Goal: Task Accomplishment & Management: Manage account settings

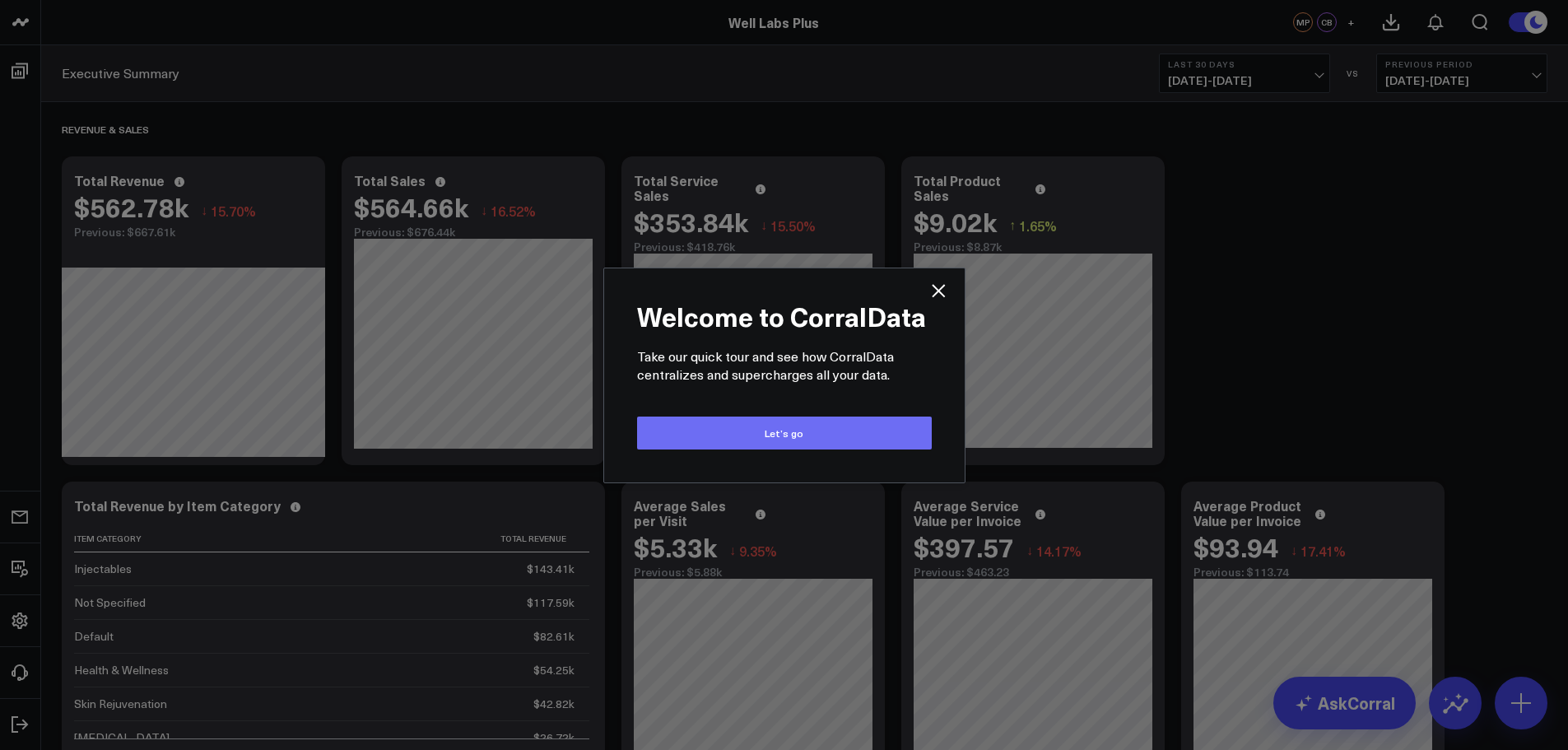
click at [733, 426] on button "Let’s go" at bounding box center [784, 433] width 295 height 33
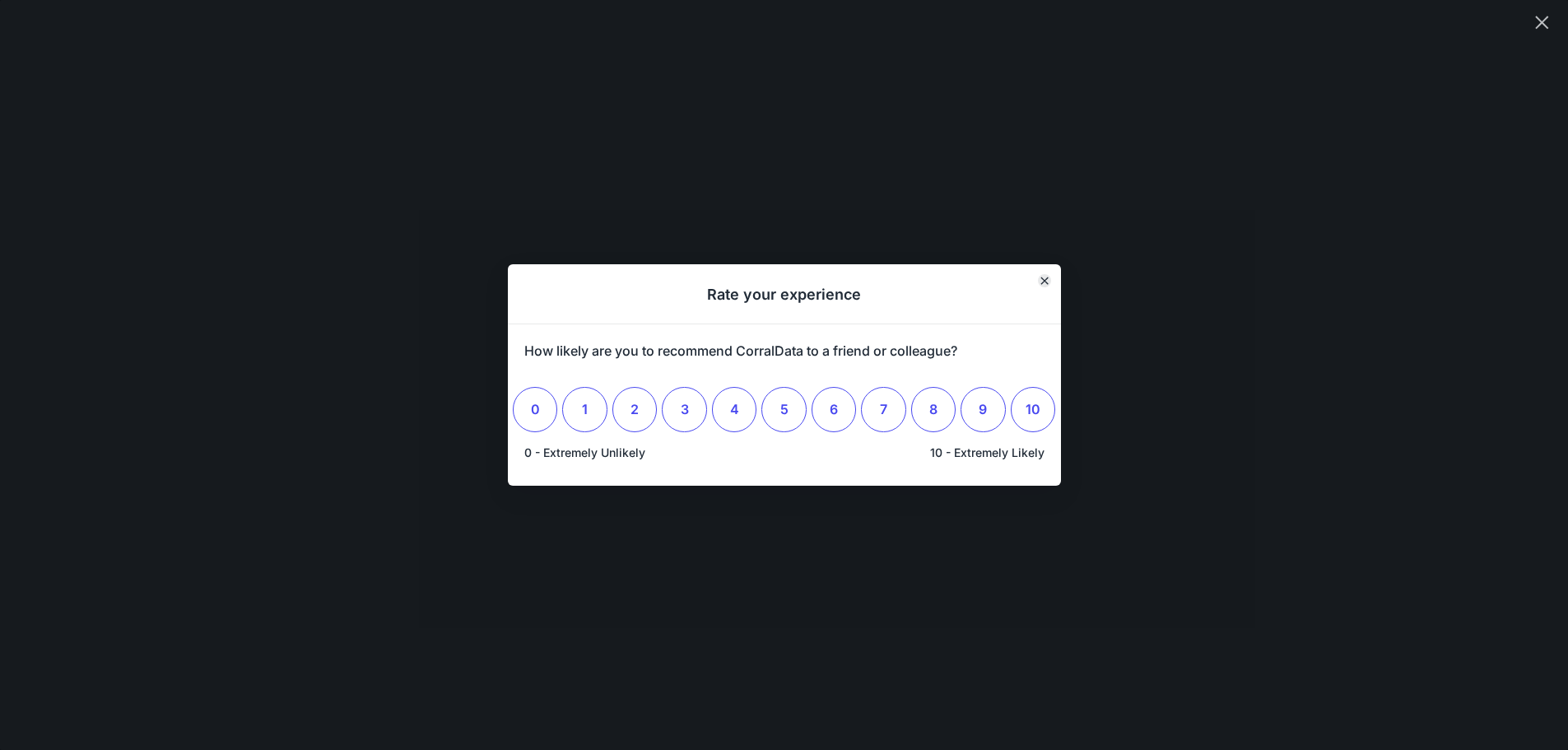
click at [1042, 281] on icon "Close" at bounding box center [1044, 281] width 9 height 9
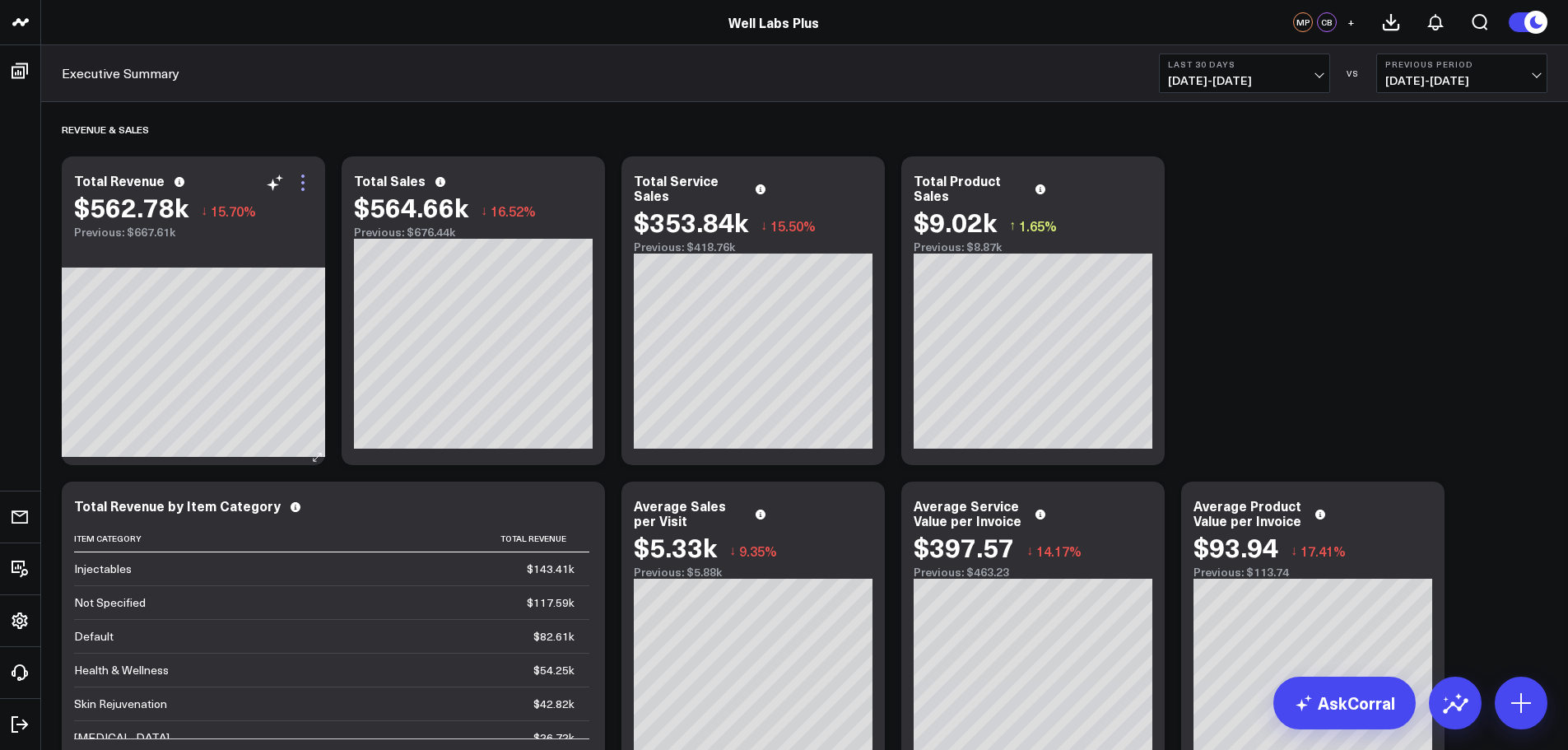
click at [311, 188] on icon at bounding box center [302, 183] width 20 height 20
click at [1318, 382] on div "Revenue & Sales Modify via AI Copy link to widget Ask support Remove Create lin…" at bounding box center [804, 635] width 1502 height 1068
click at [1250, 81] on span "[DATE] - [DATE]" at bounding box center [1244, 80] width 153 height 13
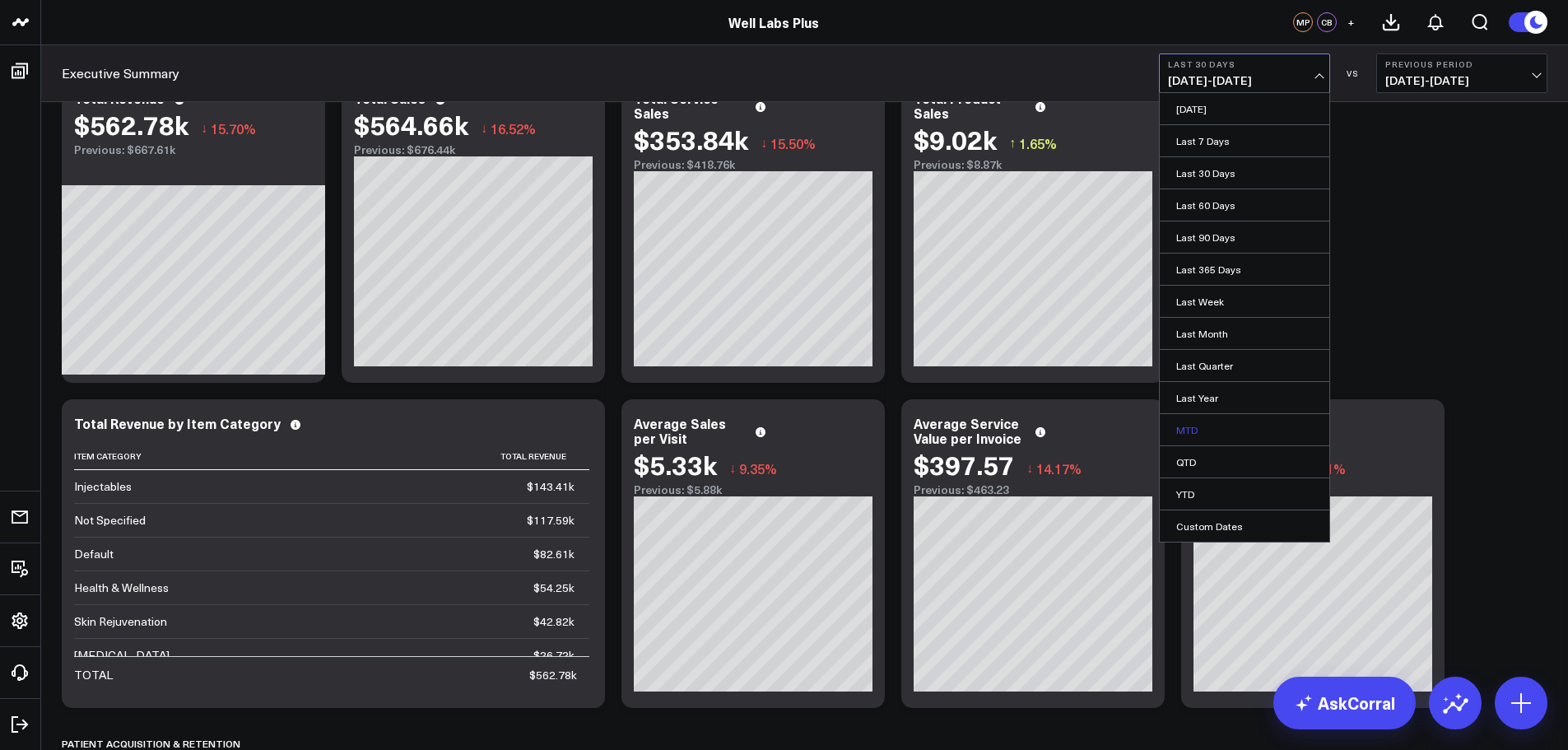
click at [1219, 424] on link "MTD" at bounding box center [1244, 429] width 170 height 31
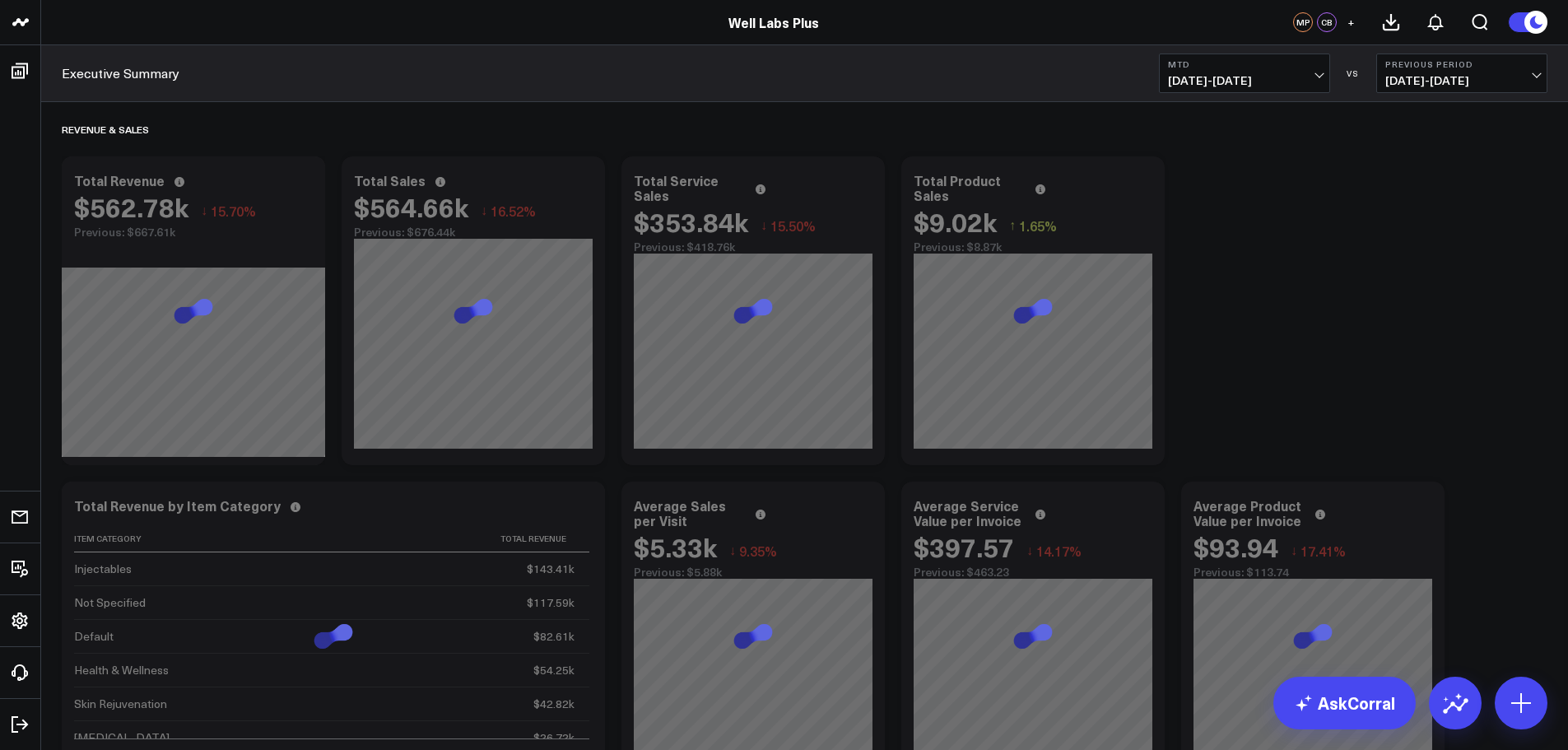
click at [1479, 79] on span "[DATE] - [DATE]" at bounding box center [1461, 80] width 153 height 13
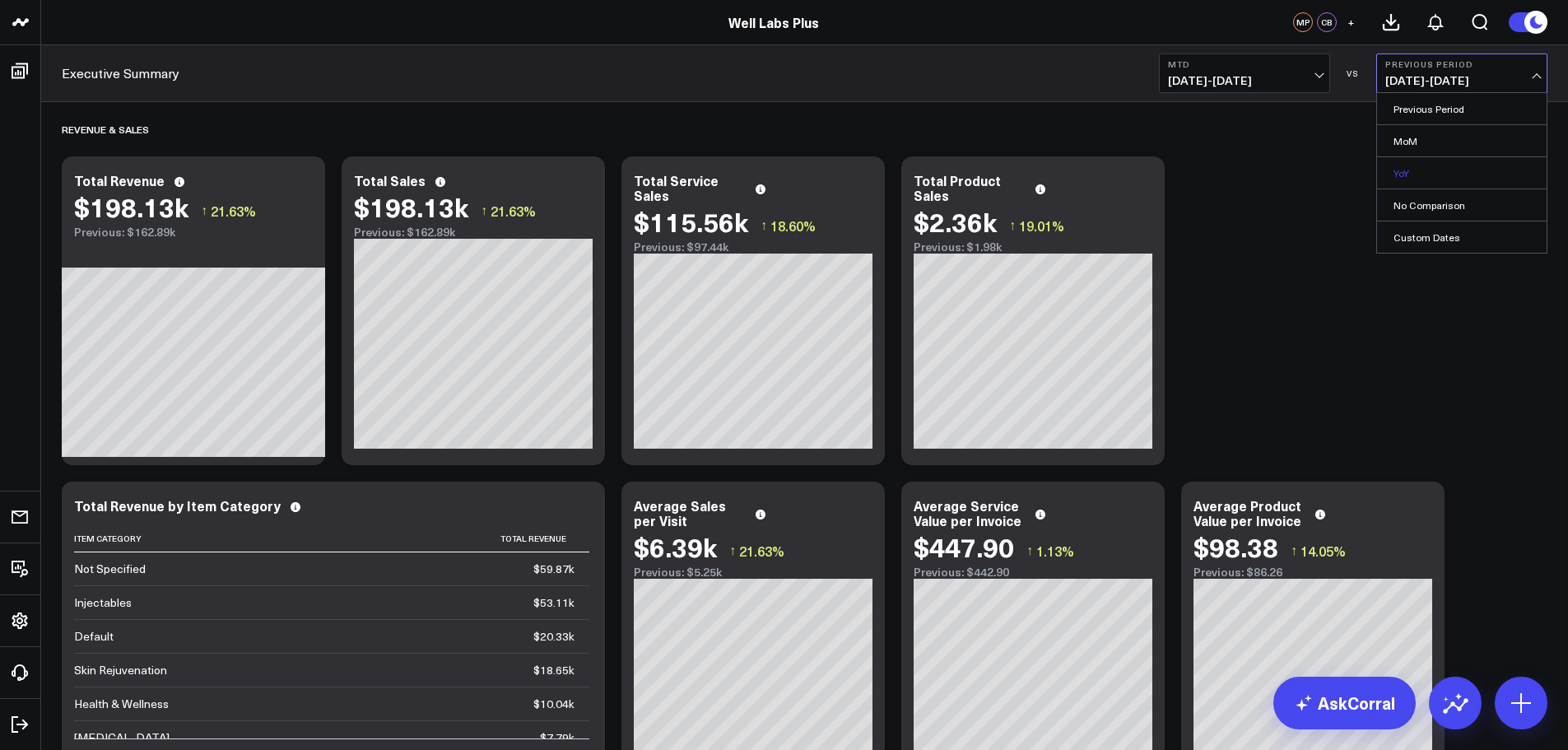
click at [1433, 168] on link "YoY" at bounding box center [1461, 172] width 170 height 31
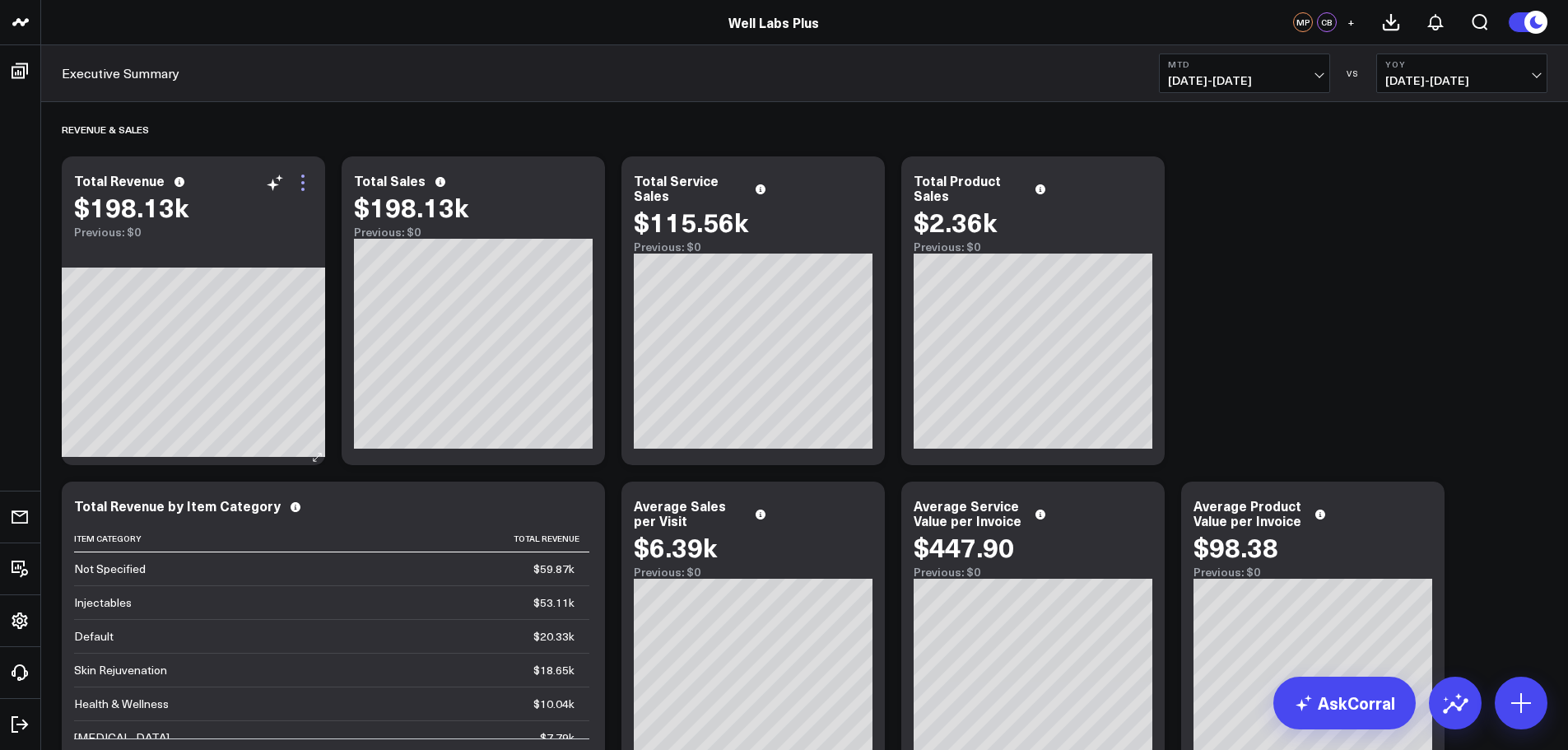
click at [305, 182] on icon at bounding box center [302, 183] width 20 height 20
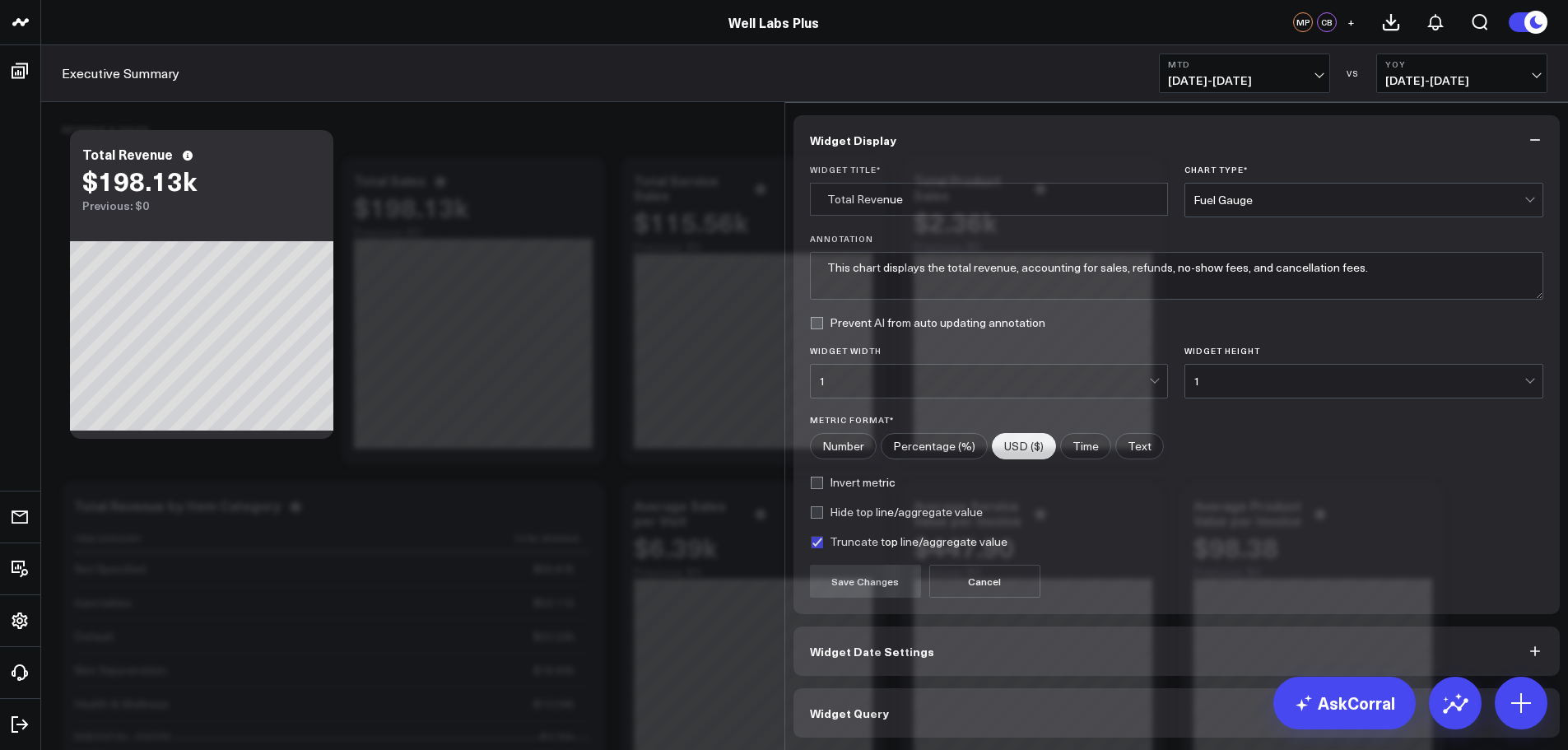
scroll to position [83, 0]
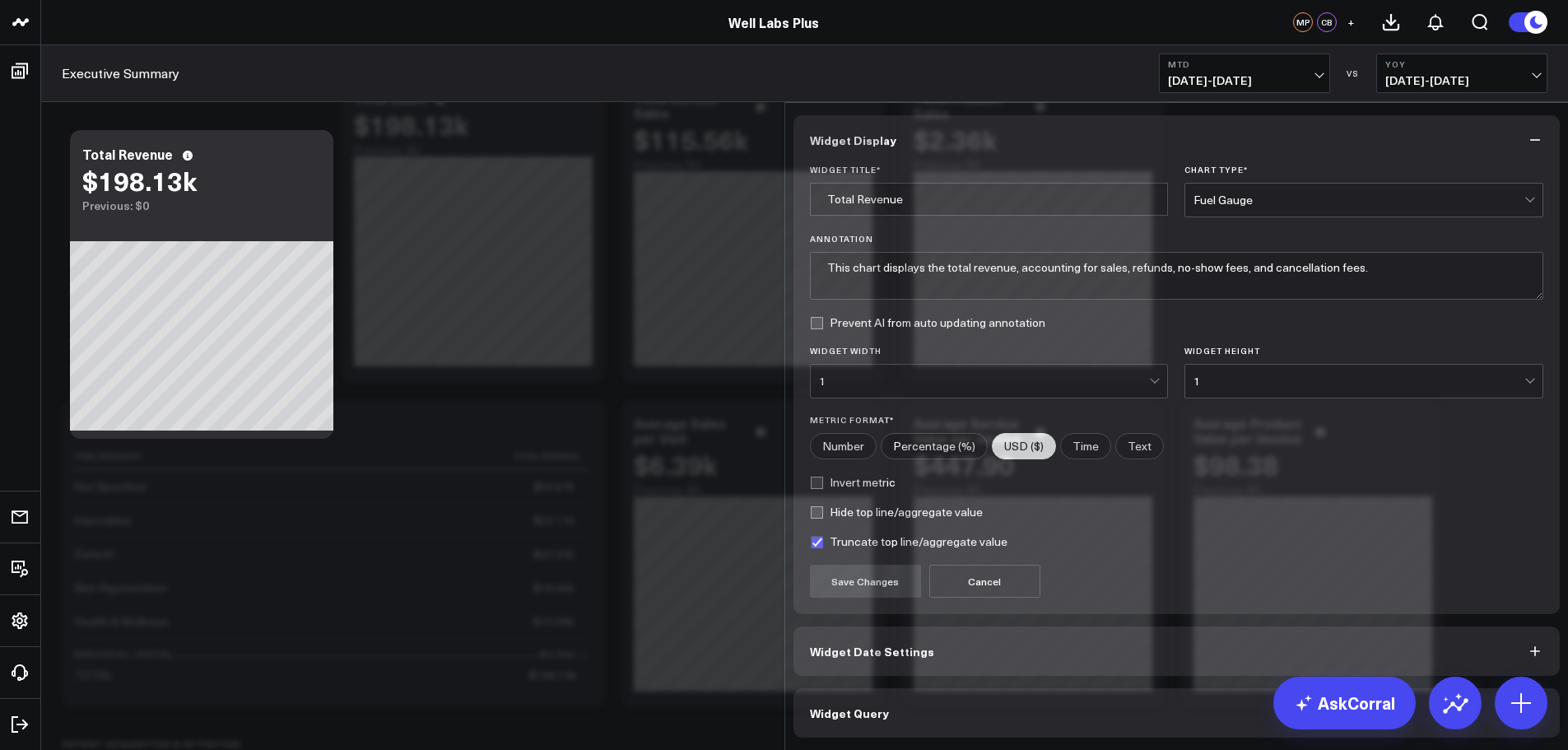
click at [917, 703] on button "Widget Query" at bounding box center [1177, 712] width 767 height 49
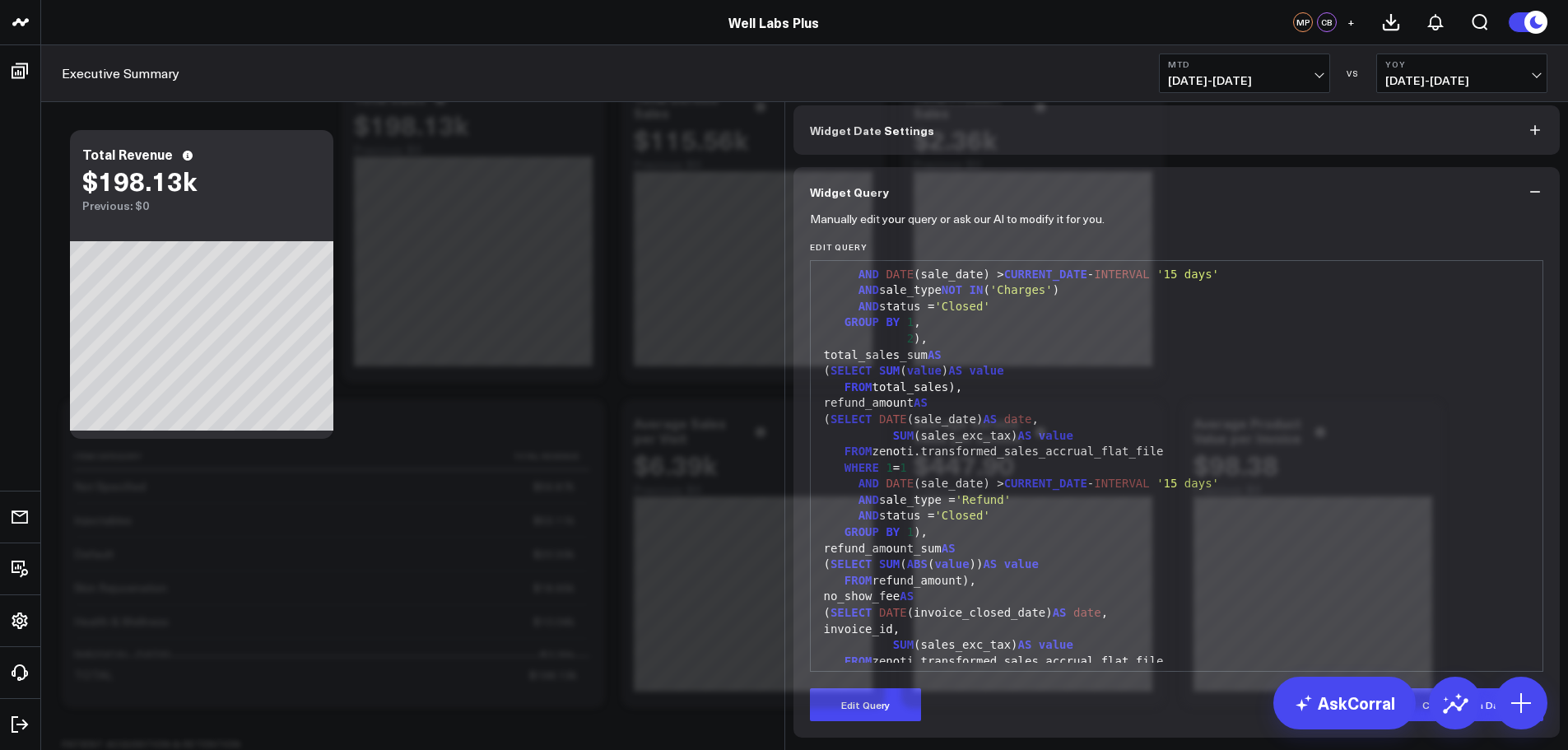
scroll to position [0, 0]
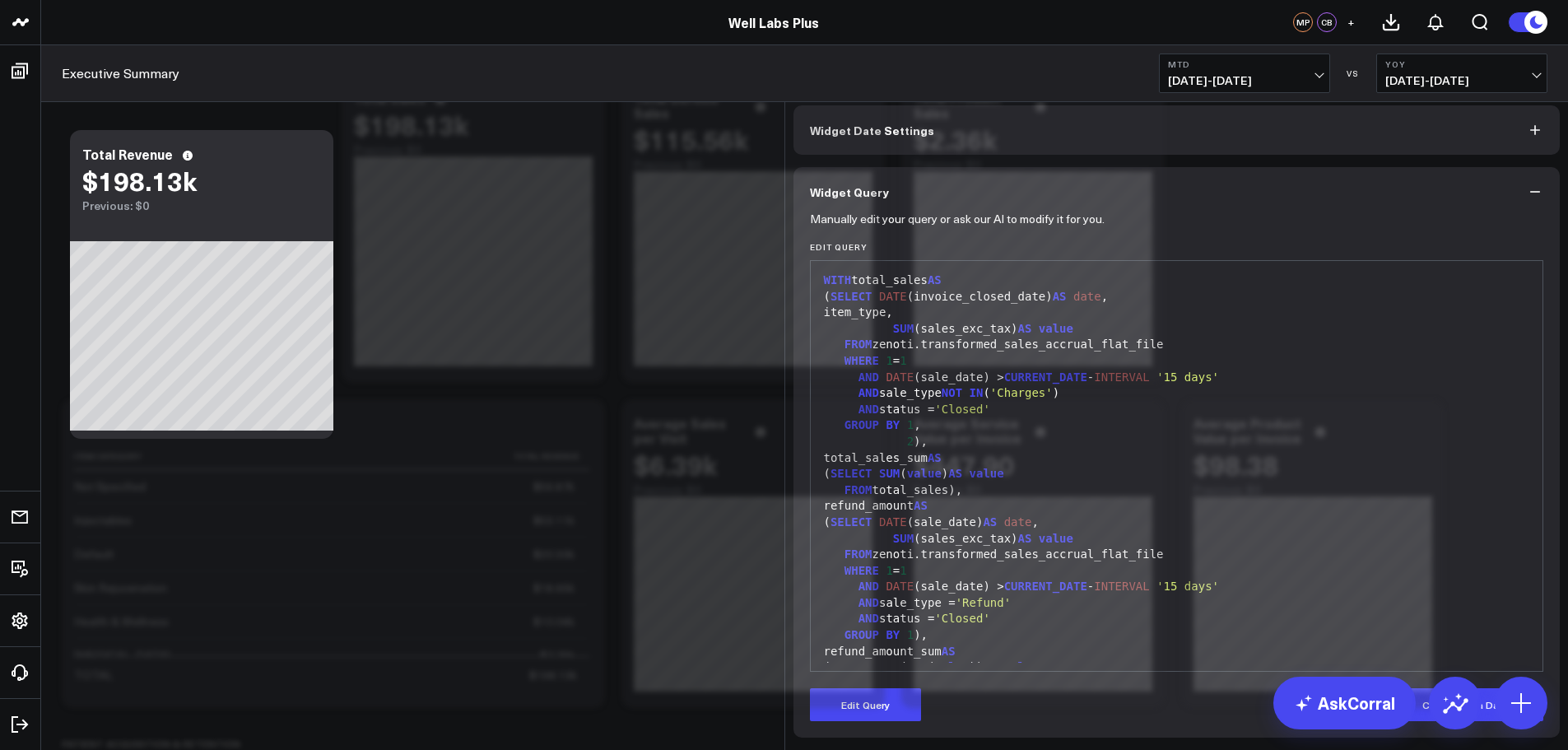
click at [1510, 93] on button "Widget Display" at bounding box center [1177, 68] width 767 height 49
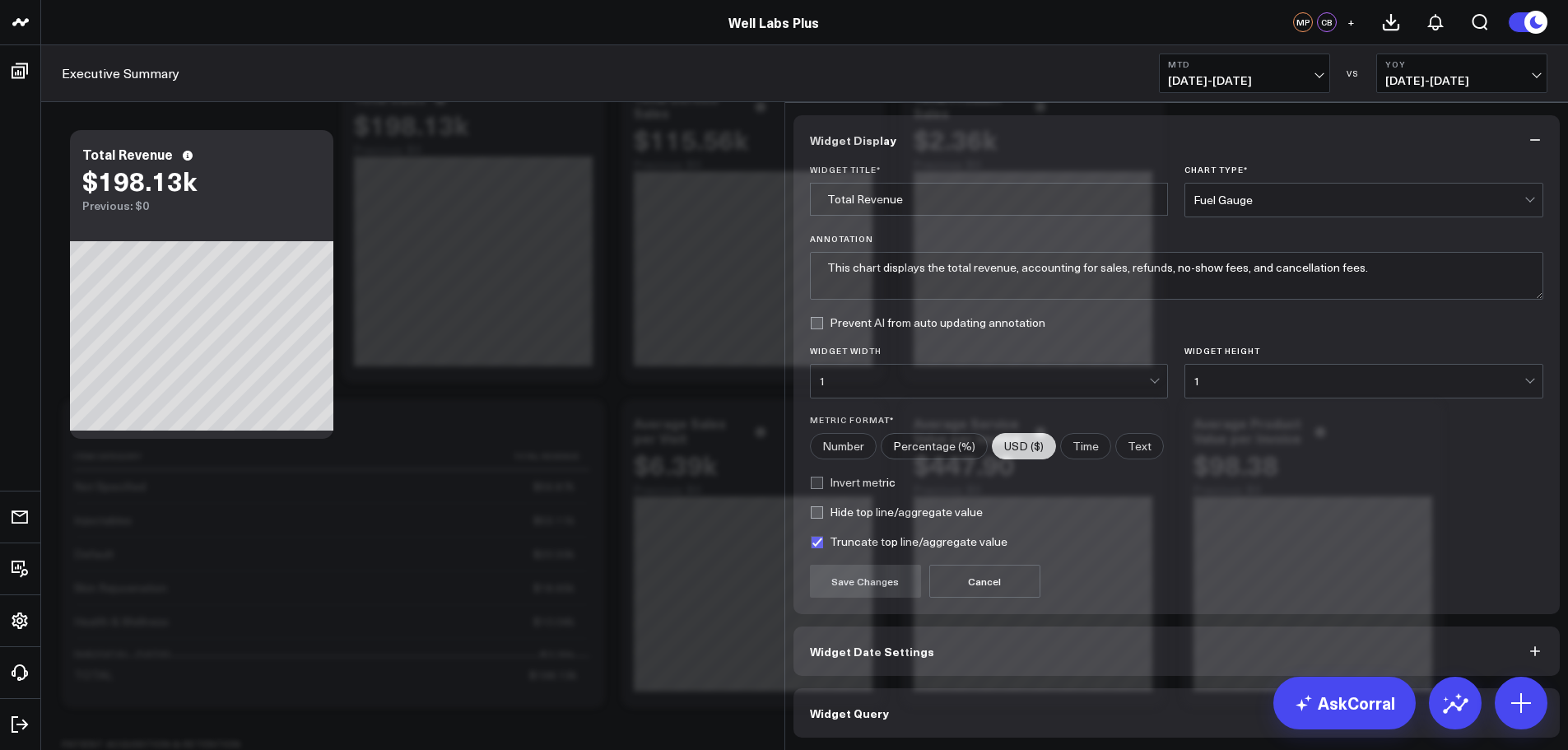
click at [1368, 116] on button "Widget Display" at bounding box center [1177, 140] width 767 height 49
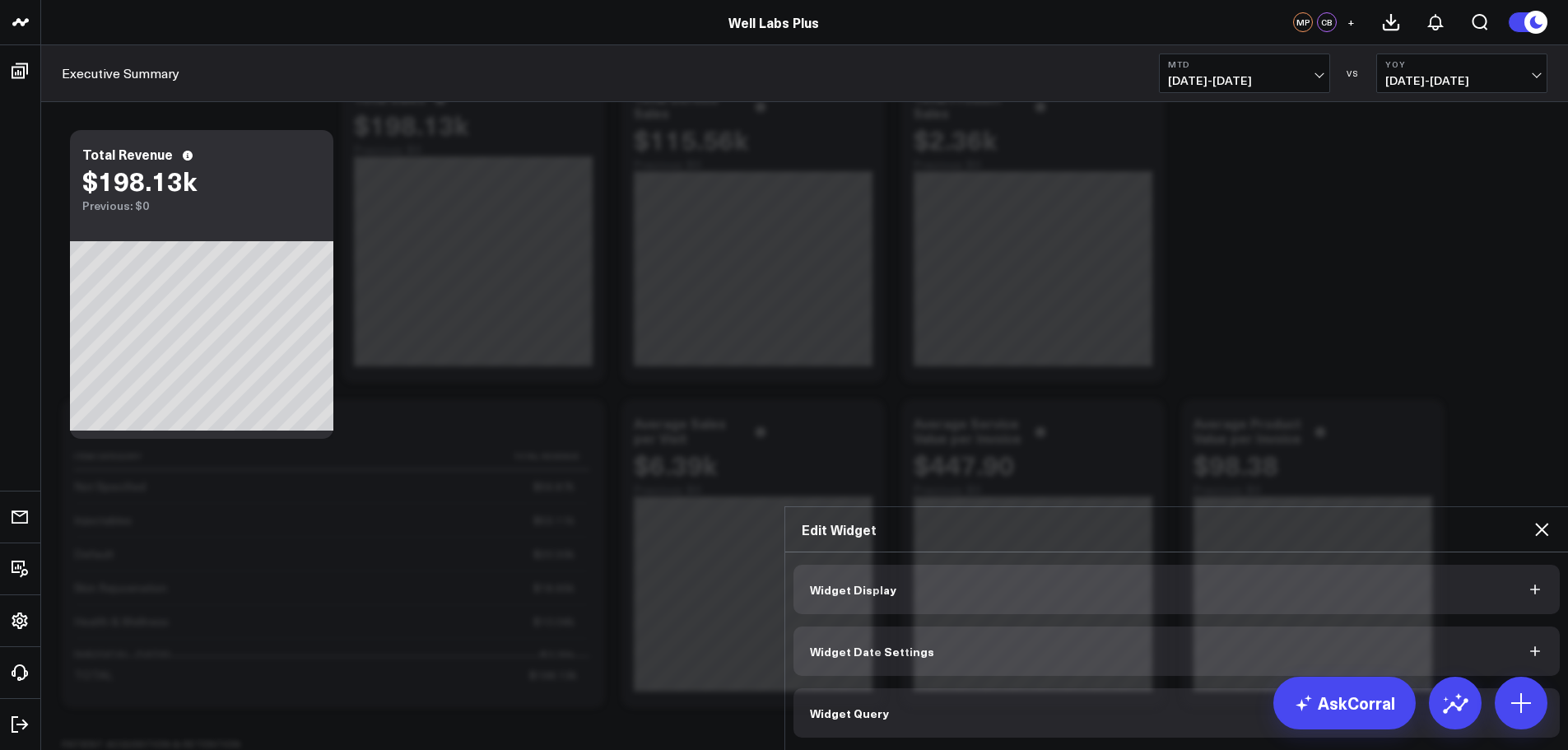
click at [1196, 627] on button "Widget Date Settings" at bounding box center [1177, 651] width 767 height 49
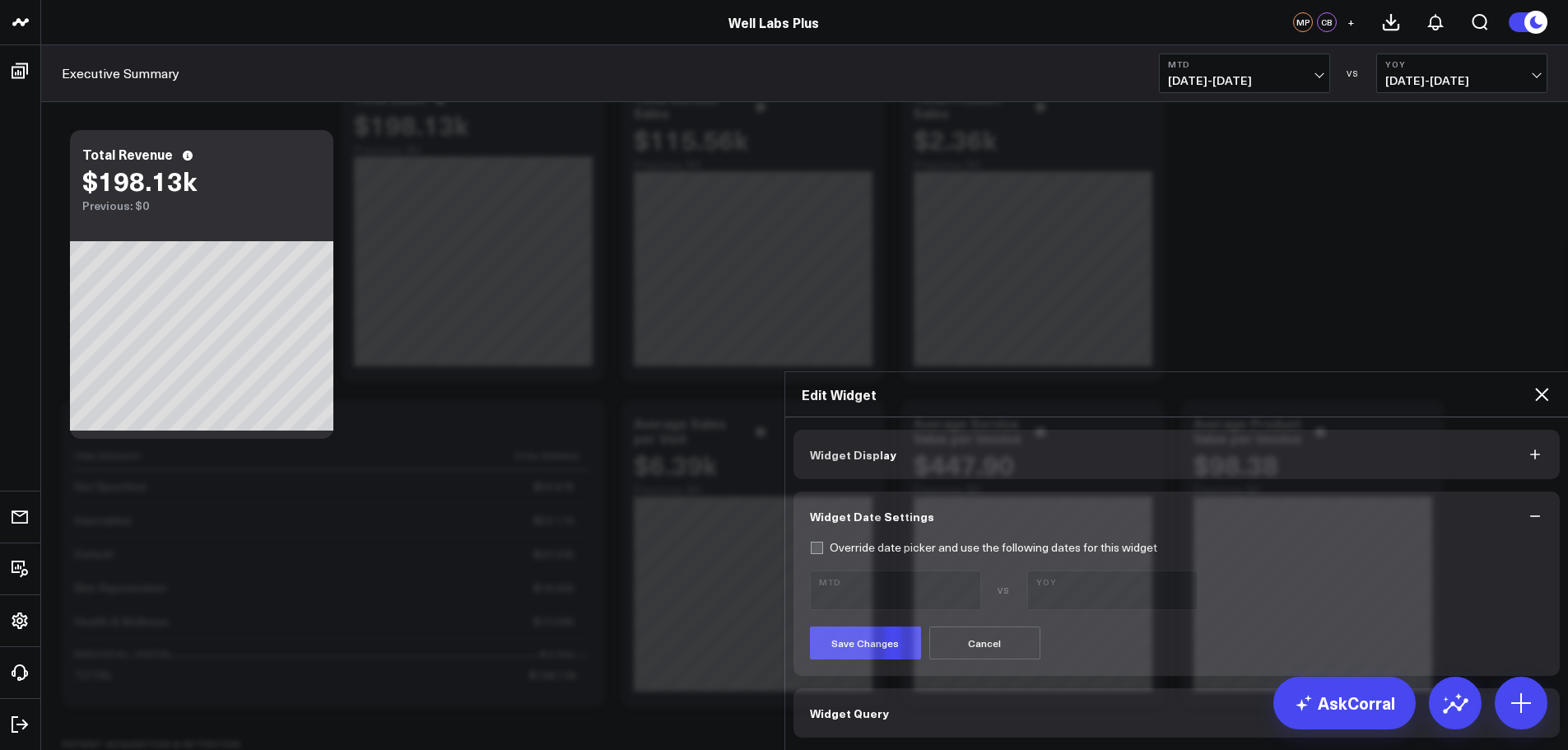
click at [1173, 688] on button "Widget Query" at bounding box center [1177, 712] width 767 height 49
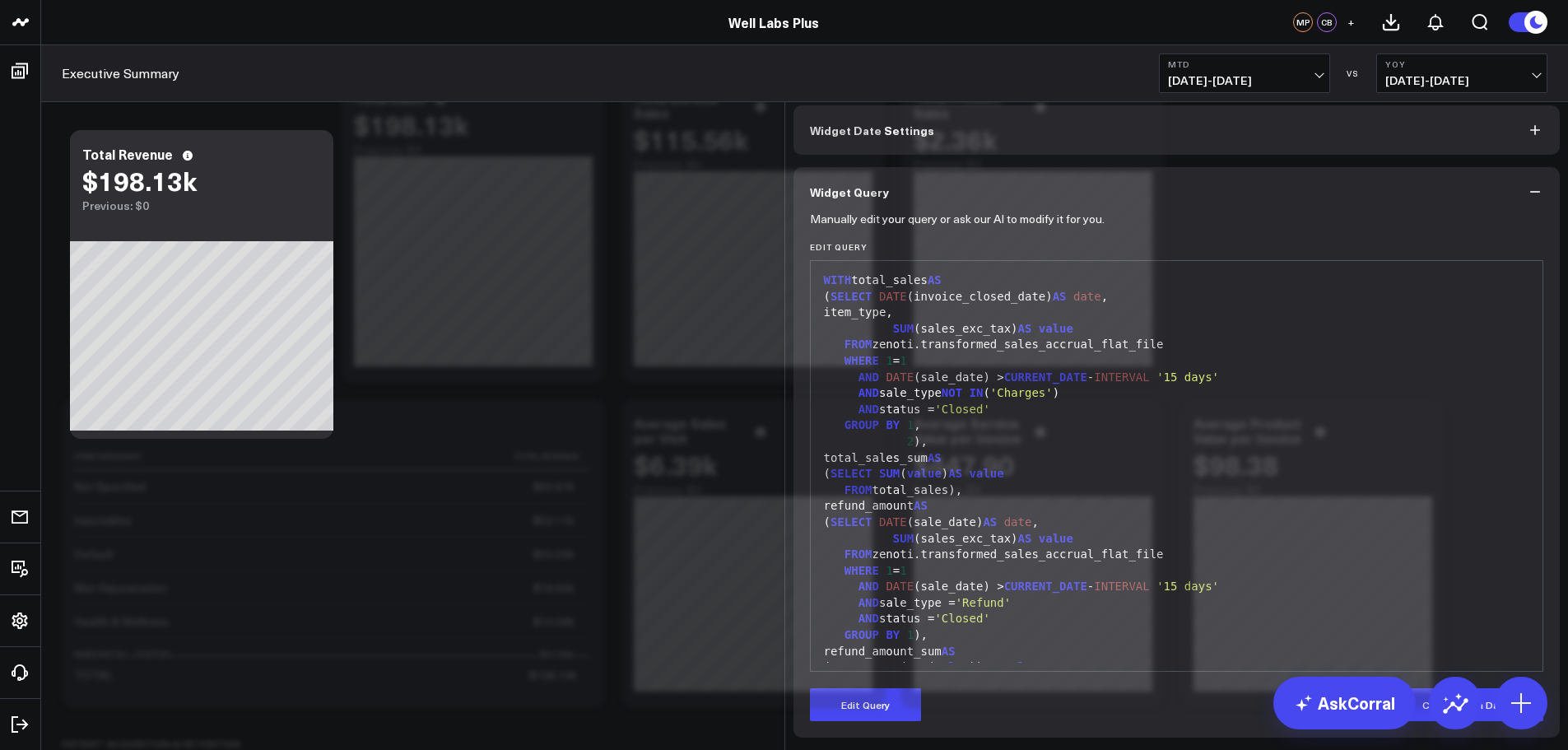
click at [1038, 321] on div "item_type," at bounding box center [1176, 312] width 716 height 16
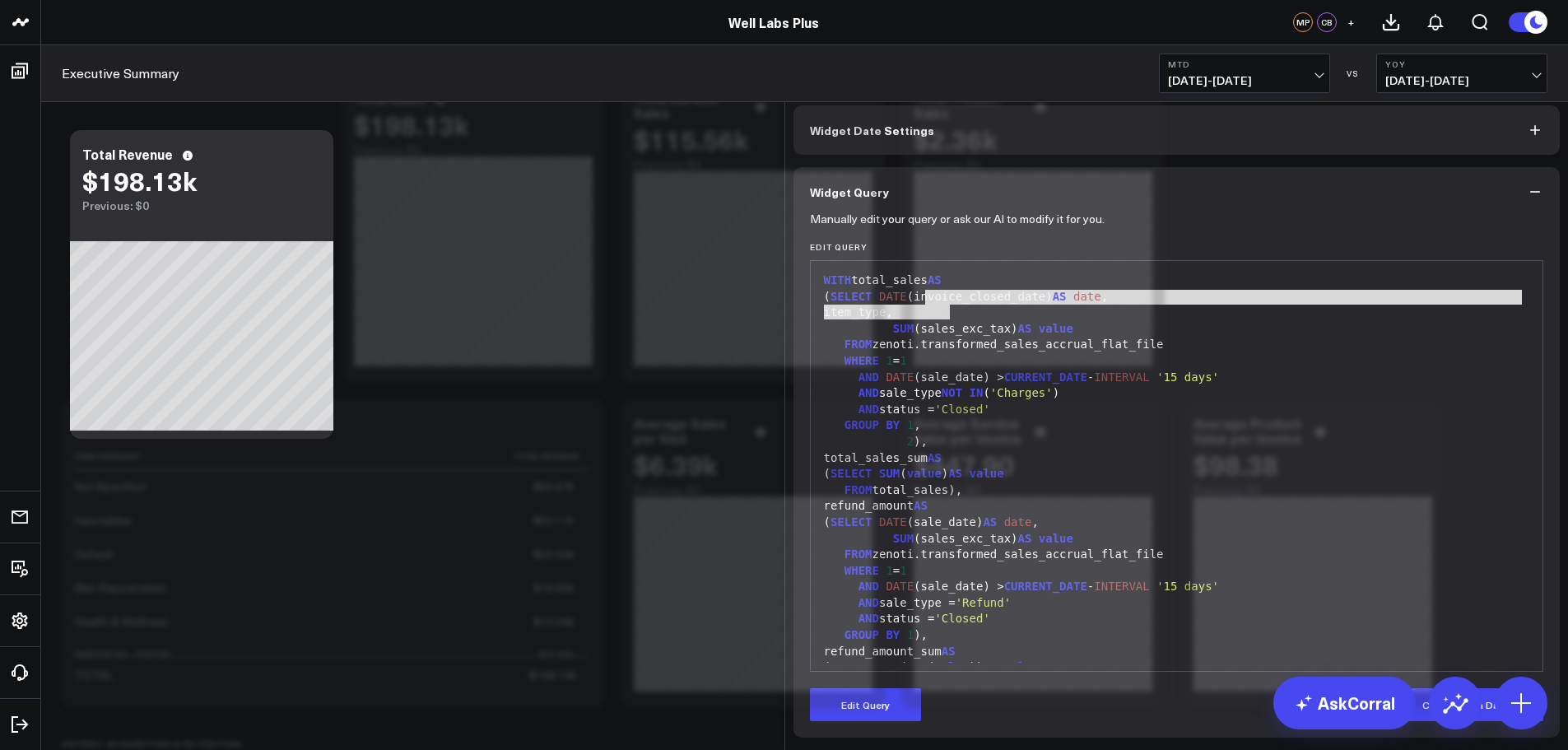
drag, startPoint x: 916, startPoint y: 350, endPoint x: 959, endPoint y: 364, distance: 45.2
click at [959, 364] on div "WITH total_sales AS ( SELECT DATE (invoice_closed_date) AS date , item_type, SU…" at bounding box center [1176, 764] width 716 height 991
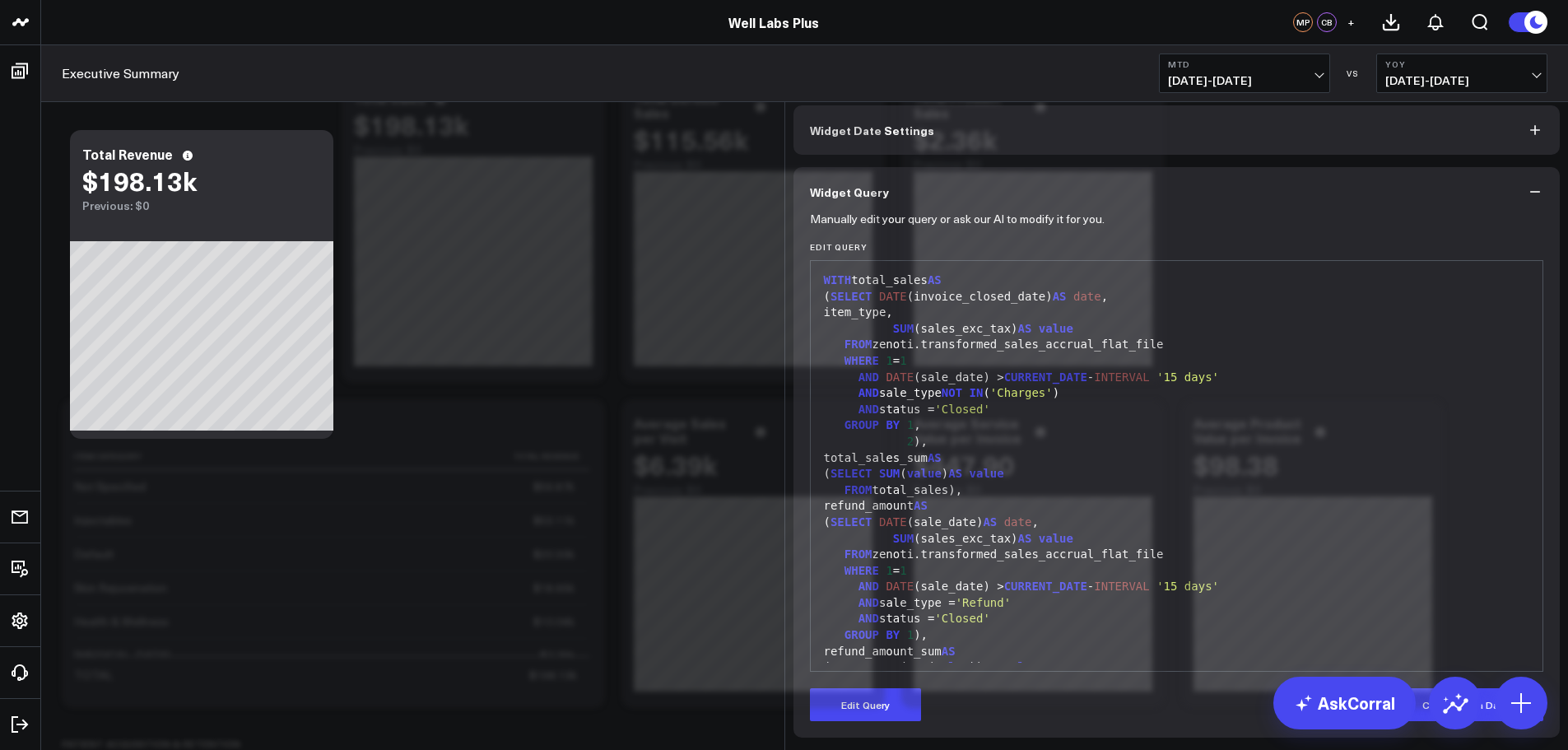
click at [952, 321] on div "item_type," at bounding box center [1176, 312] width 716 height 16
click at [1540, 18] on icon at bounding box center [1540, 8] width 20 height 20
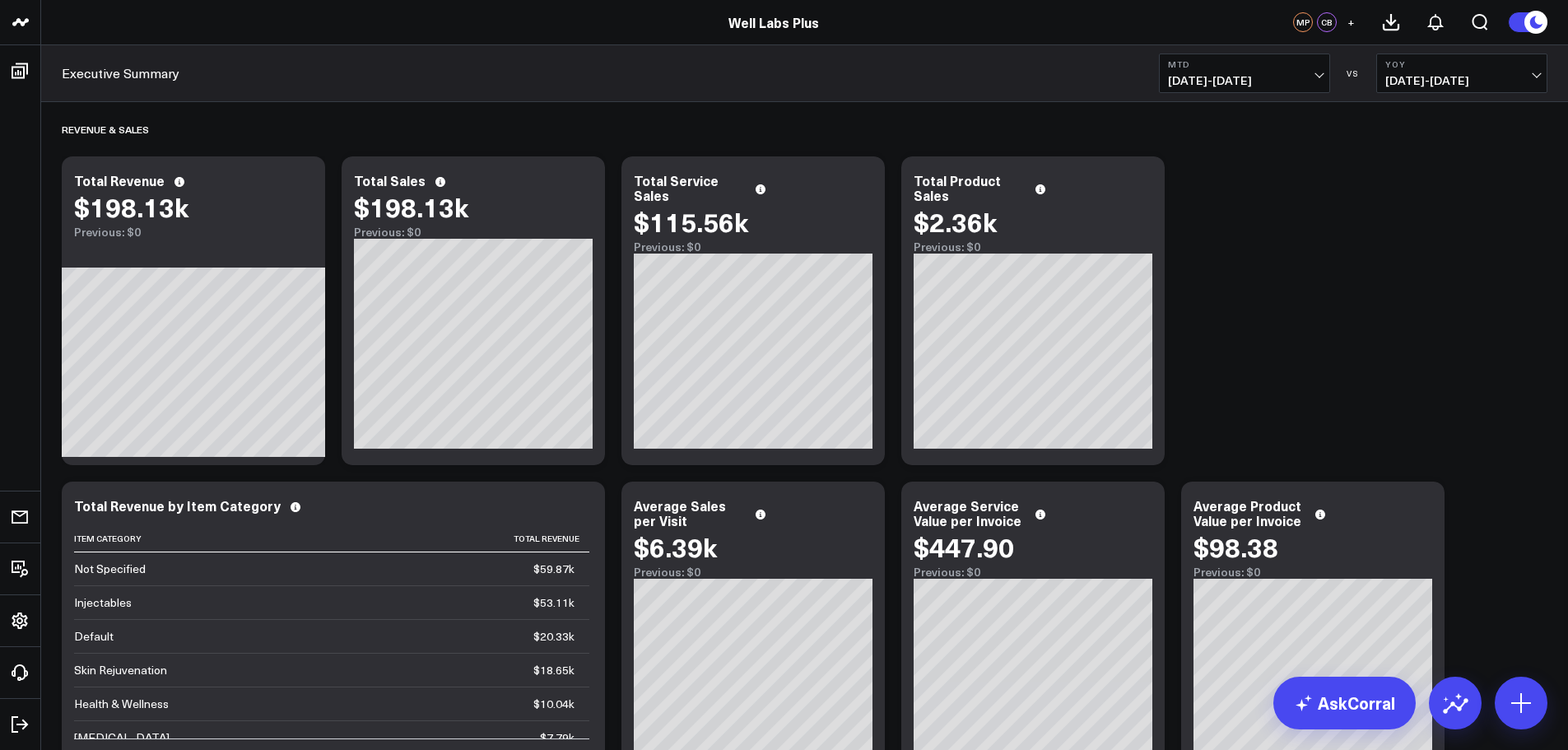
click at [1342, 272] on div "Revenue & Sales Modify via AI Copy link to widget Ask support Remove Create lin…" at bounding box center [804, 635] width 1502 height 1068
click at [299, 183] on icon at bounding box center [302, 183] width 20 height 20
click at [1345, 366] on div "Revenue & Sales Modify via AI Copy link to widget Ask support Remove Create lin…" at bounding box center [804, 635] width 1502 height 1068
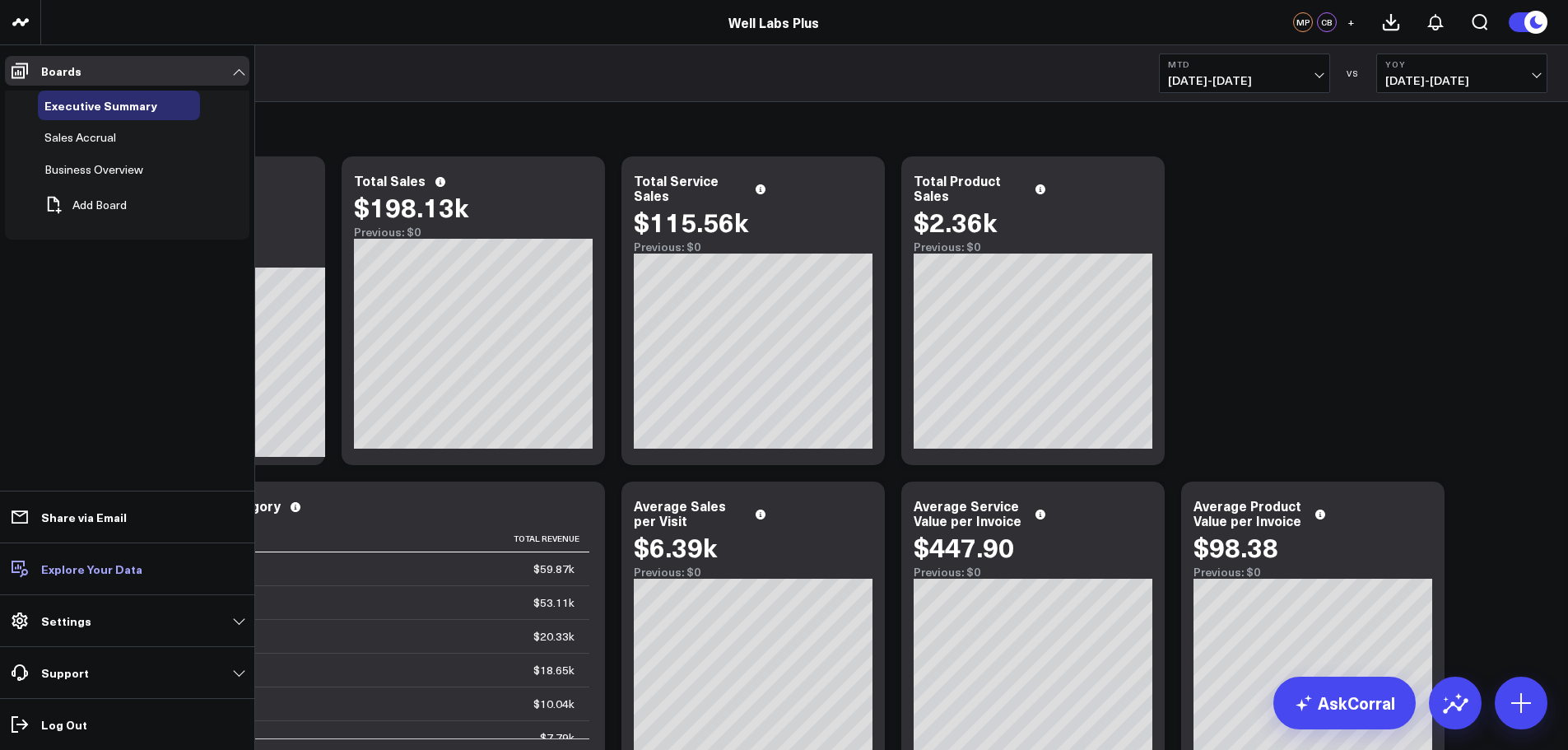
click at [58, 574] on p "Explore Your Data" at bounding box center [91, 568] width 101 height 13
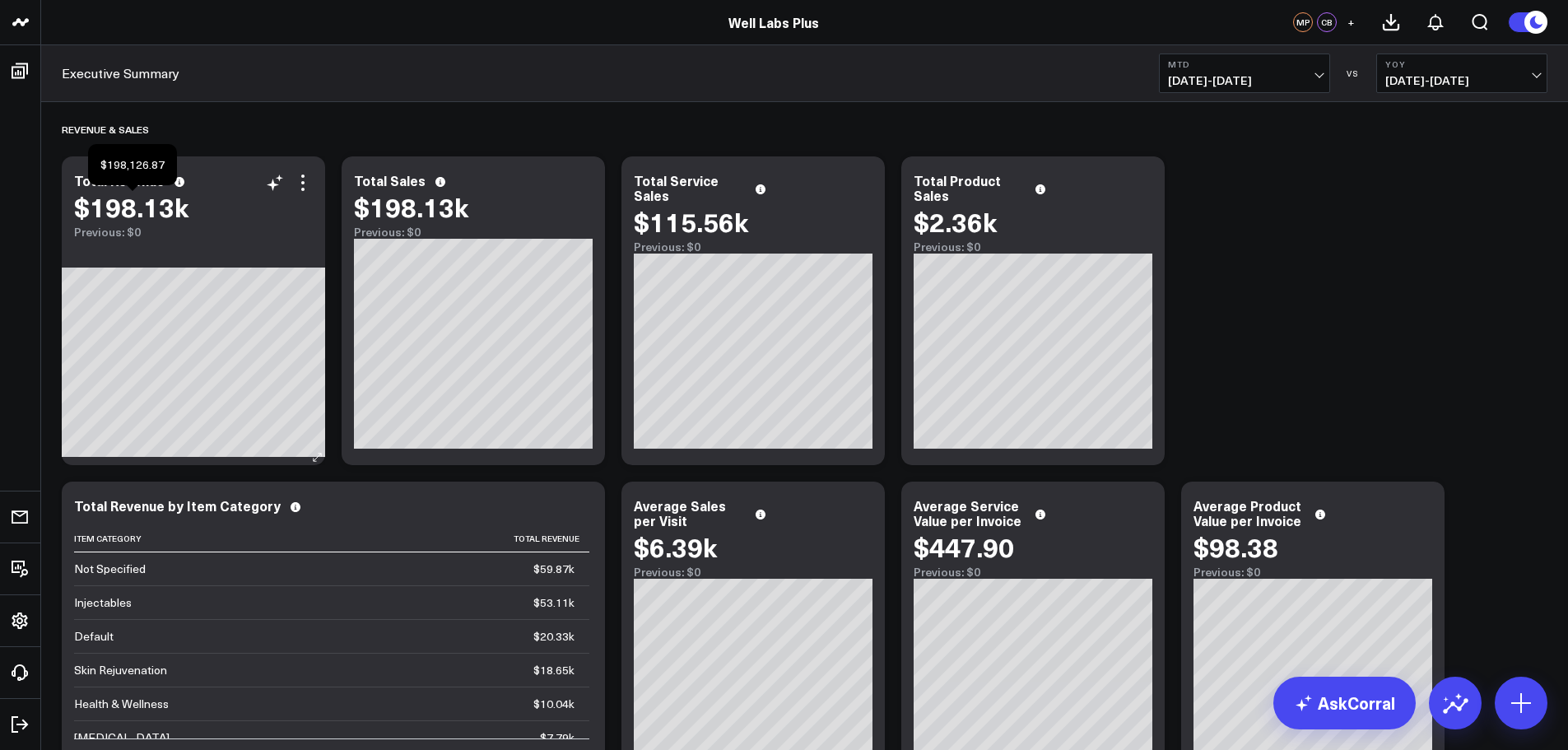
click at [149, 206] on div "$198.13k" at bounding box center [131, 207] width 115 height 29
click at [299, 180] on icon at bounding box center [302, 183] width 20 height 20
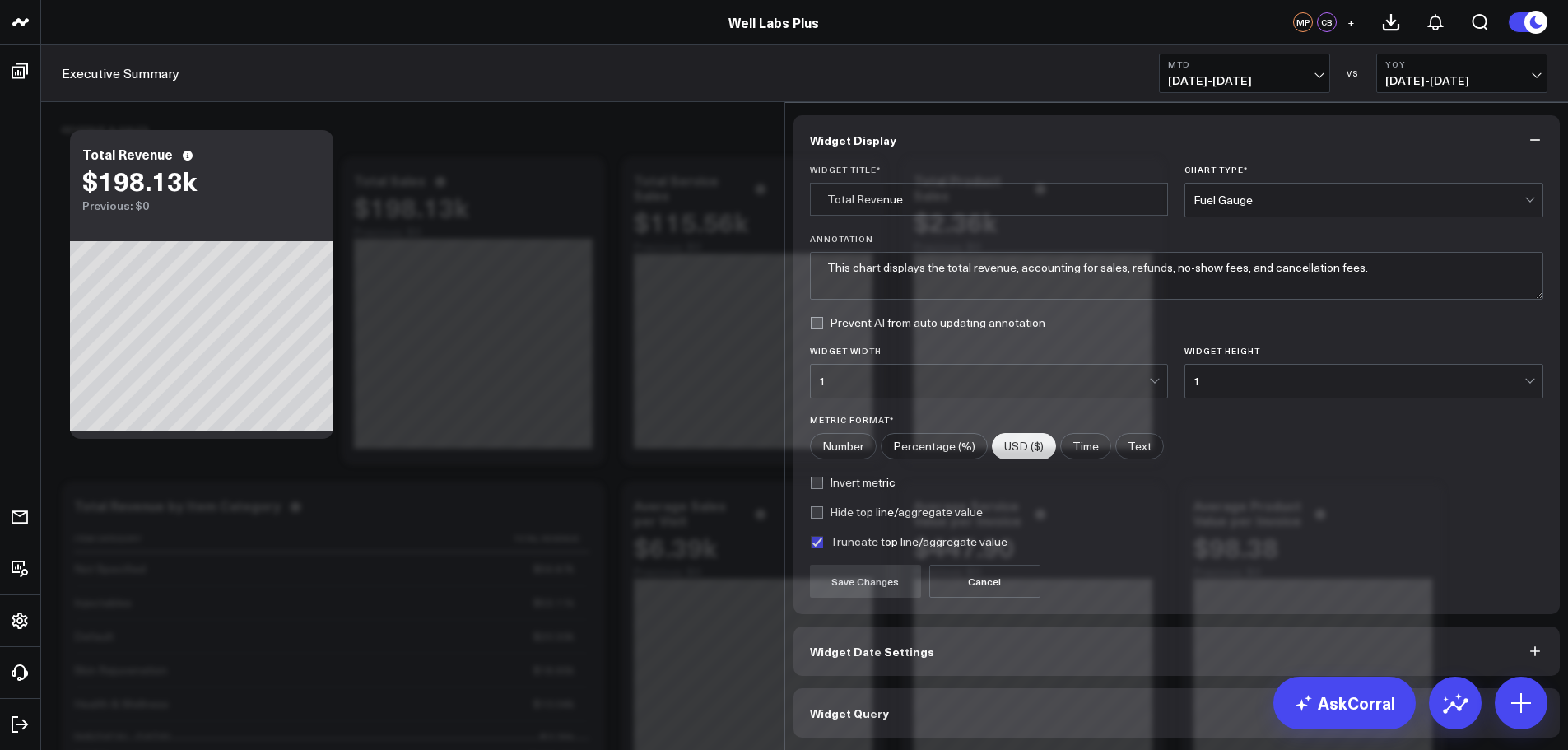
click at [900, 709] on button "Widget Query" at bounding box center [1177, 712] width 767 height 49
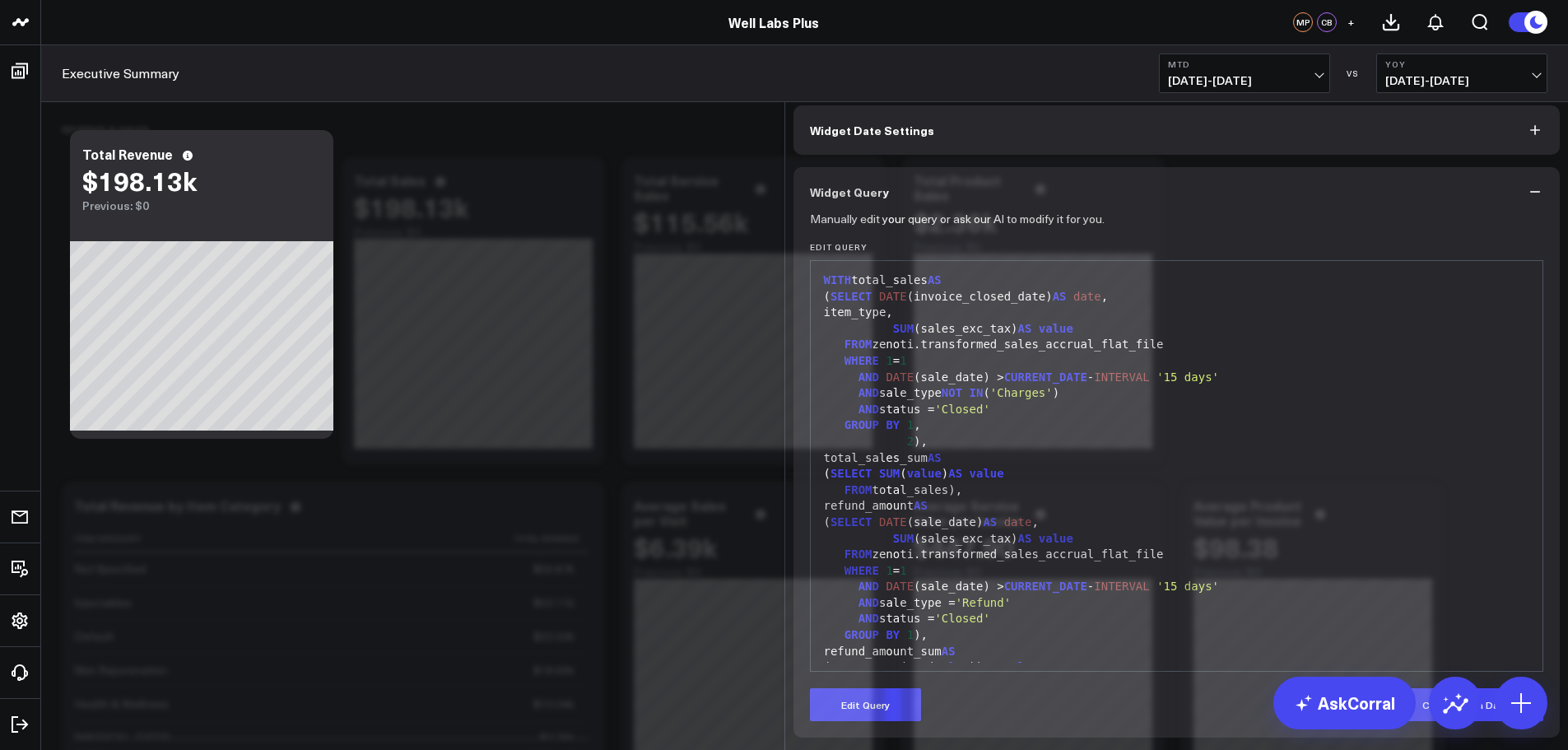
scroll to position [83, 0]
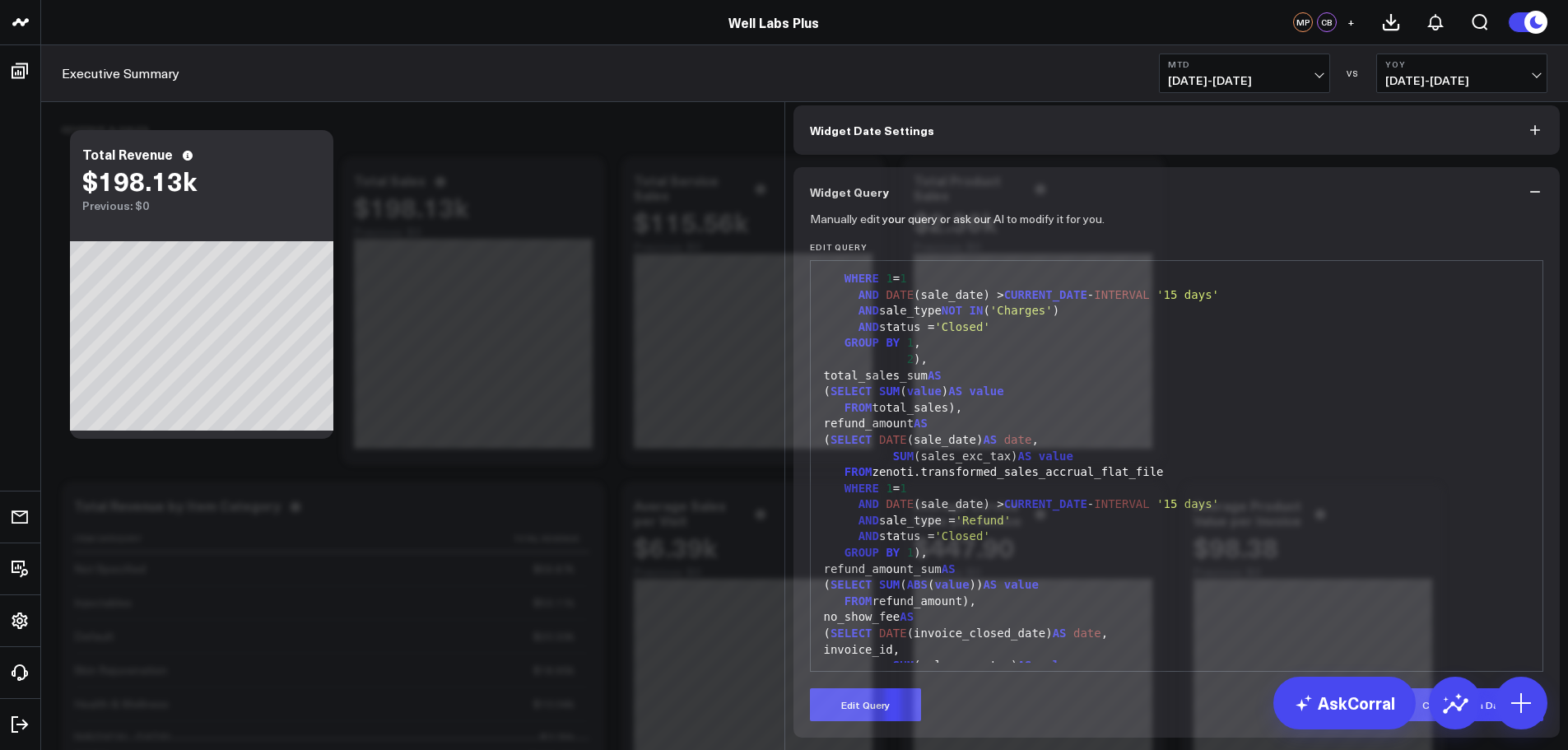
click at [1050, 481] on div "FROM zenoti.transformed_sales_accrual_flat_file" at bounding box center [1176, 472] width 716 height 16
click at [1051, 481] on div "FROM zenoti.transformed_sales_accrual_flat_file" at bounding box center [1176, 472] width 716 height 16
drag, startPoint x: 1069, startPoint y: 531, endPoint x: 1027, endPoint y: 532, distance: 42.0
click at [1027, 481] on div "FROM zenoti.transformed_sales_accrual_flat_file" at bounding box center [1176, 472] width 716 height 16
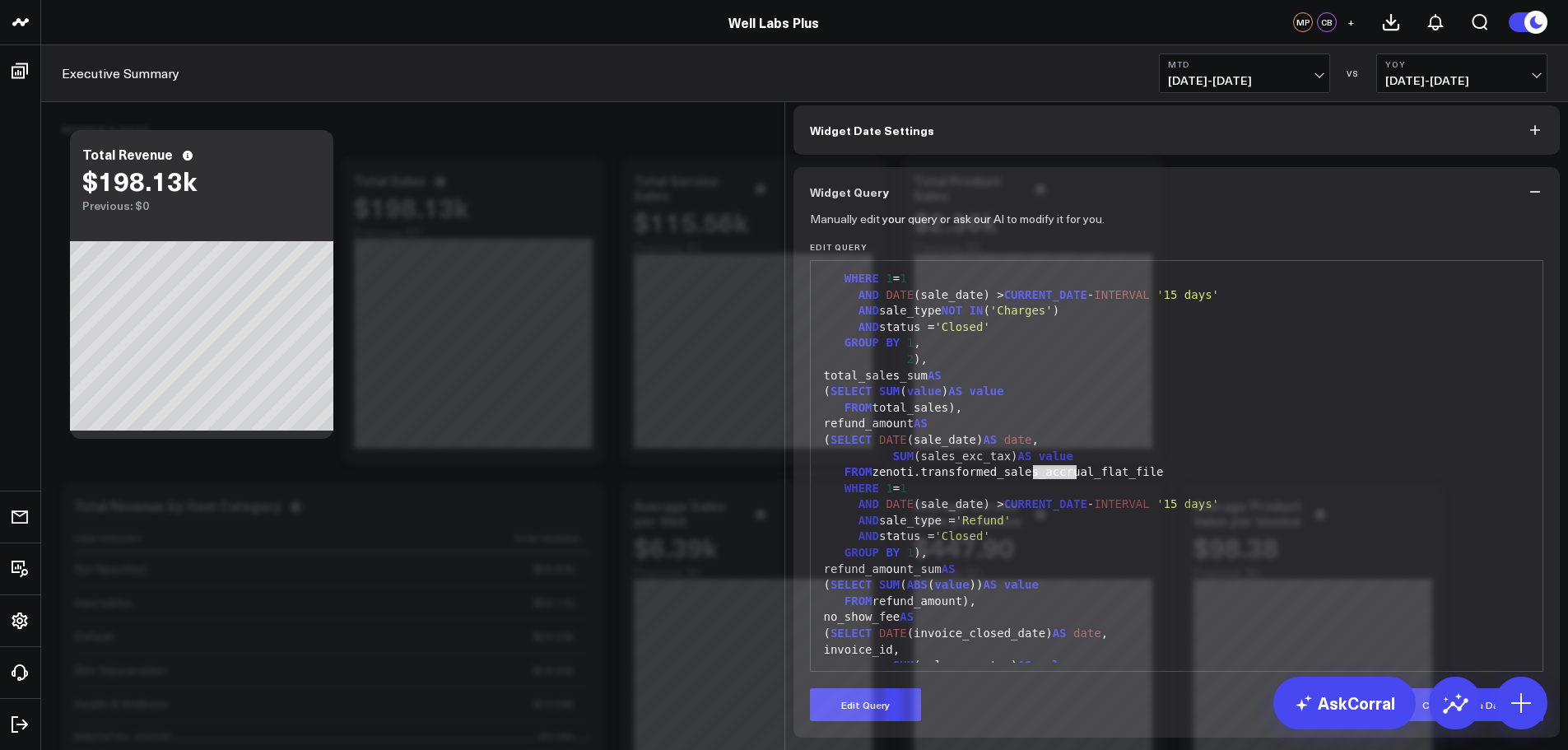
click at [850, 252] on label "Edit Query" at bounding box center [1177, 247] width 734 height 9
click at [1037, 481] on div "FROM zenoti.transformed_sales_accrual_flat_file" at bounding box center [1176, 472] width 716 height 16
copy div "transformed_sales_accrual_flat_file"
click at [1136, 481] on div "FROM zenoti.transformed_sales_accrual_flat_file" at bounding box center [1176, 472] width 716 height 16
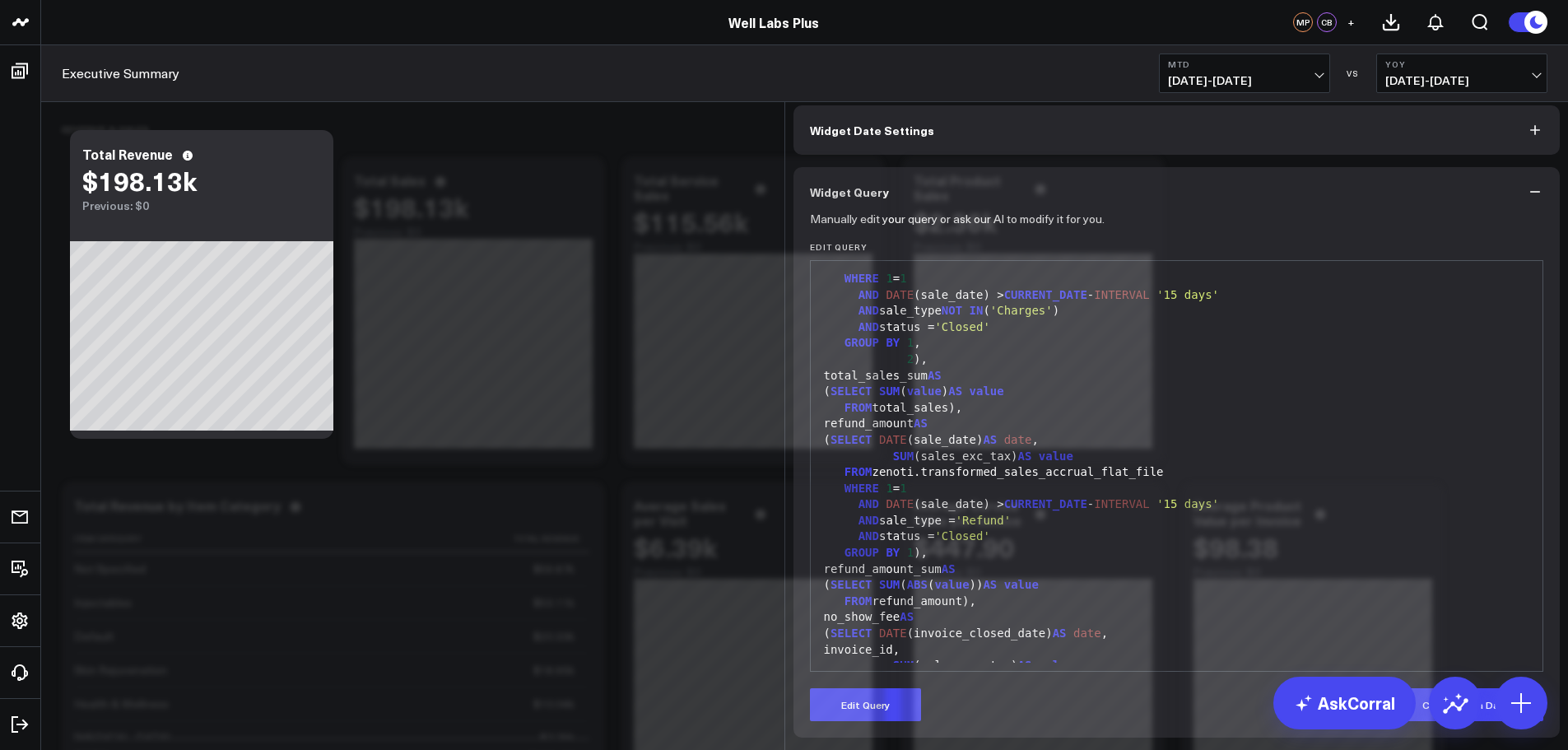
click at [1055, 481] on div "FROM zenoti.transformed_sales_accrual_flat_file" at bounding box center [1176, 472] width 716 height 16
click at [1154, 481] on div "FROM zenoti.transformed_sales_accrual_flat_file" at bounding box center [1176, 472] width 716 height 16
click at [1133, 481] on div "FROM zenoti.transformed_sales_accrual_flat_file" at bounding box center [1176, 472] width 716 height 16
drag, startPoint x: 997, startPoint y: 525, endPoint x: 1006, endPoint y: 525, distance: 9.0
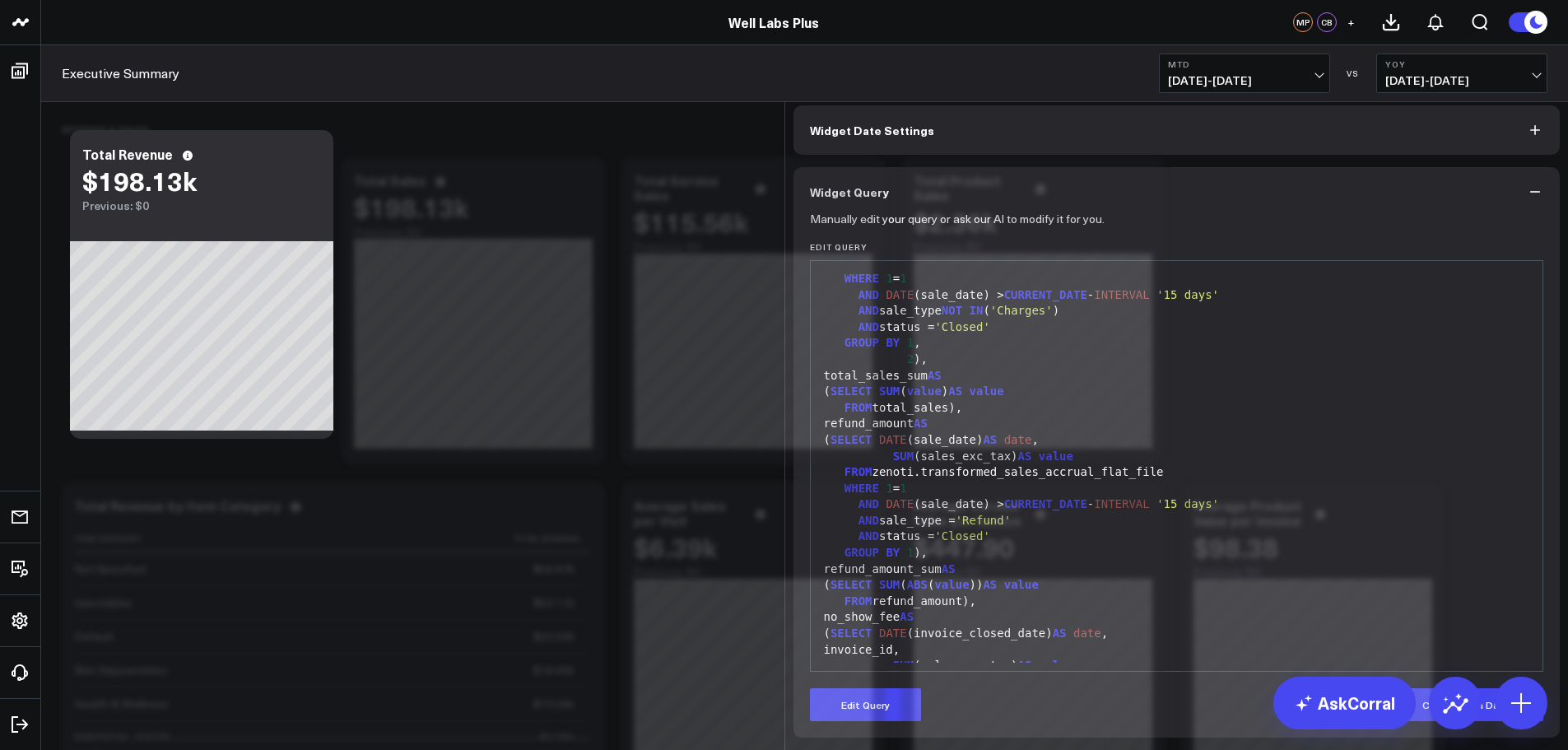
click at [1006, 481] on div "FROM zenoti.transformed_sales_accrual_flat_file" at bounding box center [1176, 472] width 716 height 16
click at [1006, 481] on div "FROM zenoti.transformed_sales_accru al _flat_file" at bounding box center [1176, 472] width 716 height 16
click at [1006, 481] on div "FROM zenoti.transformed_sales_accrual_flat_file" at bounding box center [1176, 472] width 716 height 16
click at [1005, 481] on div "FROM zenoti.transformed_sales_accrual_flat_file" at bounding box center [1176, 472] width 716 height 16
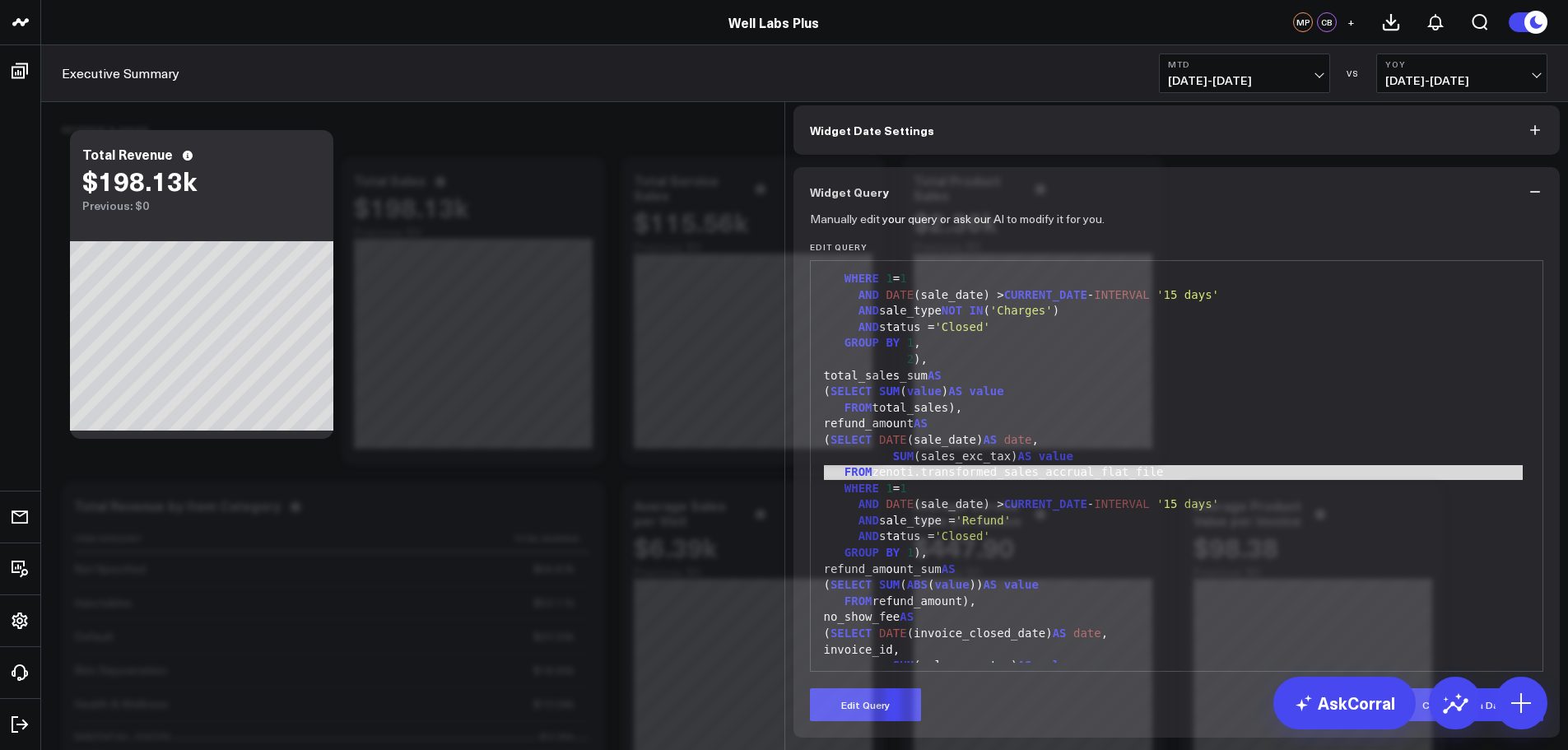
click at [1002, 481] on div "FROM zenoti.transformed_sales_accrual_flat_file" at bounding box center [1176, 472] width 716 height 16
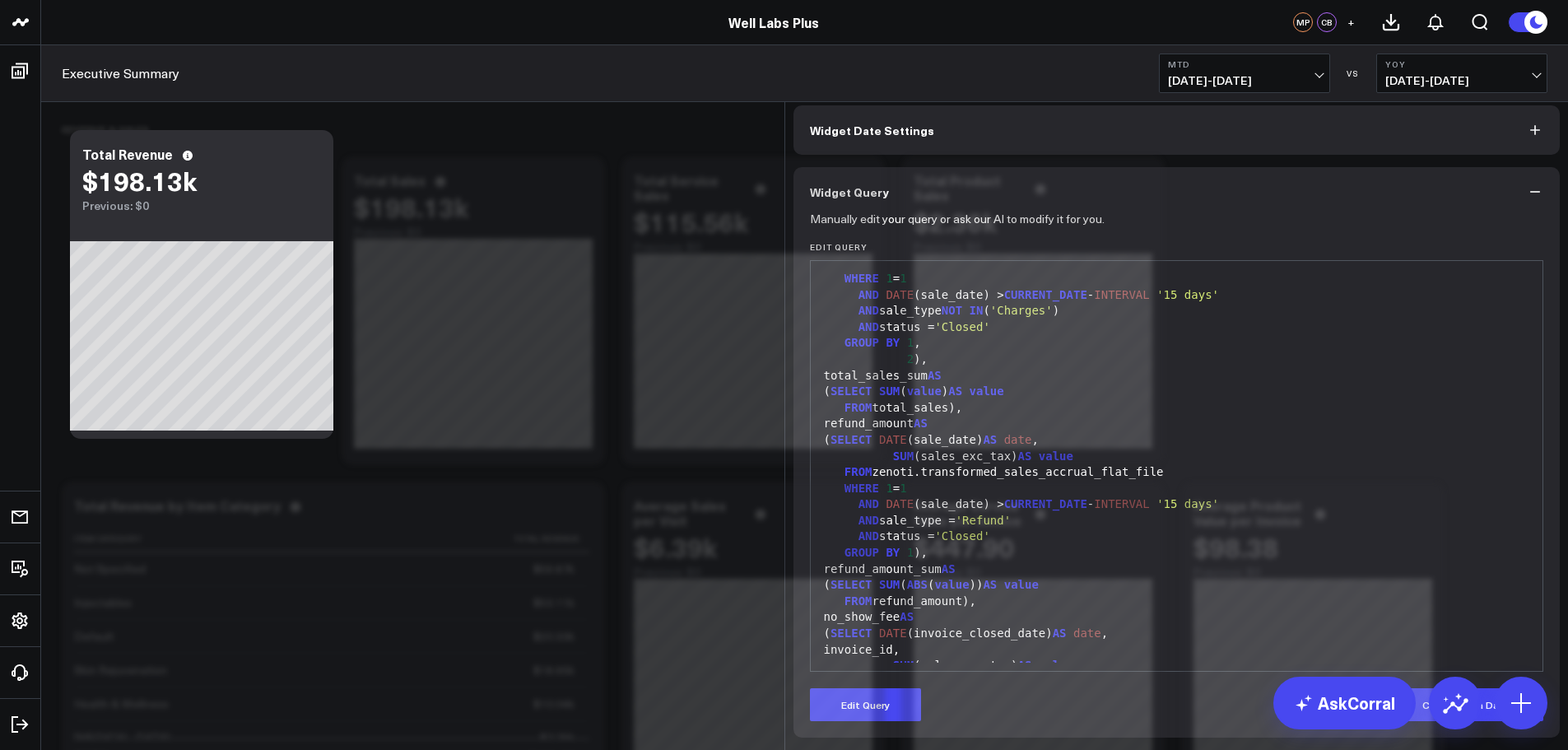
click at [909, 481] on div "FROM zenoti.transformed_sales_accrual_flat_file" at bounding box center [1176, 472] width 716 height 16
click at [852, 478] on span "FROM" at bounding box center [858, 472] width 28 height 13
click at [843, 252] on label "Edit Query" at bounding box center [1177, 247] width 734 height 9
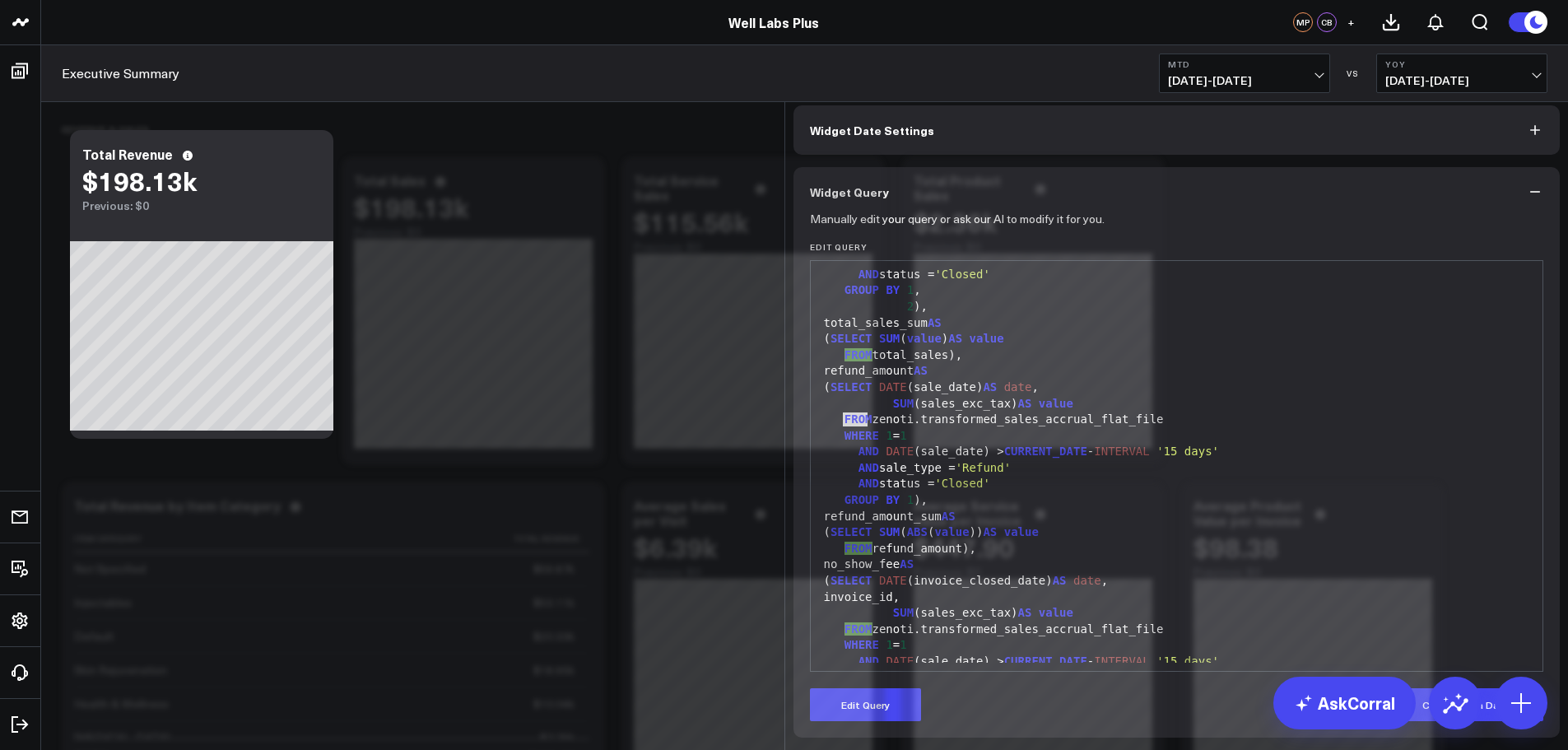
scroll to position [165, 0]
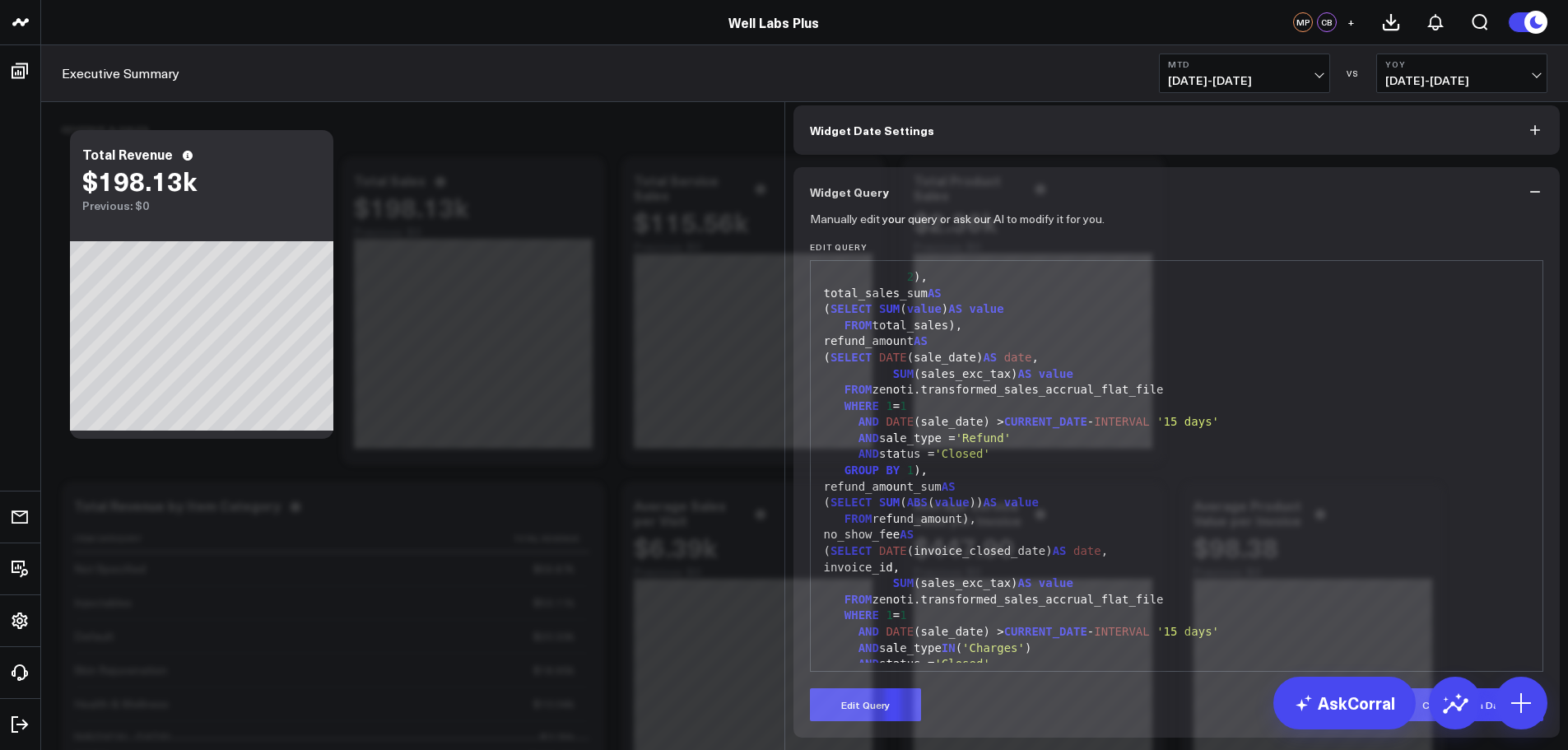
click at [1210, 528] on div "FROM refund_amount)," at bounding box center [1176, 519] width 716 height 16
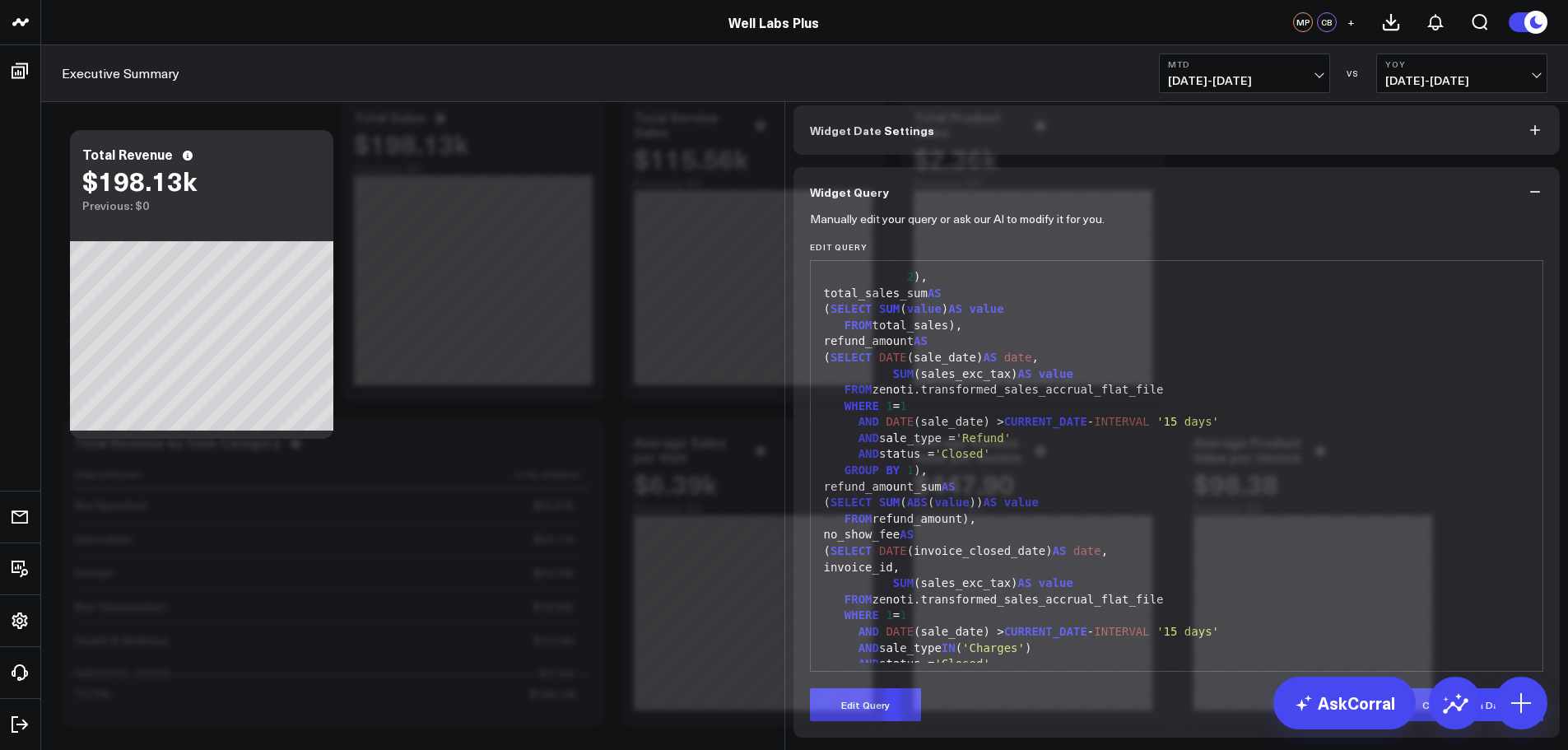
scroll to position [0, 0]
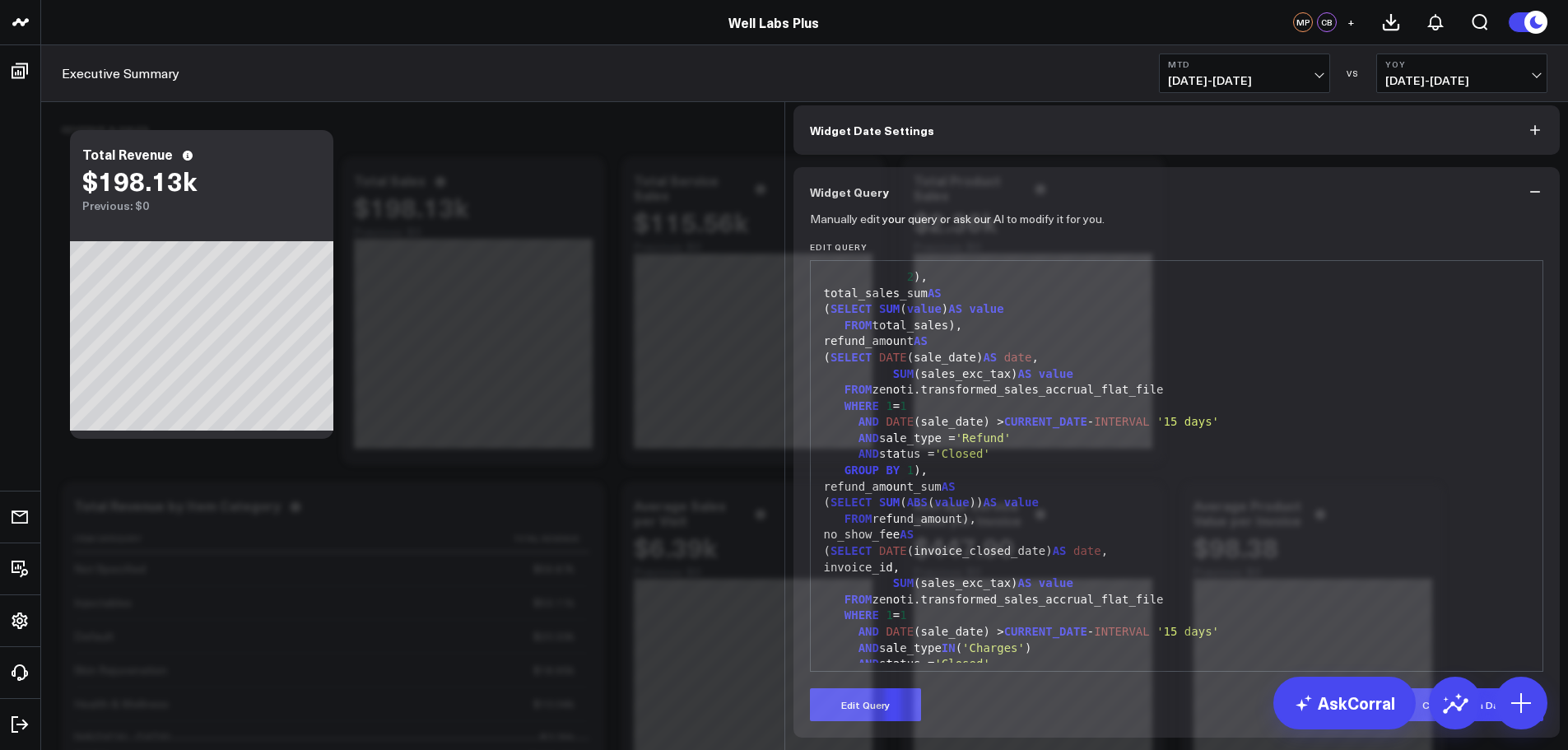
click at [1125, 722] on form "Manually edit your query or ask our AI to modify it for you. Edit Query 99 1 2 …" at bounding box center [1177, 468] width 734 height 504
click at [881, 709] on button "Edit Query" at bounding box center [865, 704] width 111 height 33
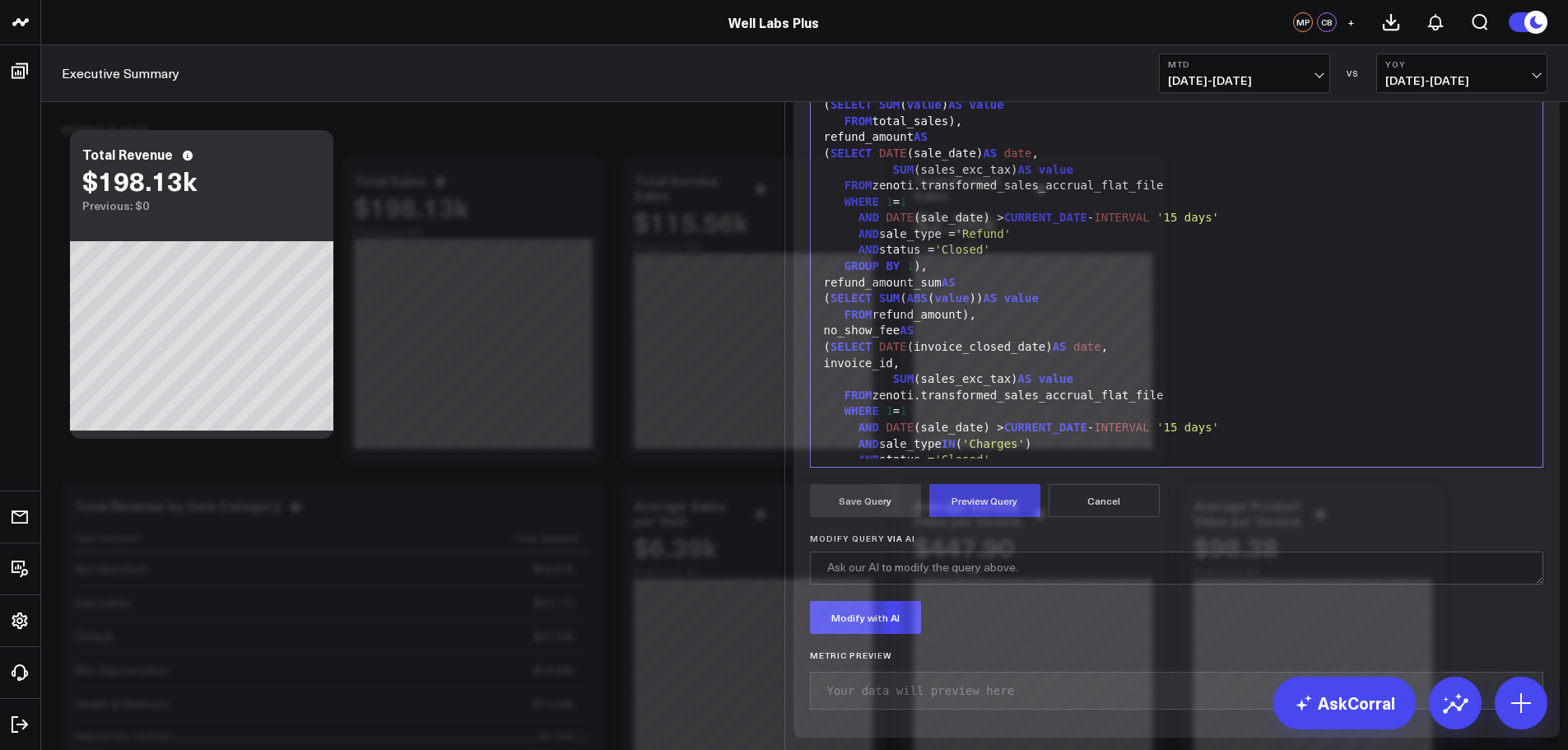
click at [1055, 194] on div "FROM zenoti.transformed_sales_accrual_flat_file" at bounding box center [1176, 185] width 716 height 16
click at [1059, 194] on div "FROM zenoti.transformed_sales_accrual_flat_file" at bounding box center [1176, 185] width 716 height 16
click at [1073, 194] on div "FROM zenoti.transformed_sales_accrual_flat_file" at bounding box center [1176, 185] width 716 height 16
click at [1067, 194] on div "FROM zenoti.transformed_sales_accrual_flat_file" at bounding box center [1176, 185] width 716 height 16
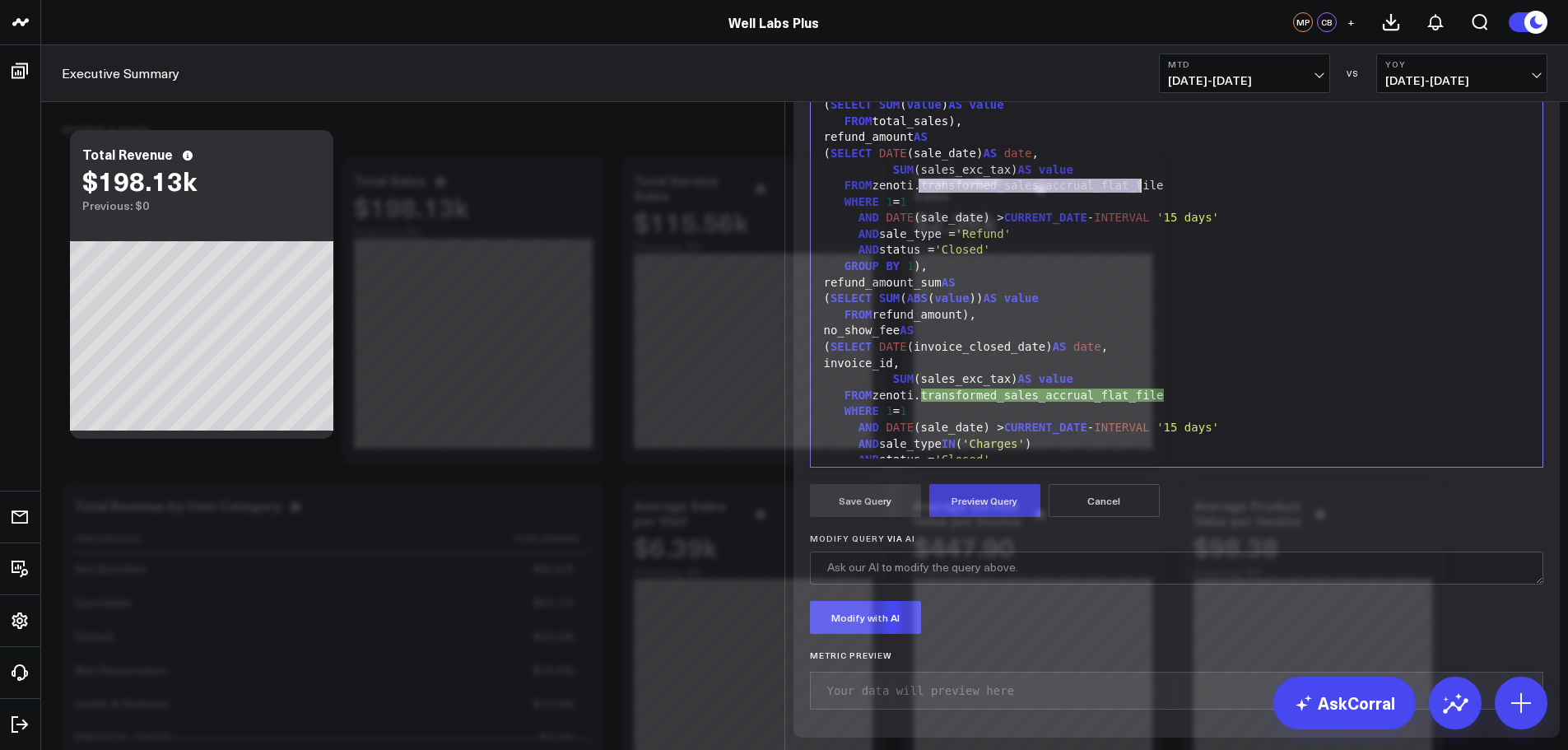
click at [1068, 194] on div "FROM zenoti.transformed_sales_accrual_flat_file" at bounding box center [1176, 185] width 716 height 16
click at [1070, 194] on div "FROM zenoti.transformed_sales_accrual_flat_file" at bounding box center [1176, 185] width 716 height 16
click at [1067, 404] on div "FROM zenoti.transformed_sales_accrual_flat_file" at bounding box center [1176, 396] width 716 height 16
click at [1061, 404] on div "FROM zenoti.transformed_sales_accrual_flat_file" at bounding box center [1176, 396] width 716 height 16
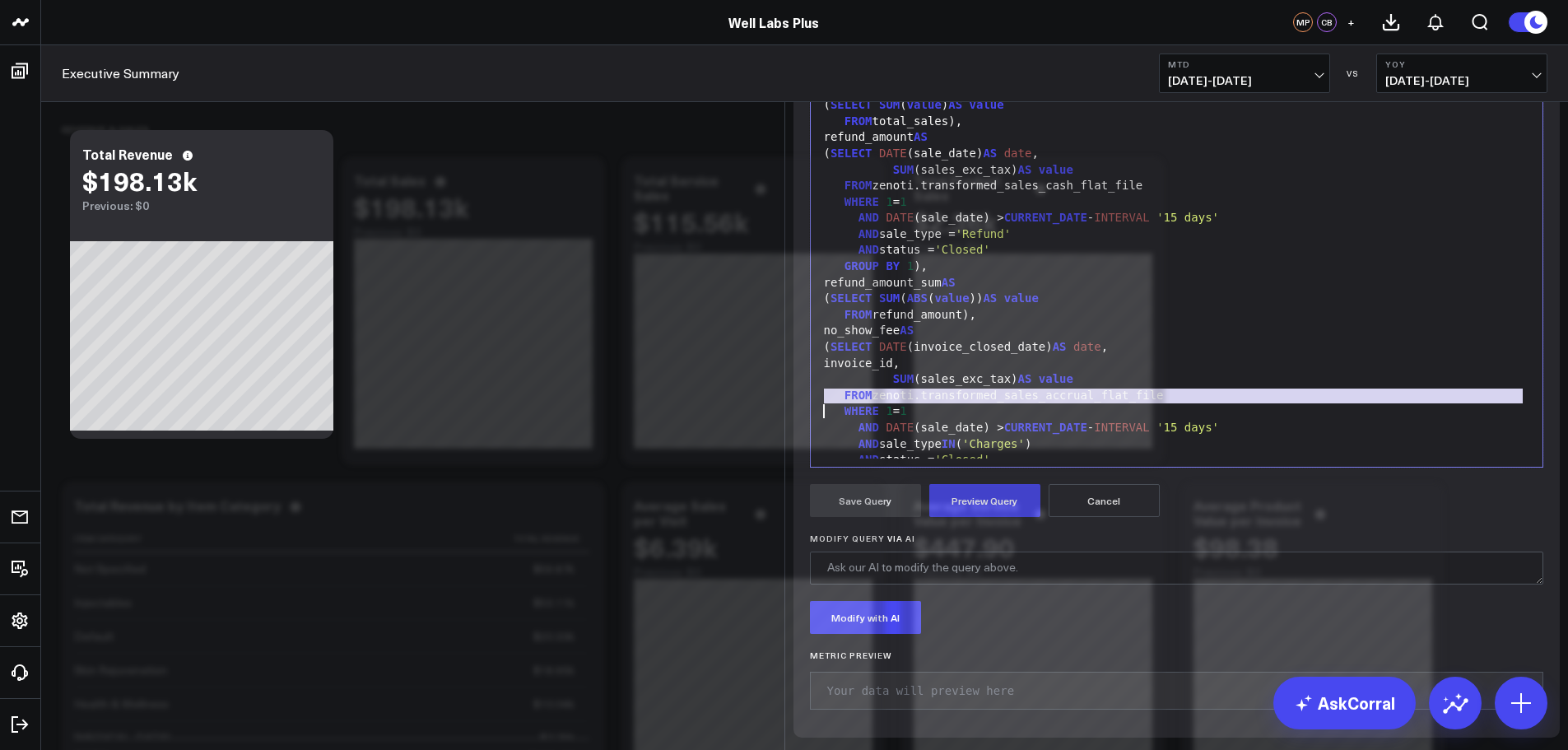
click at [1061, 404] on div "FROM zenoti.transformed_sales_accrual_flat_file" at bounding box center [1176, 396] width 716 height 16
click at [1067, 404] on div "FROM zenoti.transformed_sales_accrual_flat_file" at bounding box center [1176, 396] width 716 height 16
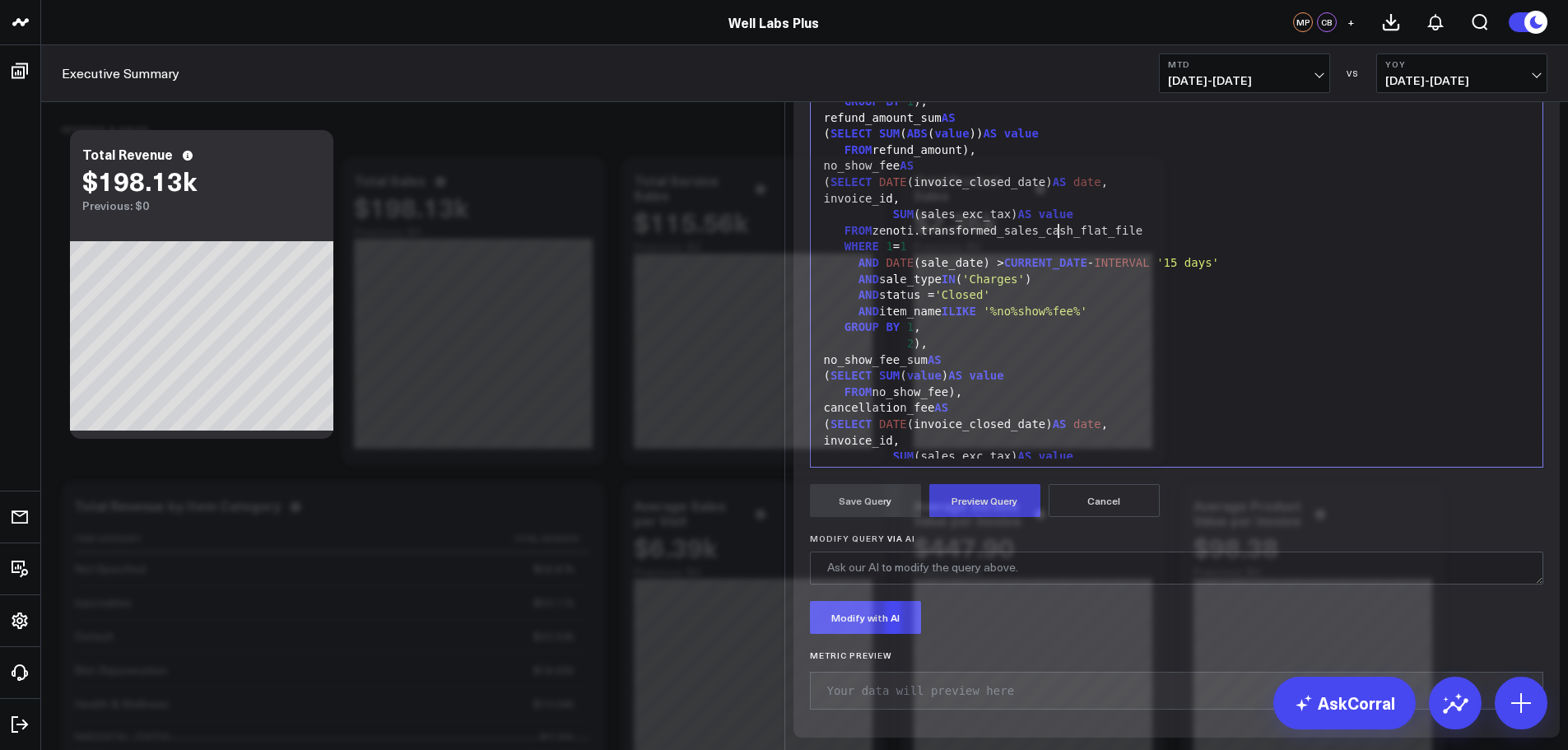
scroll to position [412, 0]
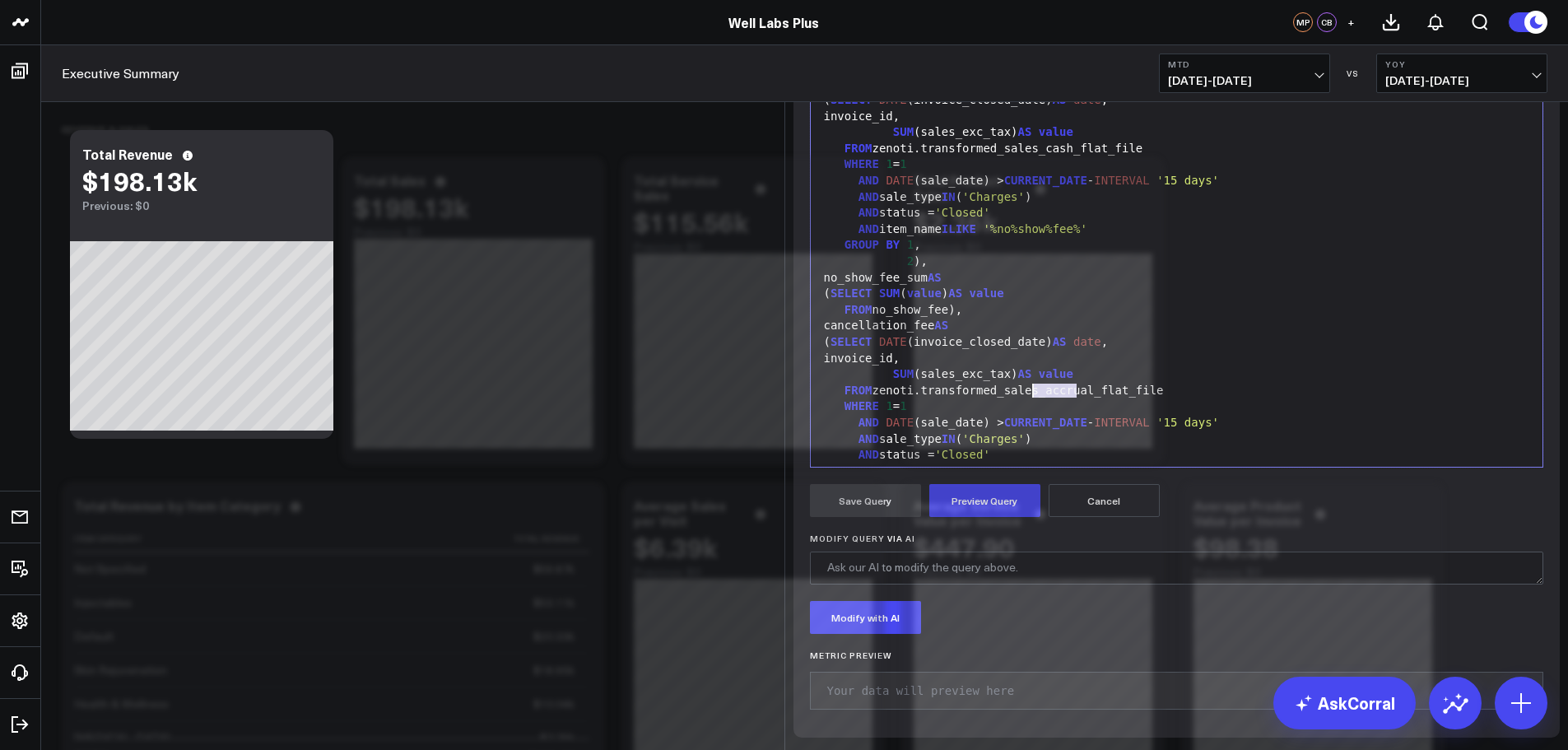
drag, startPoint x: 1068, startPoint y: 597, endPoint x: 1029, endPoint y: 597, distance: 39.0
click at [1029, 399] on div "FROM zenoti.transformed_sales_accrual_flat_file" at bounding box center [1176, 391] width 716 height 16
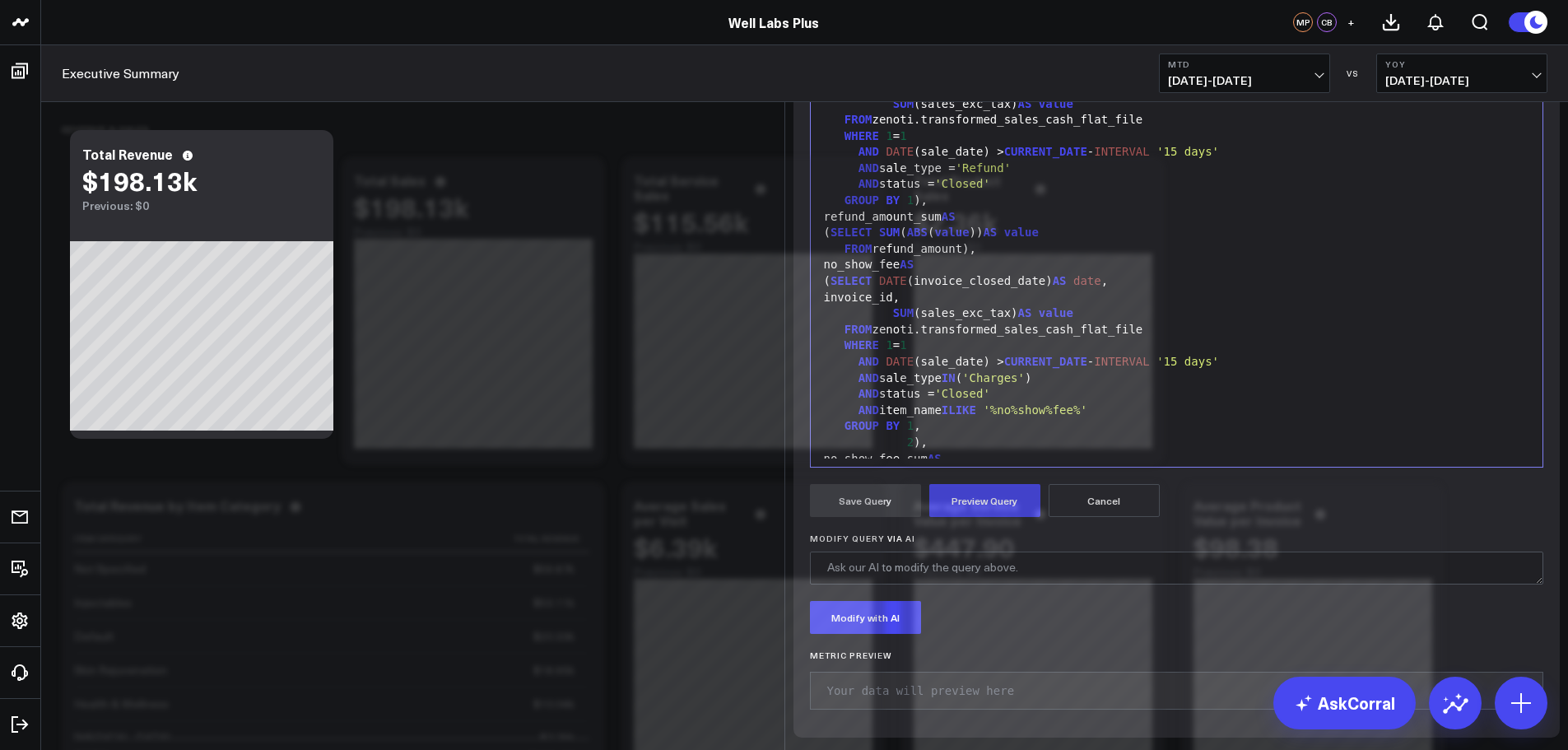
scroll to position [202, 0]
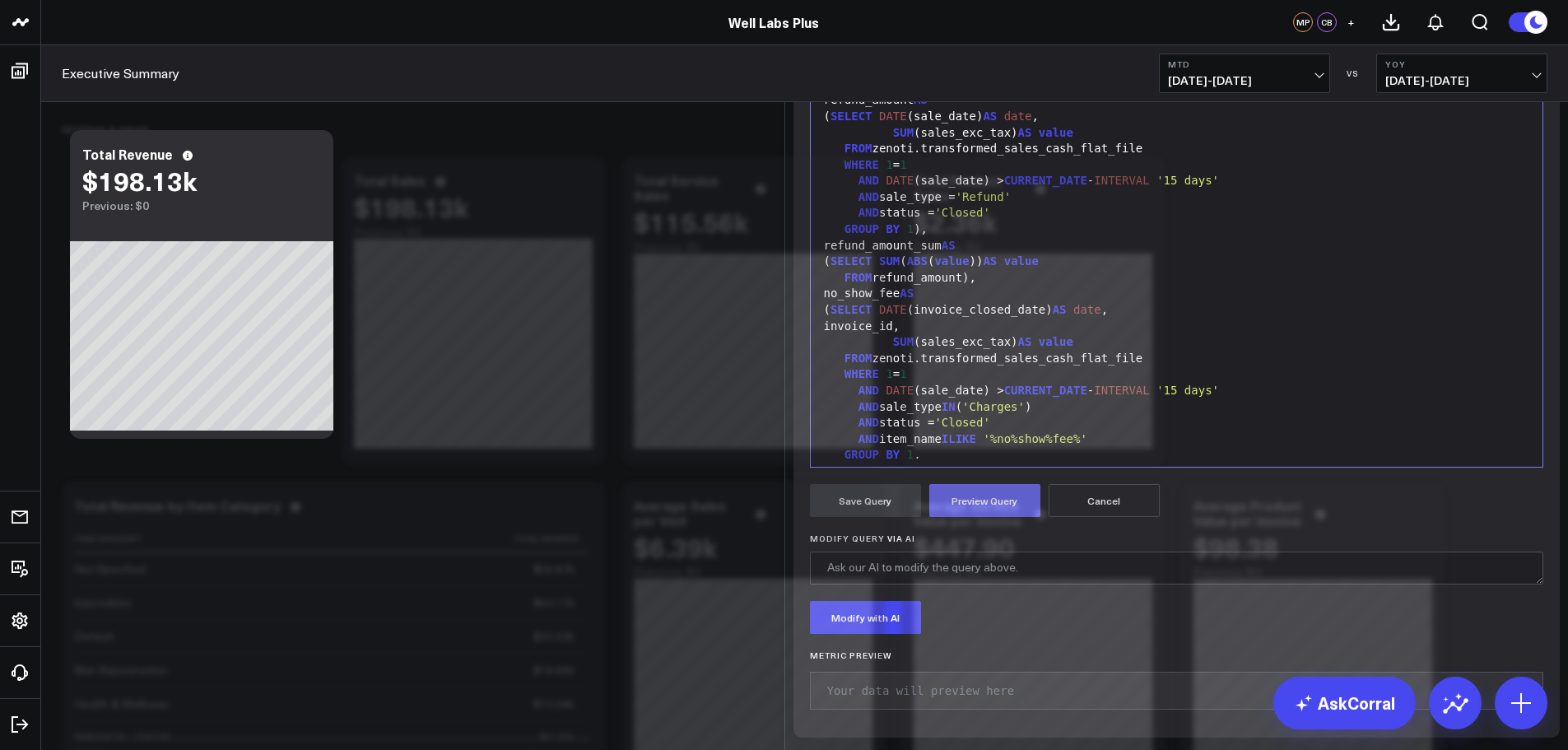
click at [969, 517] on button "Preview Query" at bounding box center [984, 501] width 111 height 33
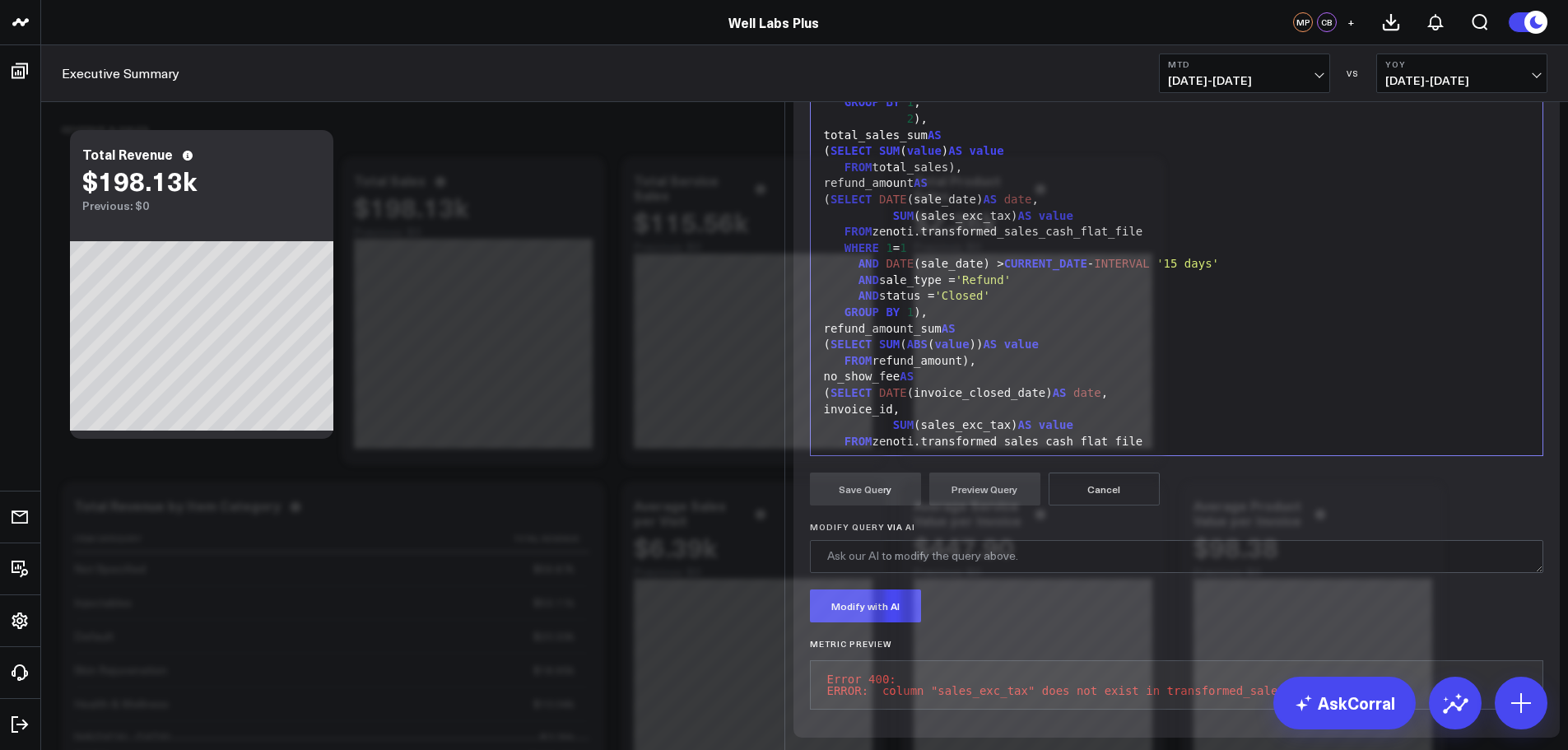
scroll to position [0, 0]
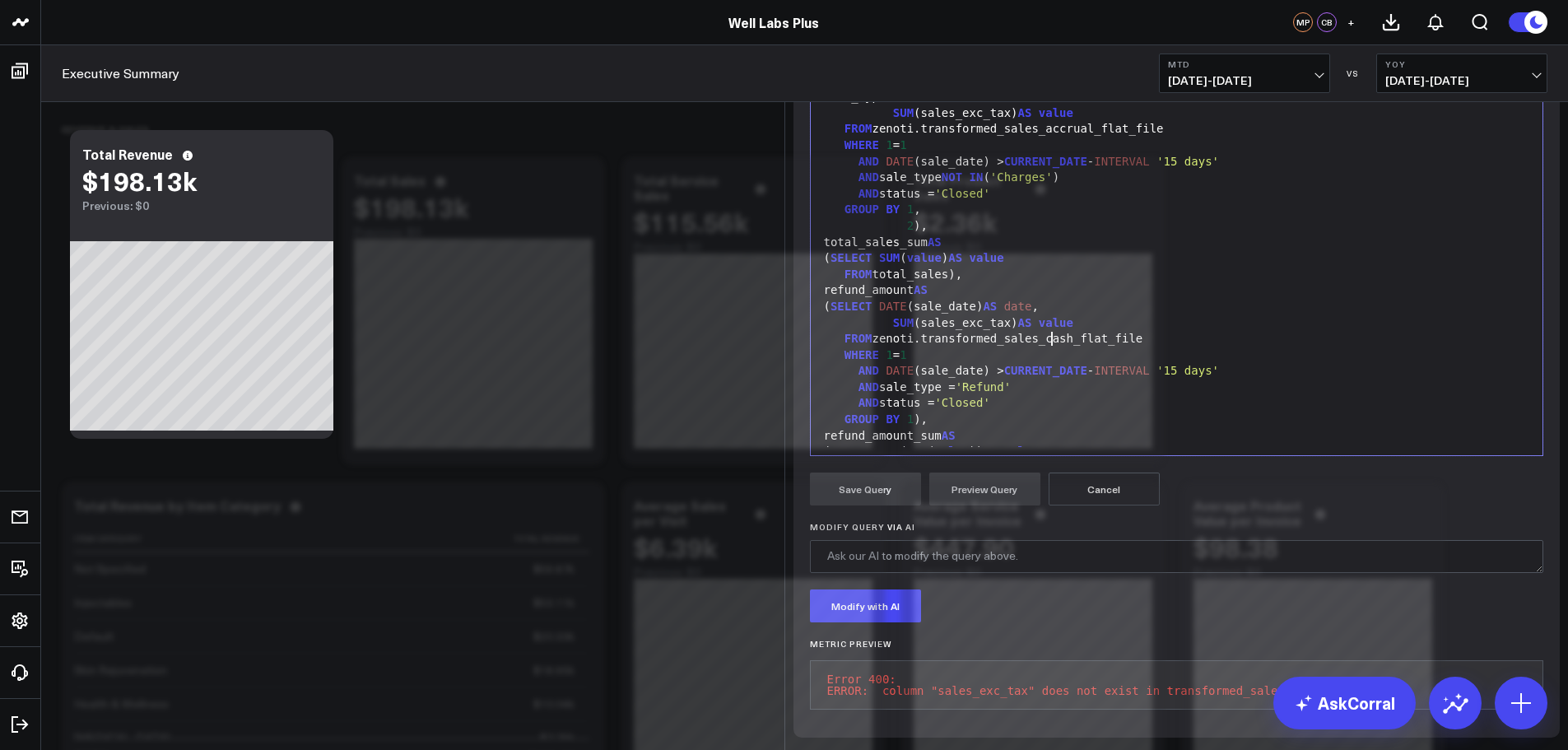
click at [1046, 347] on div "FROM zenoti.transformed_sales_cash_flat_file" at bounding box center [1176, 339] width 716 height 16
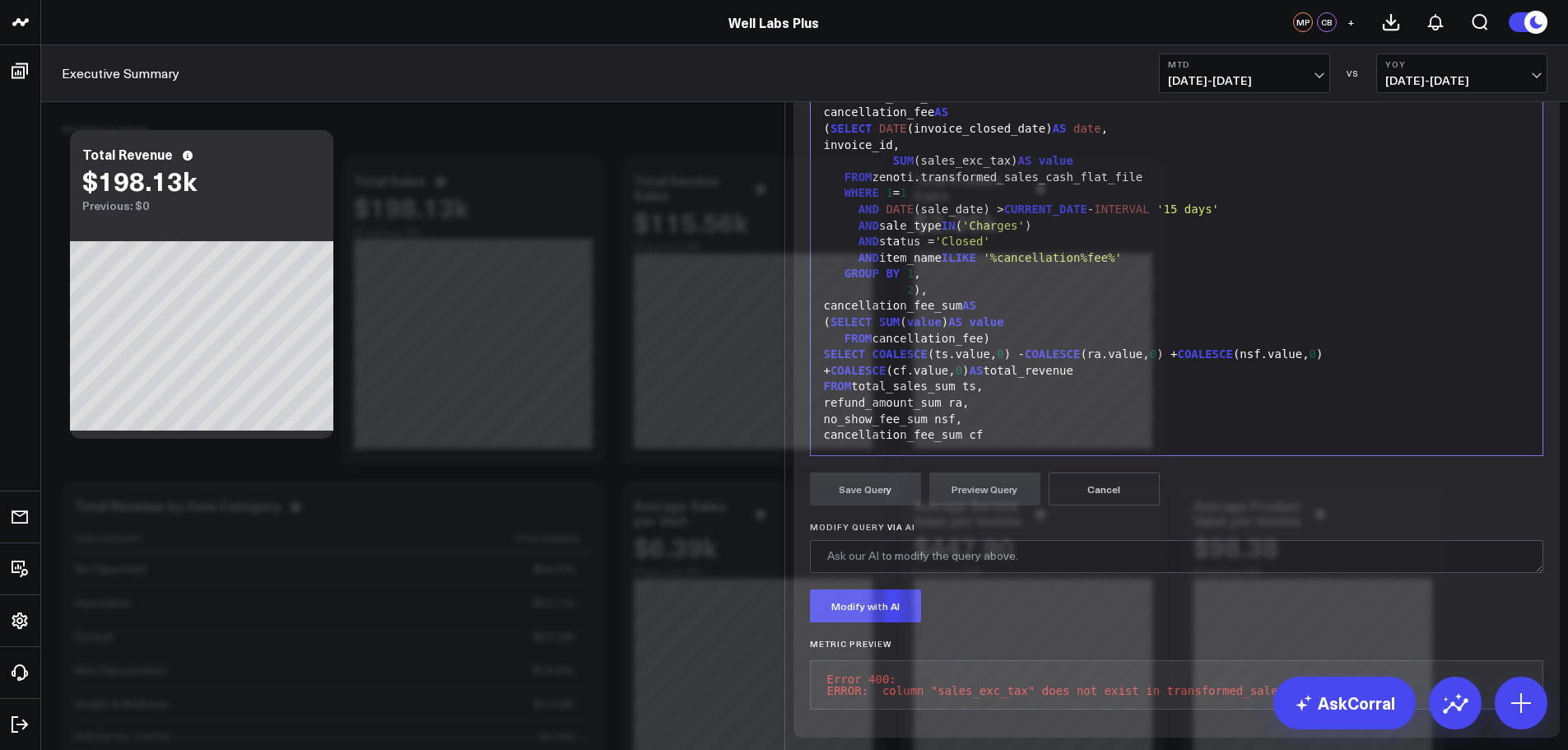
scroll to position [284, 0]
click at [1110, 485] on button "Cancel" at bounding box center [1104, 489] width 111 height 33
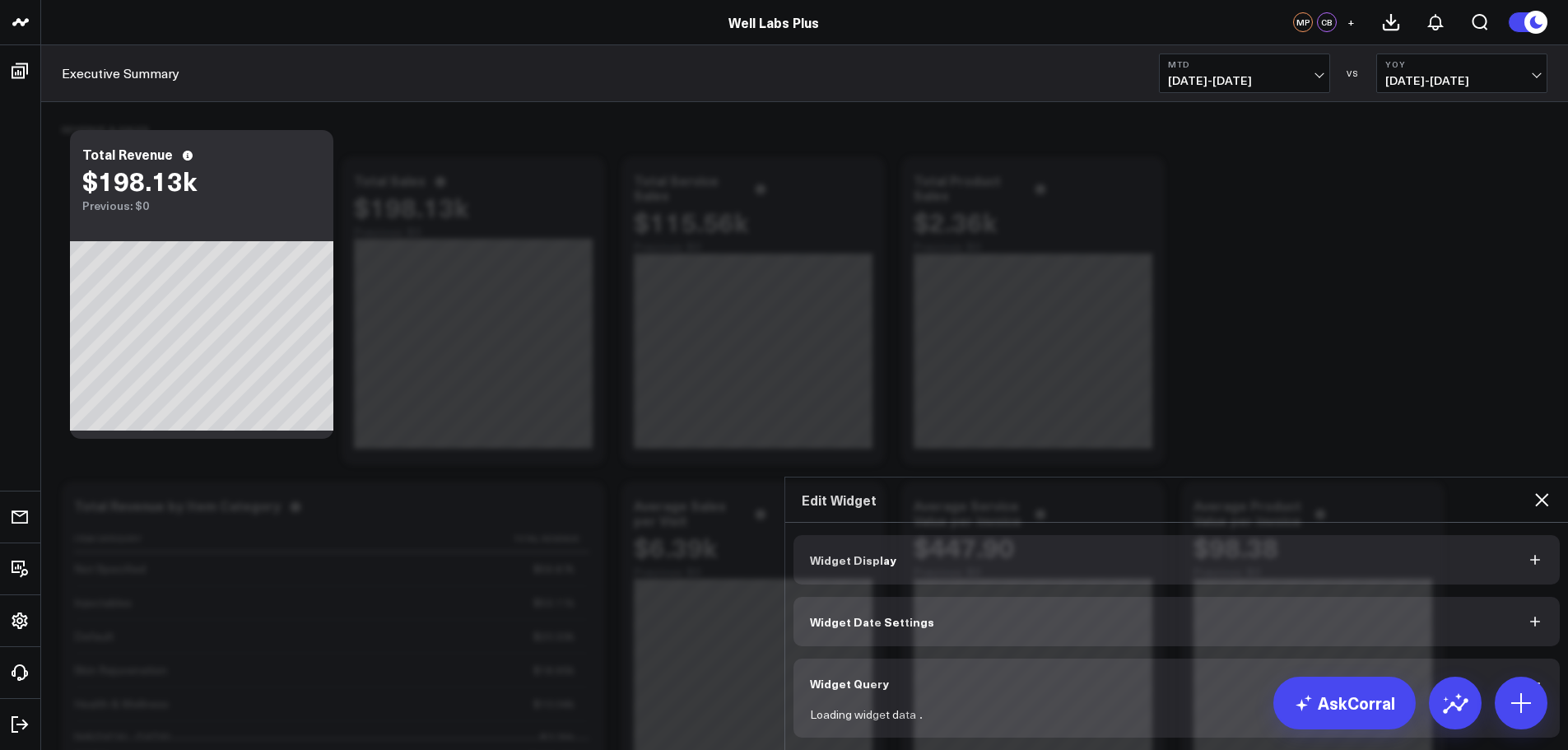
scroll to position [0, 0]
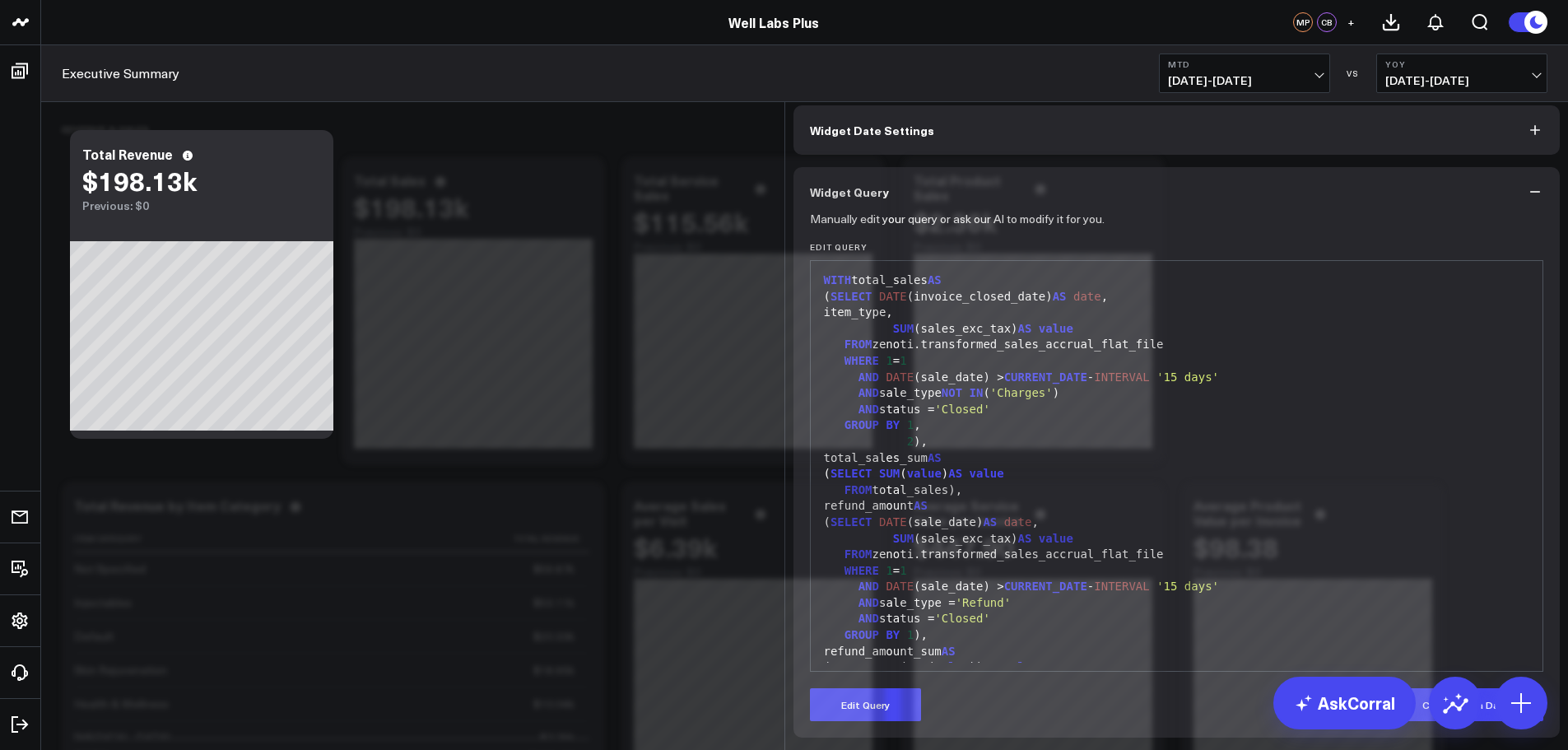
click at [1547, 18] on icon at bounding box center [1540, 8] width 20 height 20
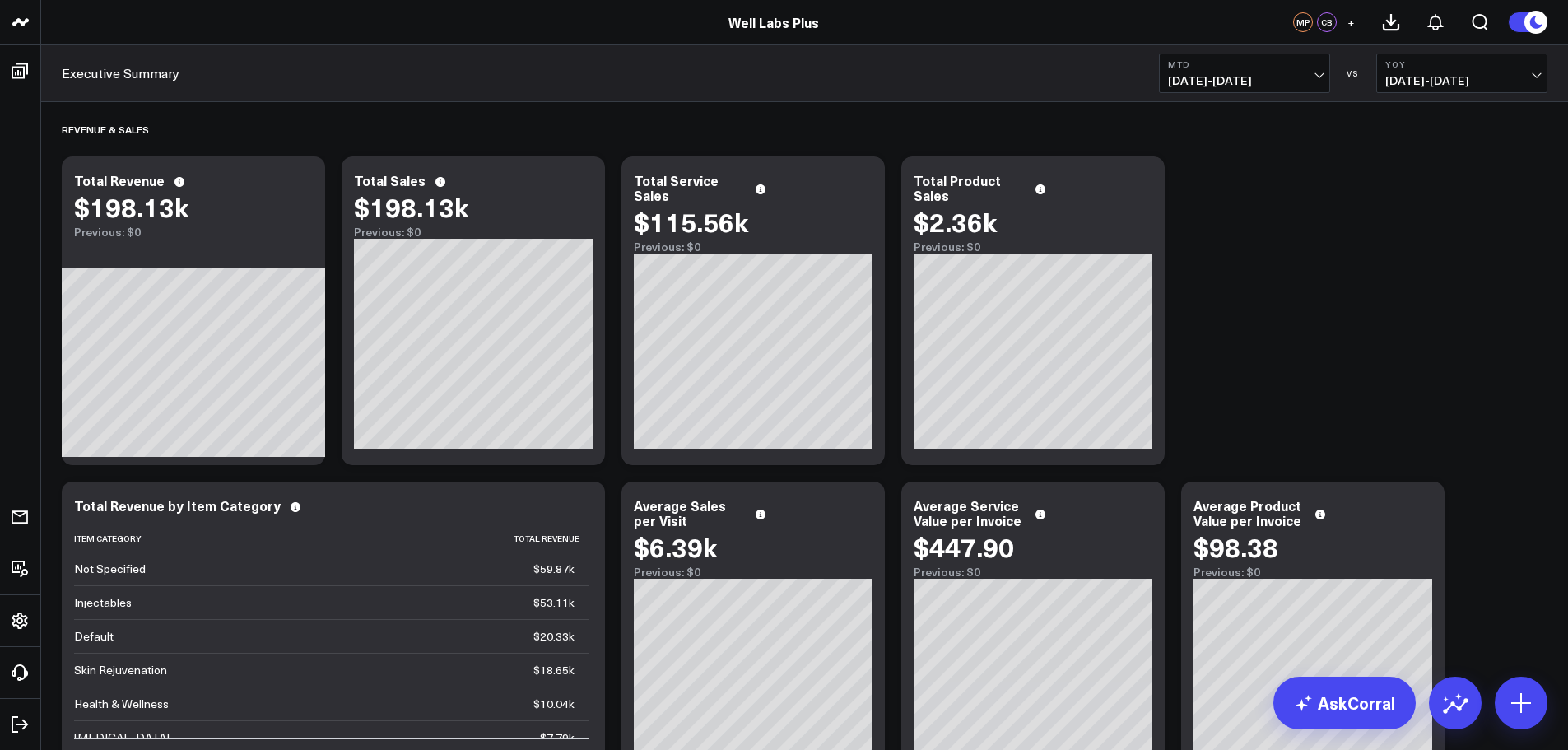
click at [1531, 16] on icon at bounding box center [1535, 22] width 18 height 18
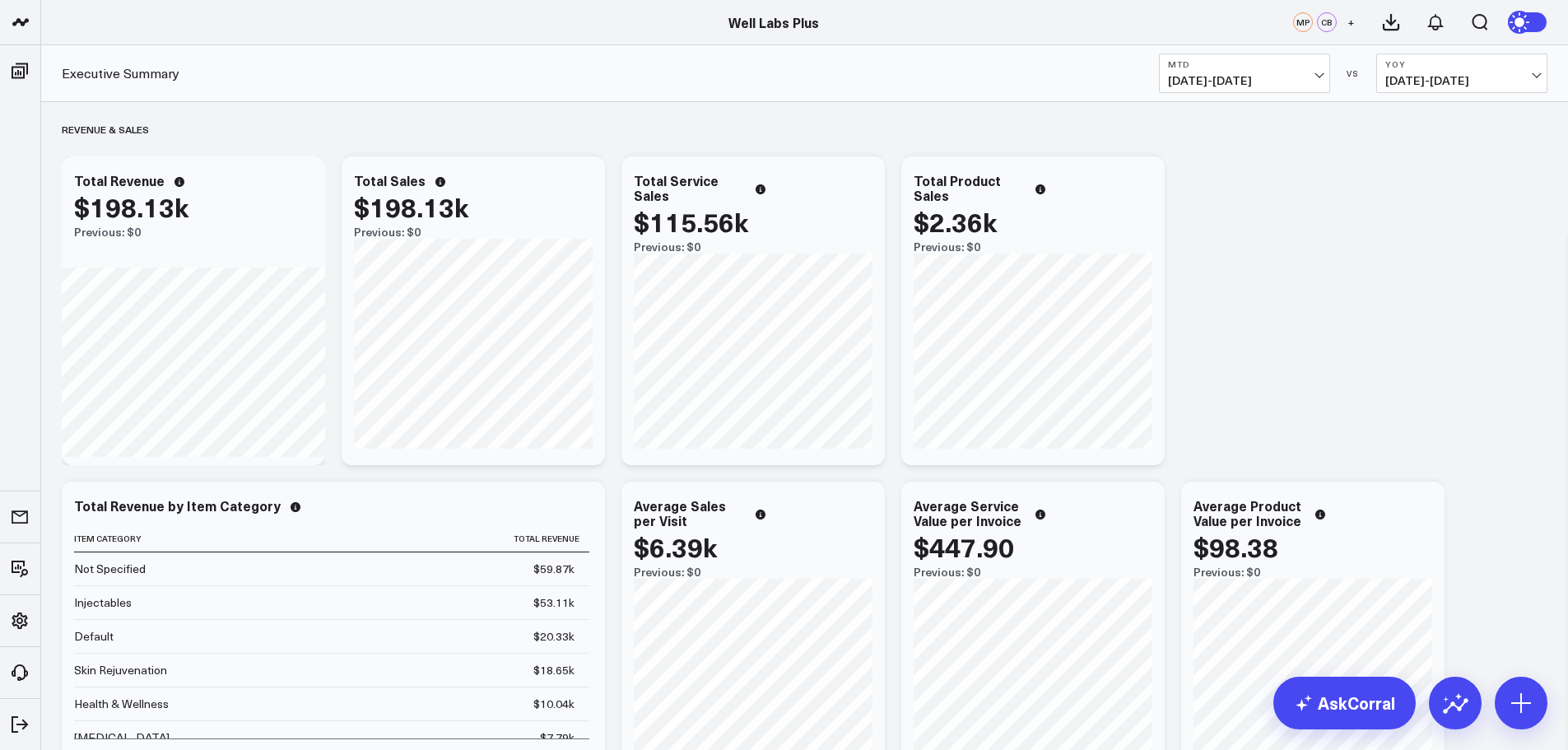
click at [1531, 19] on circle at bounding box center [1521, 22] width 23 height 23
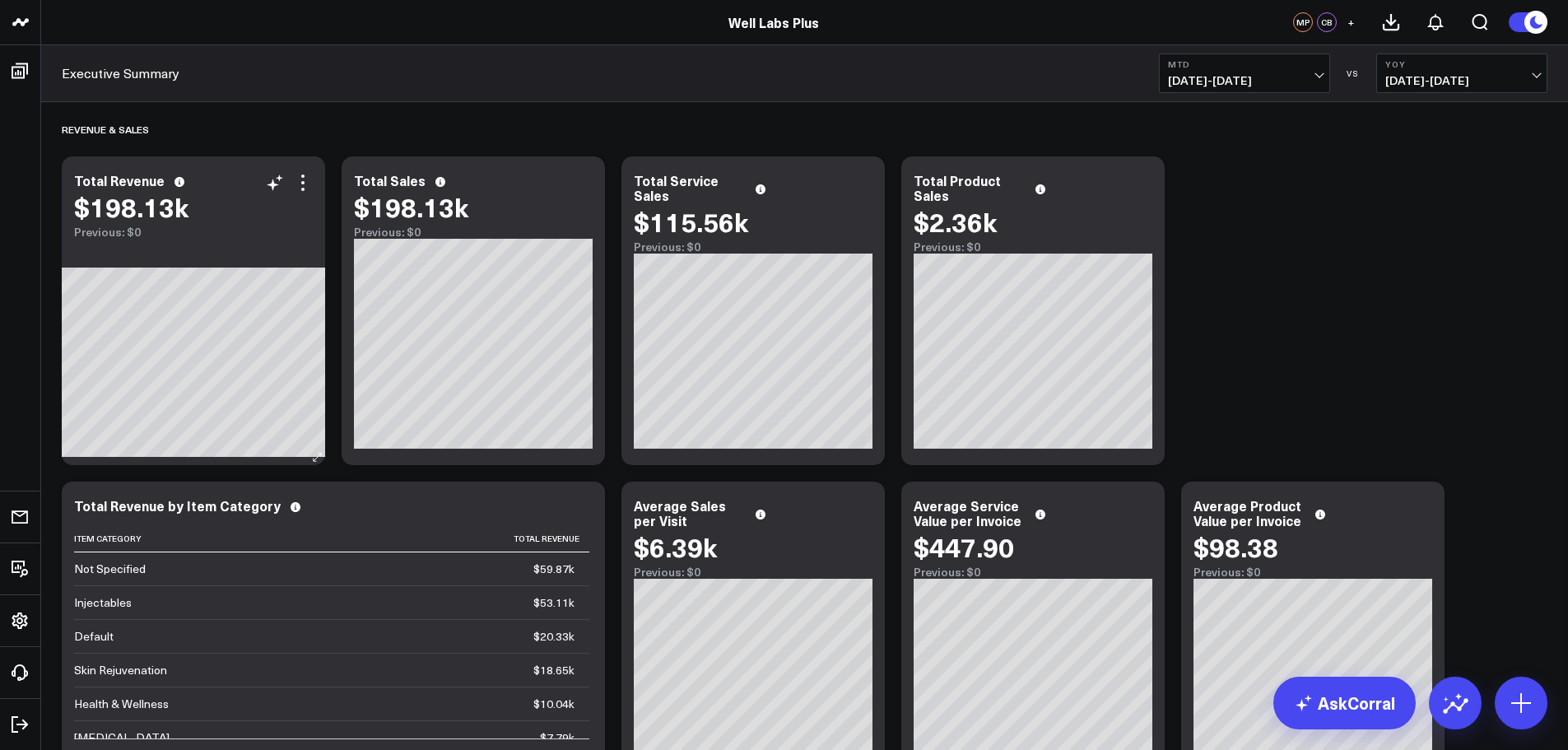
click at [252, 257] on div "Total Revenue $198.13k Previous: $0" at bounding box center [194, 310] width 264 height 309
click at [252, 259] on div "Total Revenue $198.13k Previous: $0" at bounding box center [194, 310] width 264 height 309
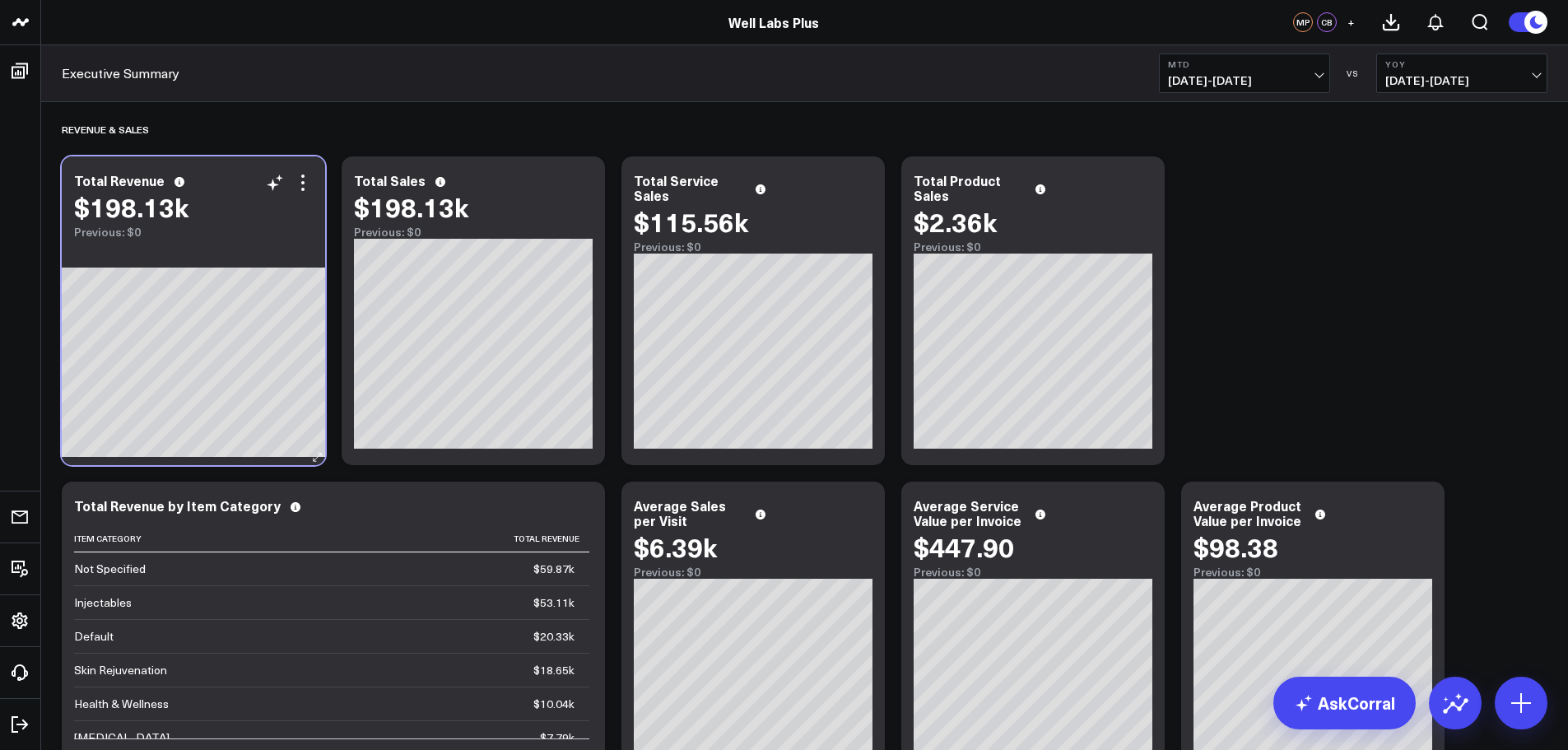
click at [252, 259] on div "Total Revenue $198.13k Previous: $0" at bounding box center [194, 310] width 264 height 309
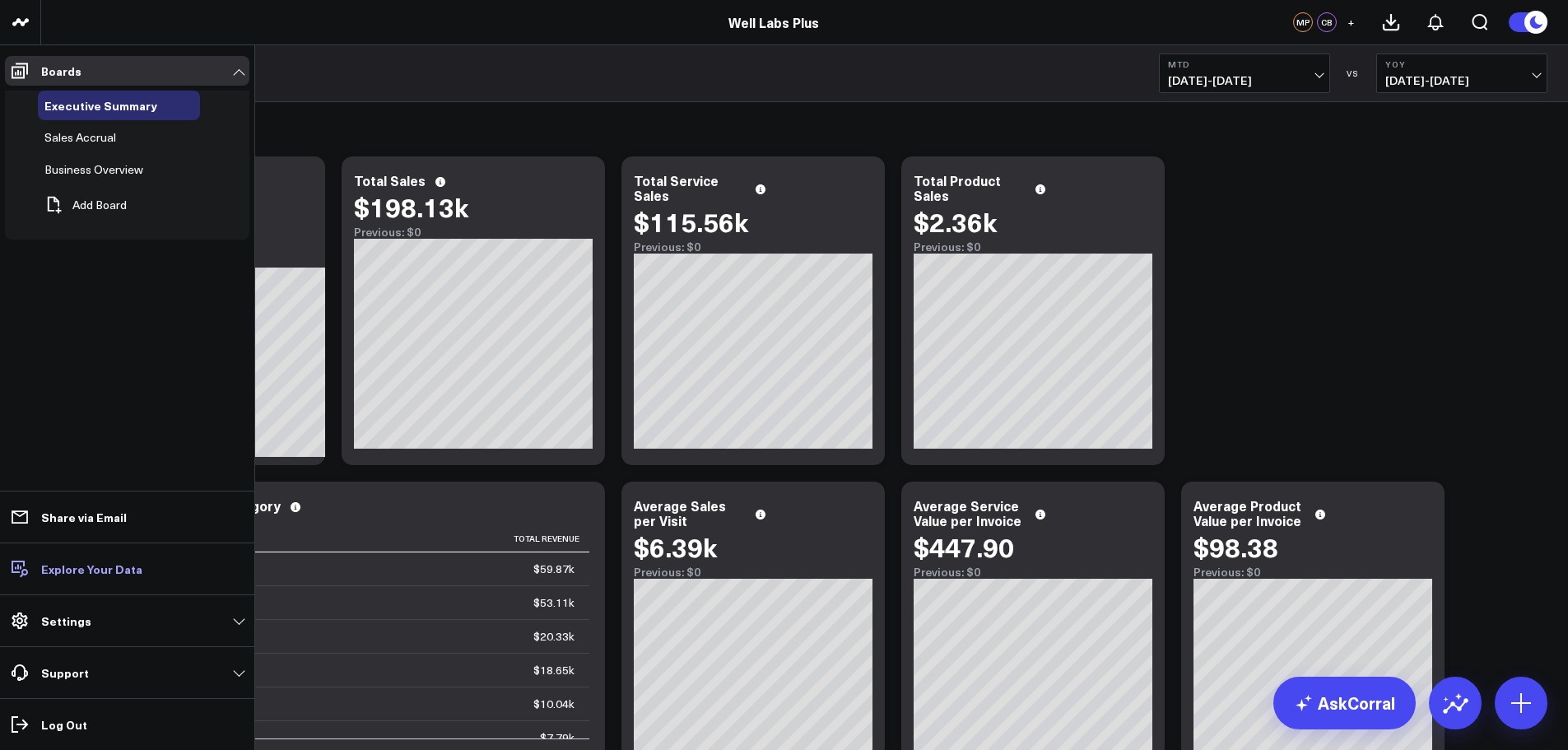
drag, startPoint x: 65, startPoint y: 575, endPoint x: 40, endPoint y: 570, distance: 25.5
click at [40, 570] on link "Explore Your Data" at bounding box center [128, 569] width 245 height 29
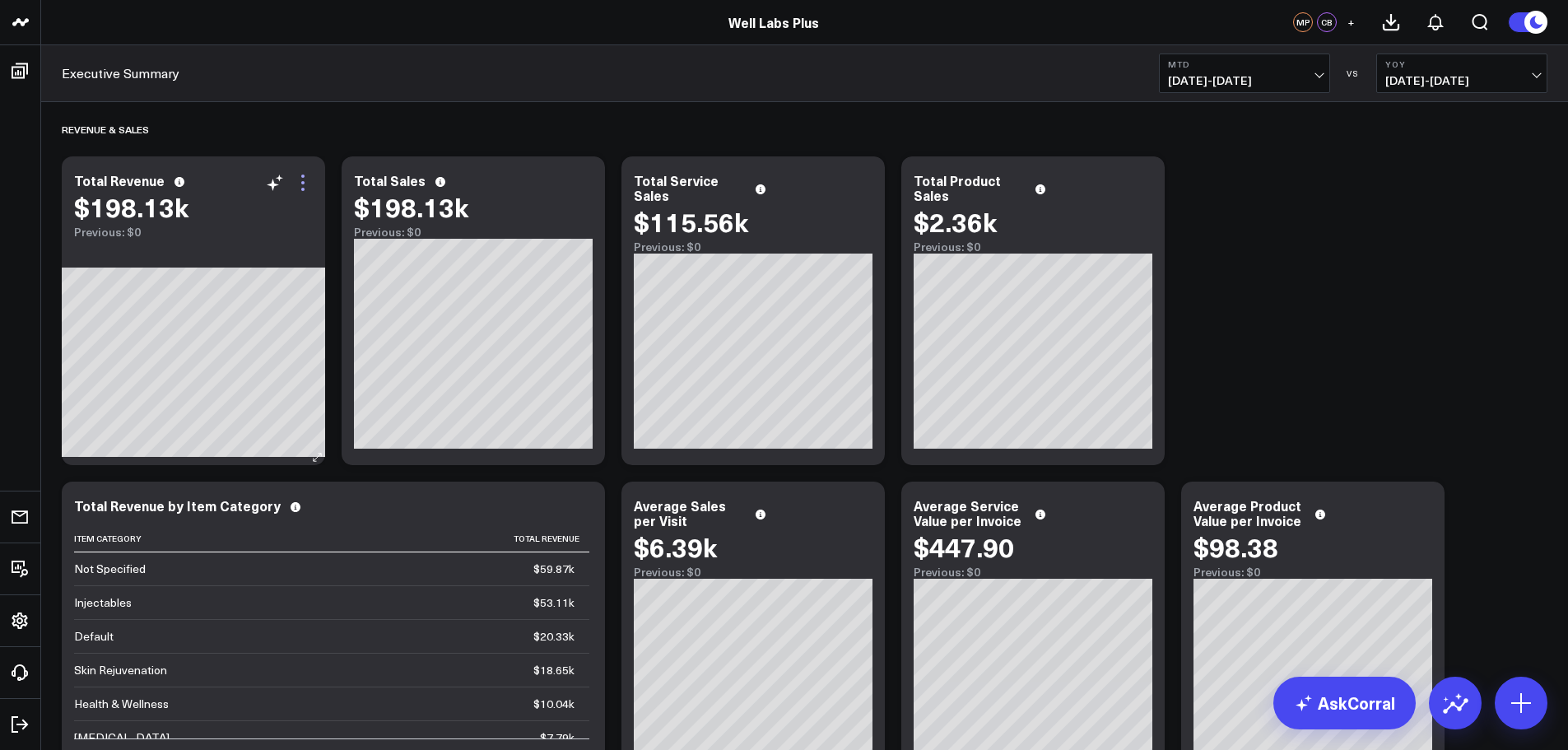
click at [307, 190] on icon at bounding box center [302, 183] width 20 height 20
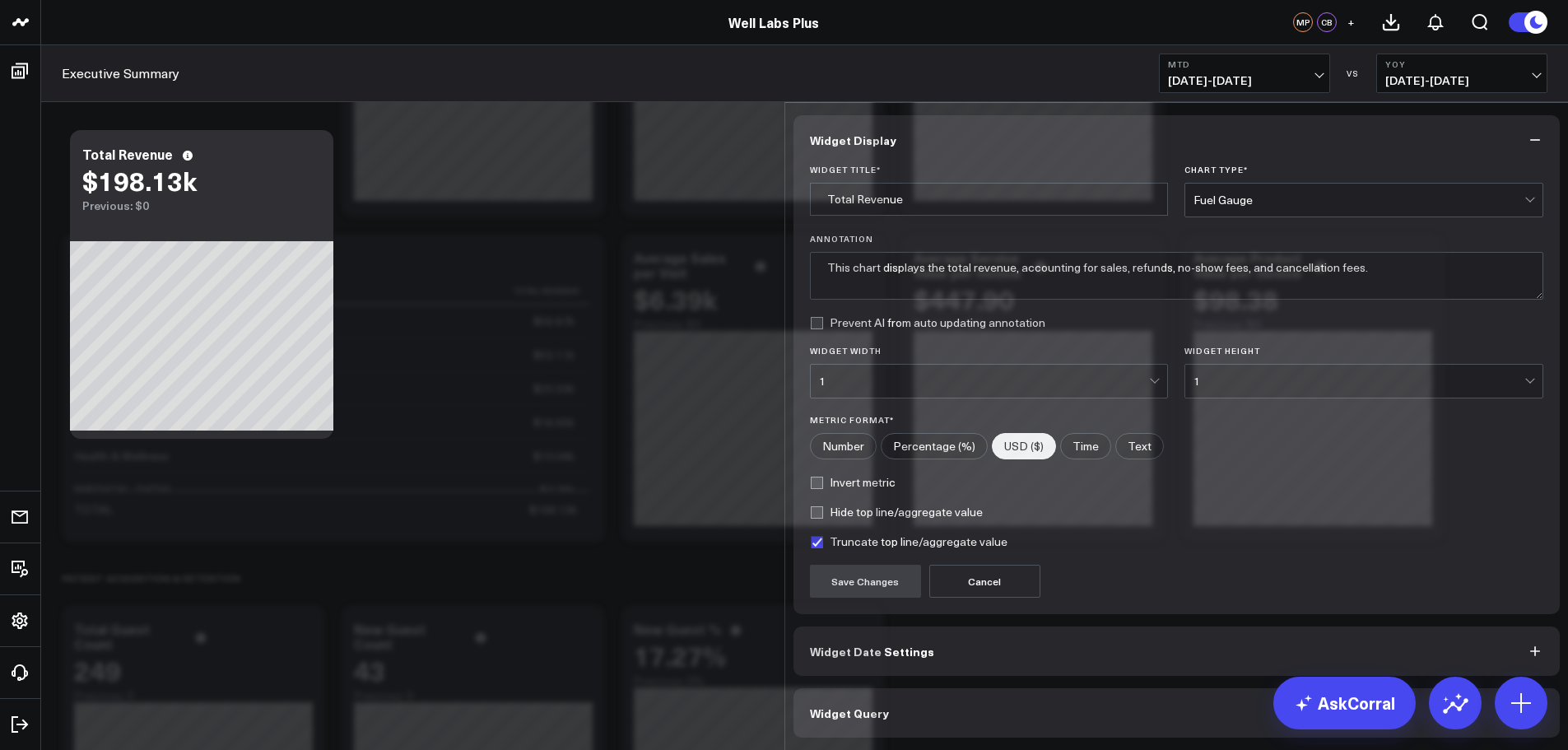
scroll to position [519, 0]
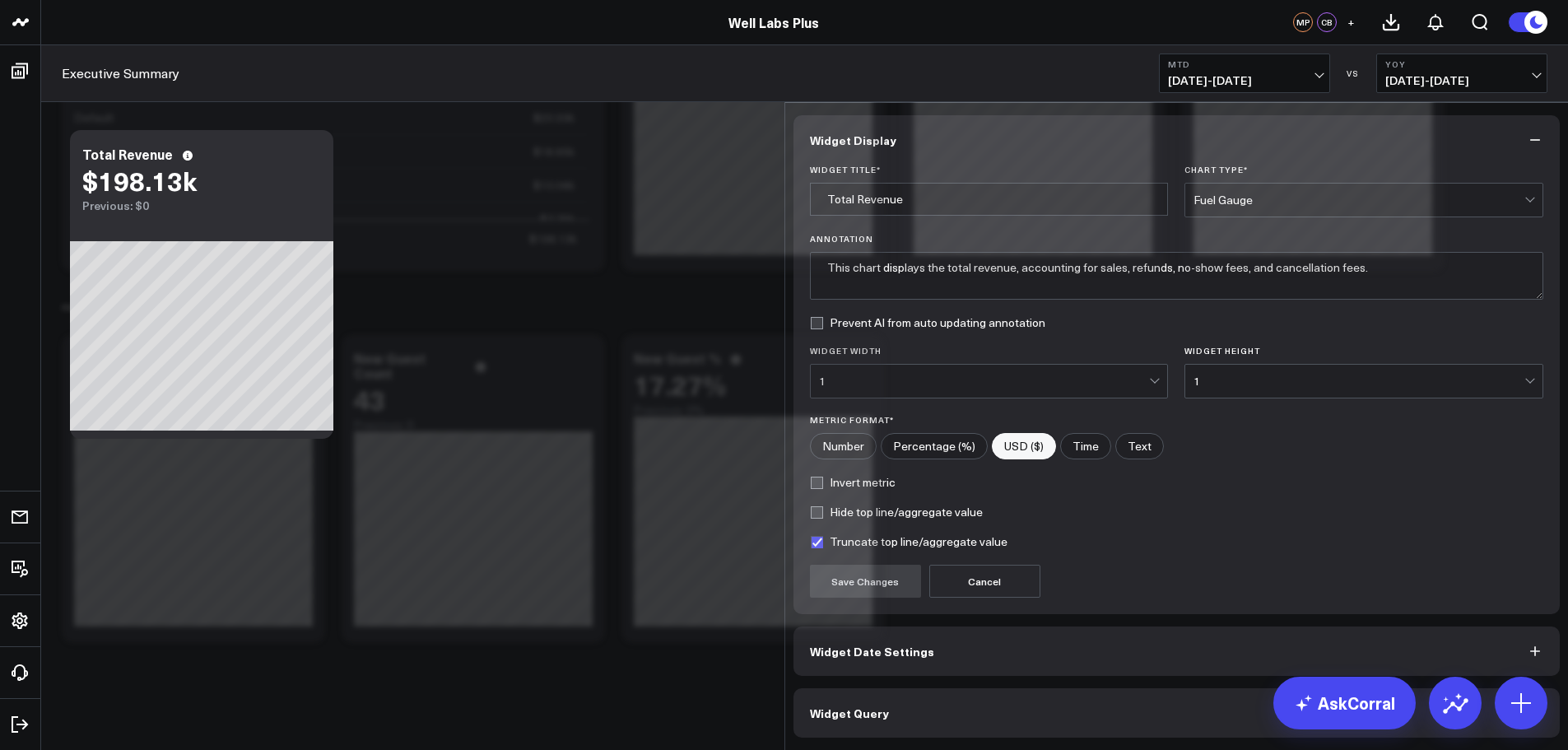
click at [895, 741] on div "Widget Display Widget Title * Total Revenue Chart Type * Fuel Gauge Annotation …" at bounding box center [1176, 426] width 783 height 647
click at [889, 715] on button "Widget Query" at bounding box center [1177, 712] width 767 height 49
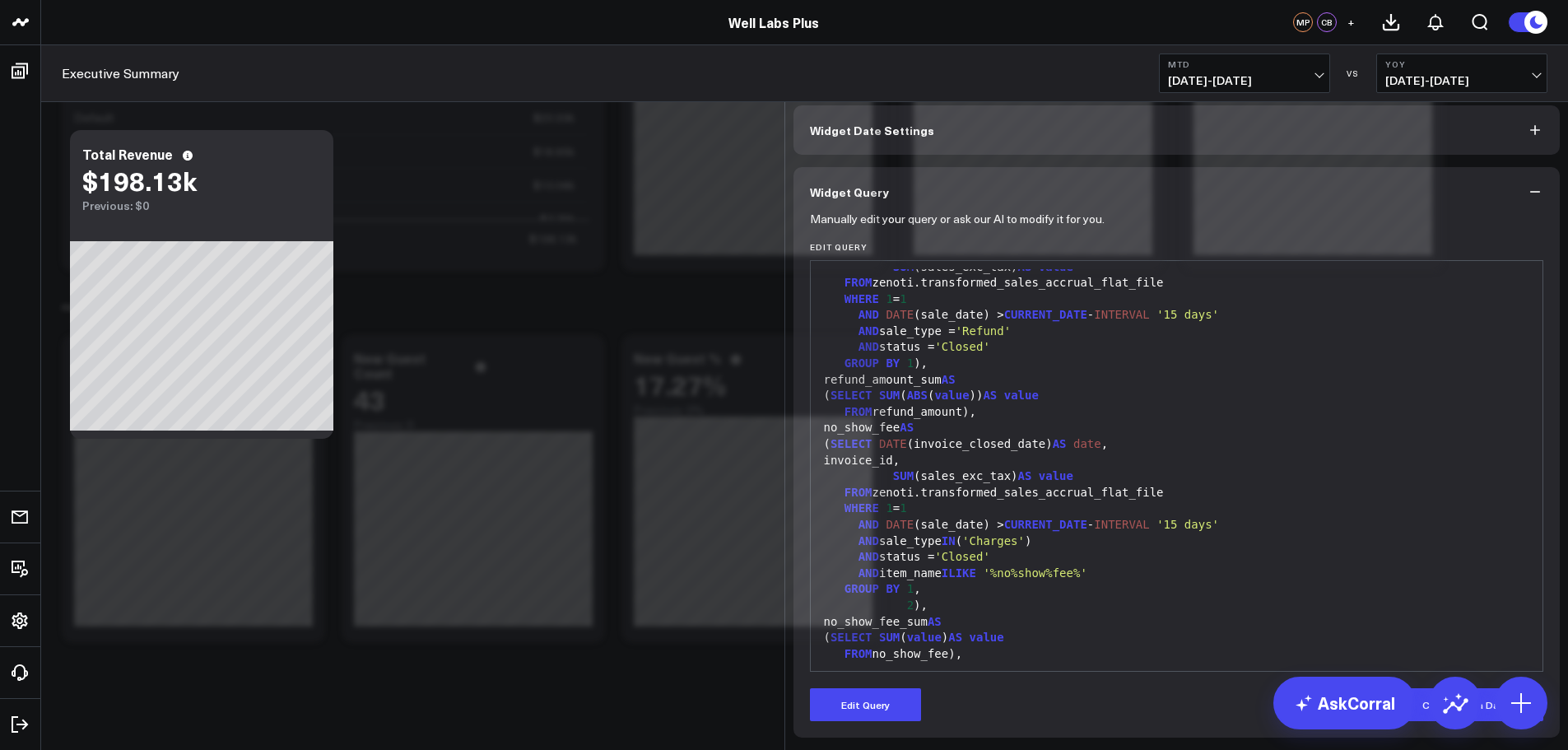
scroll to position [0, 0]
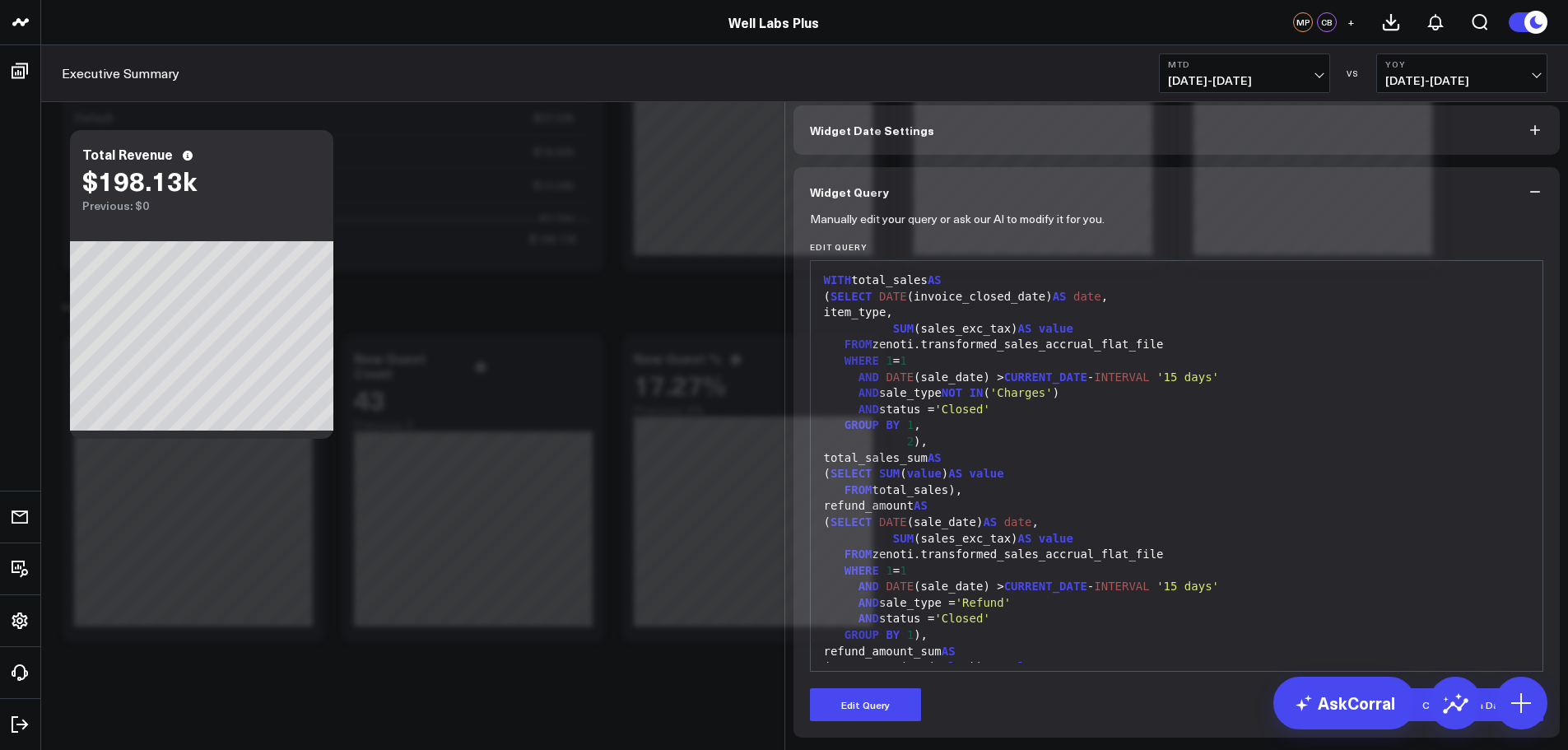
click at [1132, 434] on div "GROUP BY 1 ," at bounding box center [1176, 425] width 716 height 16
click at [993, 353] on div "FROM zenoti.transformed_sales_accrual_flat_file" at bounding box center [1176, 345] width 716 height 16
click at [1004, 384] on span "CURRENT_DATE" at bounding box center [1045, 377] width 83 height 13
click at [887, 697] on button "Edit Query" at bounding box center [865, 704] width 111 height 33
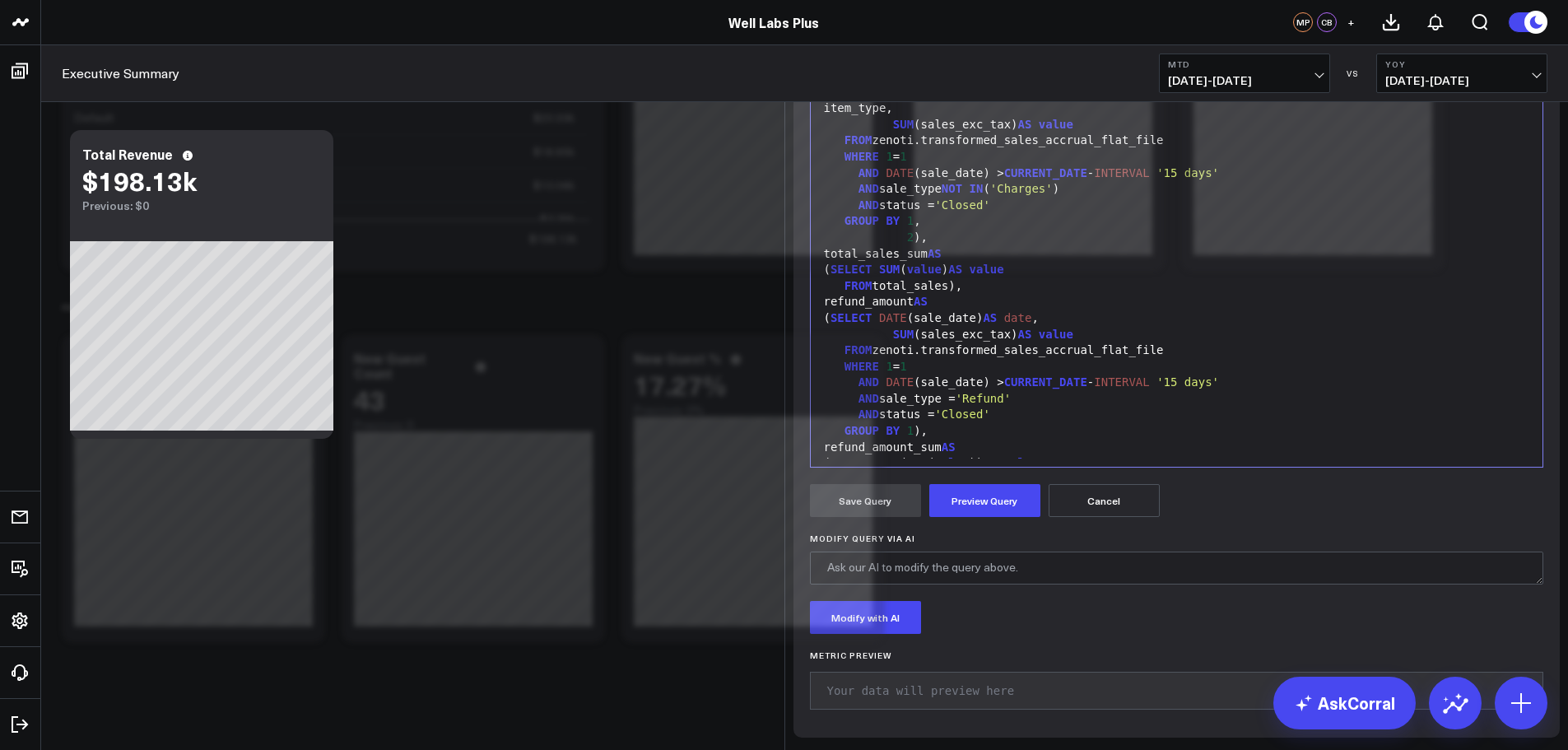
click at [899, 84] on div "WITH total_sales AS" at bounding box center [1176, 76] width 716 height 16
drag, startPoint x: 1067, startPoint y: 395, endPoint x: 843, endPoint y: 395, distance: 224.0
click at [843, 197] on div "AND sale_type NOT IN ( 'Charges' )" at bounding box center [1176, 189] width 716 height 16
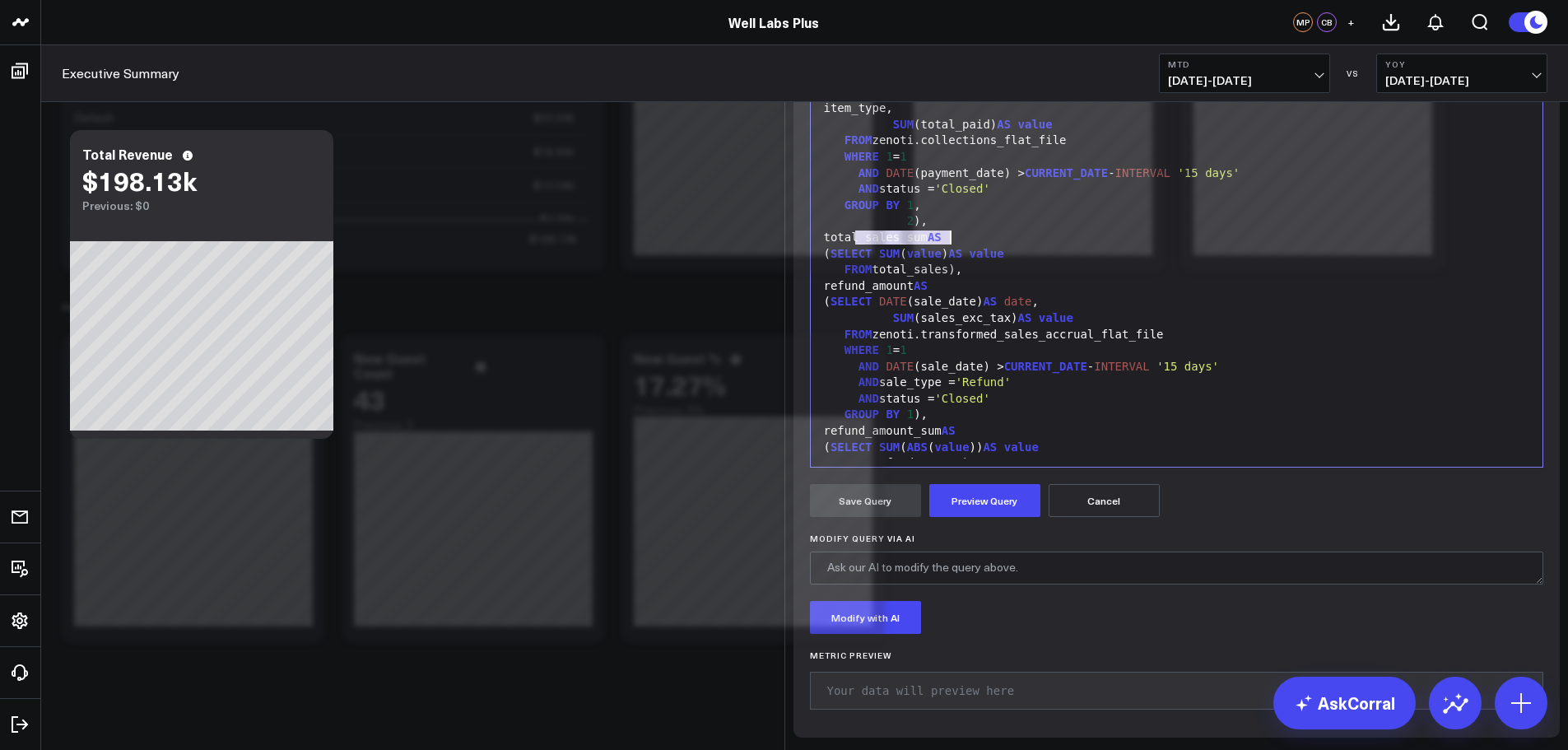
drag, startPoint x: 849, startPoint y: 438, endPoint x: 942, endPoint y: 443, distance: 93.1
click at [942, 247] on div "total_sales_sum AS" at bounding box center [1176, 237] width 716 height 16
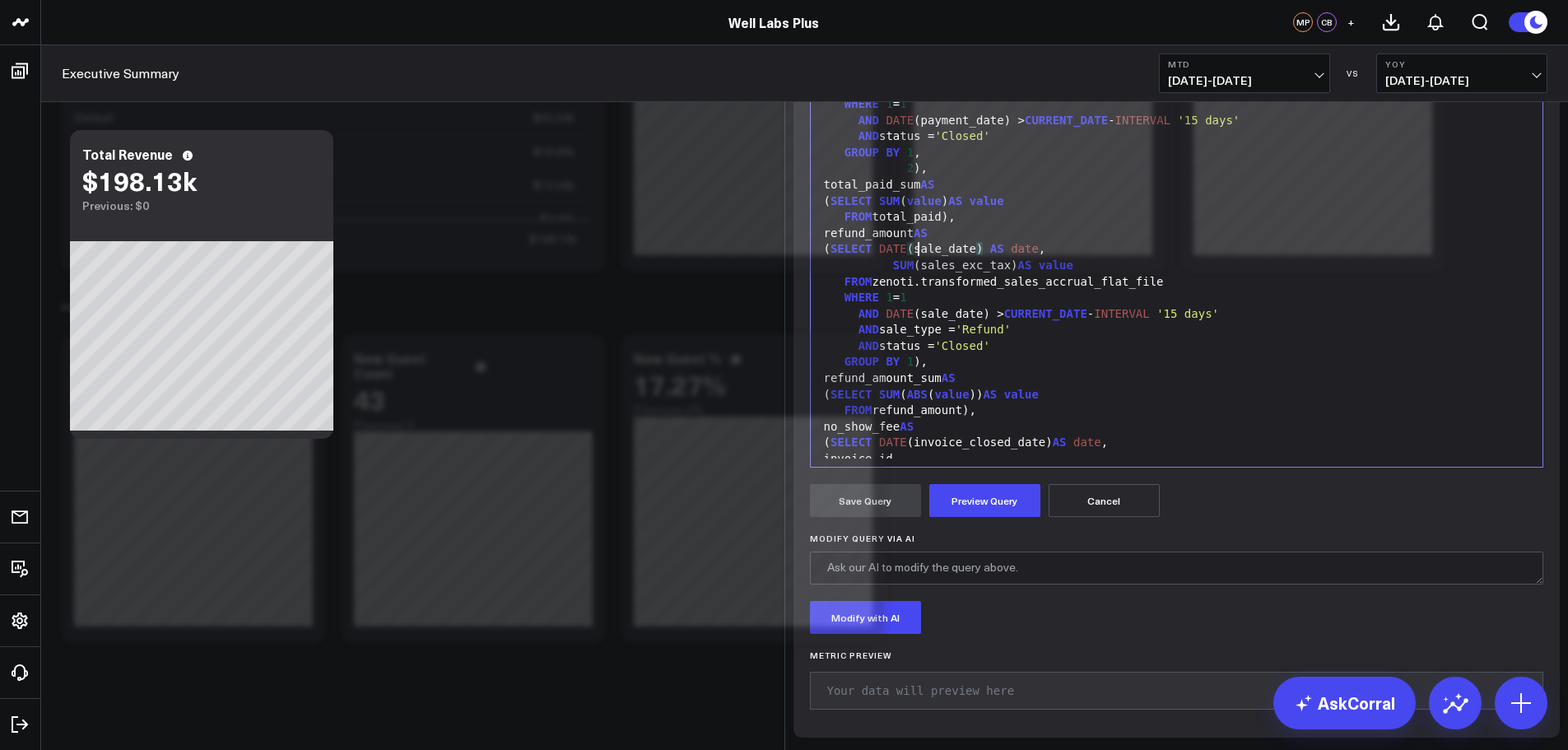
scroll to position [83, 0]
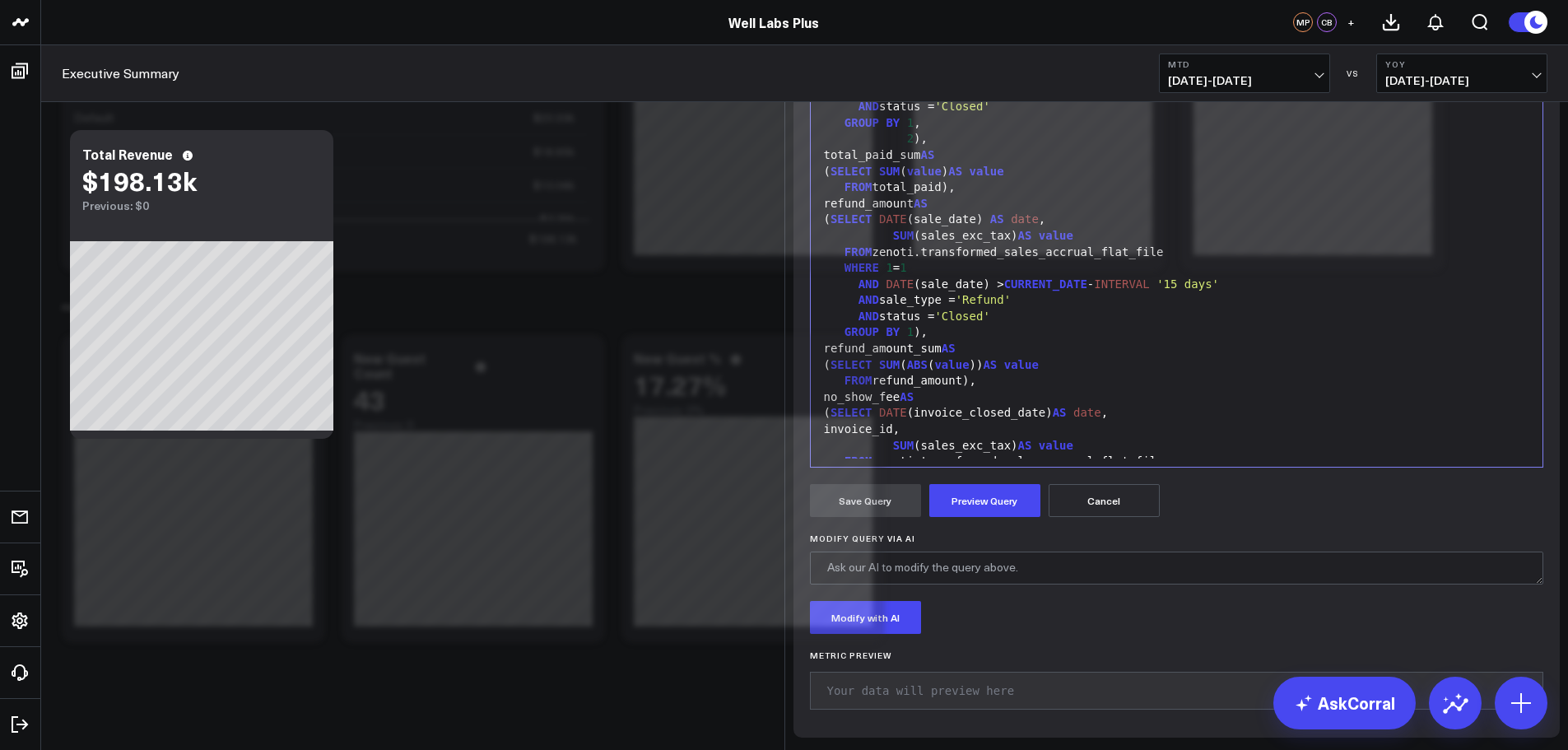
click at [877, 196] on div "FROM total_paid)," at bounding box center [1176, 187] width 716 height 16
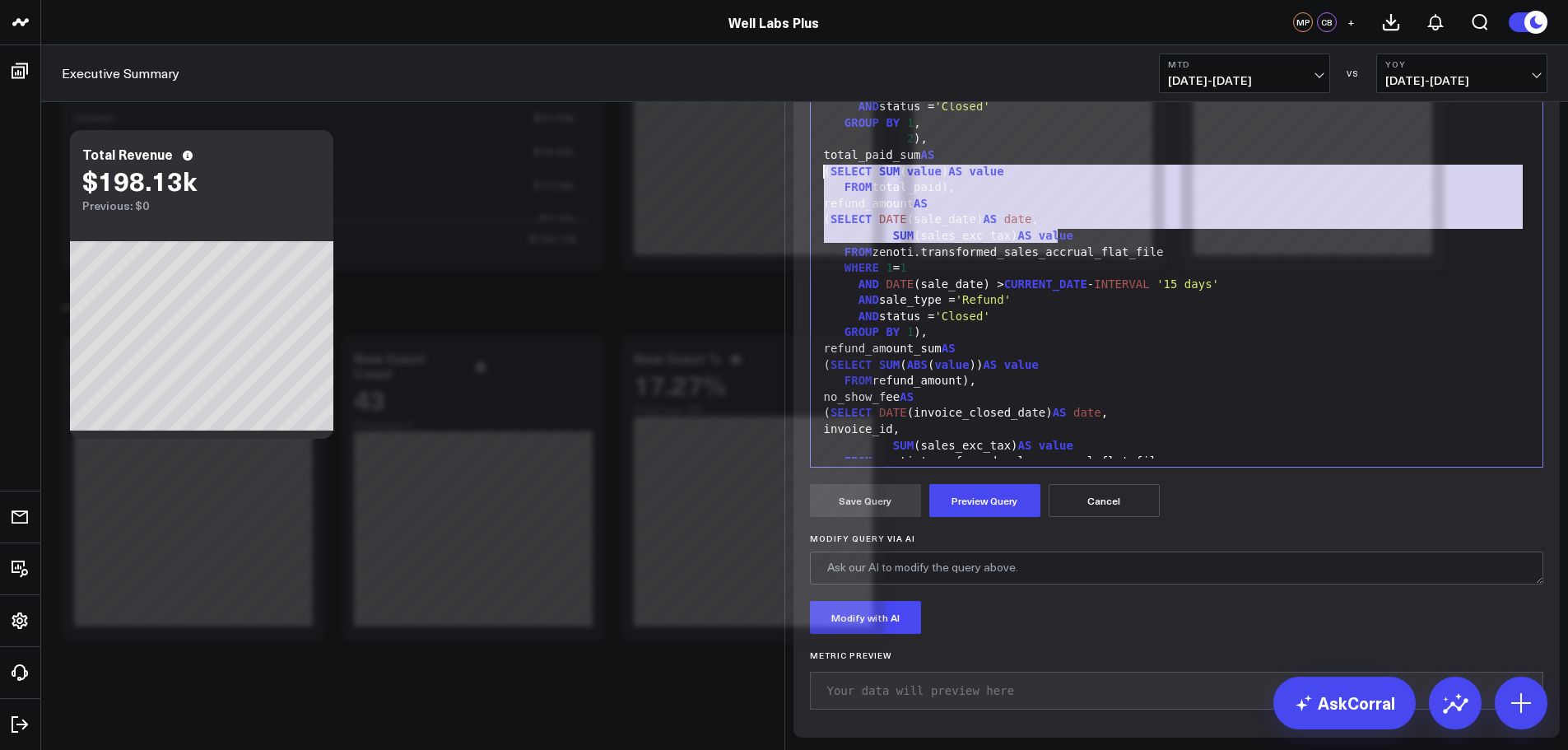
drag, startPoint x: 1057, startPoint y: 440, endPoint x: 811, endPoint y: 382, distance: 252.7
click at [811, 382] on div "Selection deleted 99 1 2 3 4 5 6 7 8 9 10 11 12 13 14 15 16 17 18 19 20 21 22 2…" at bounding box center [1177, 262] width 734 height 412
click at [1010, 226] on span "date" at bounding box center [1017, 218] width 28 height 13
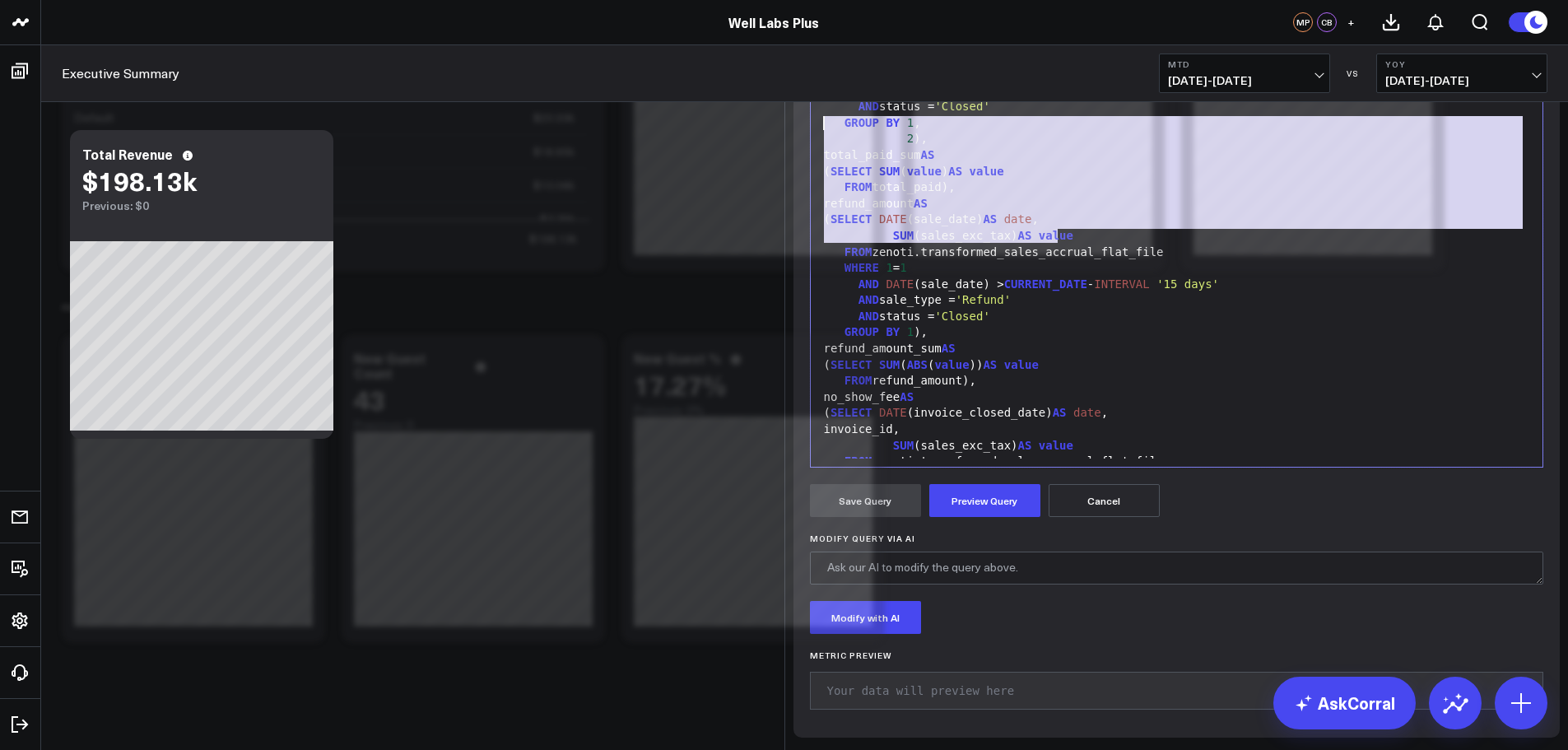
drag, startPoint x: 1055, startPoint y: 434, endPoint x: 813, endPoint y: 331, distance: 263.0
click at [818, 331] on div "WITH total_paid AS ( SELECT DATE (pacyment_date) AS date , item_type, SUM (tota…" at bounding box center [1176, 478] width 716 height 991
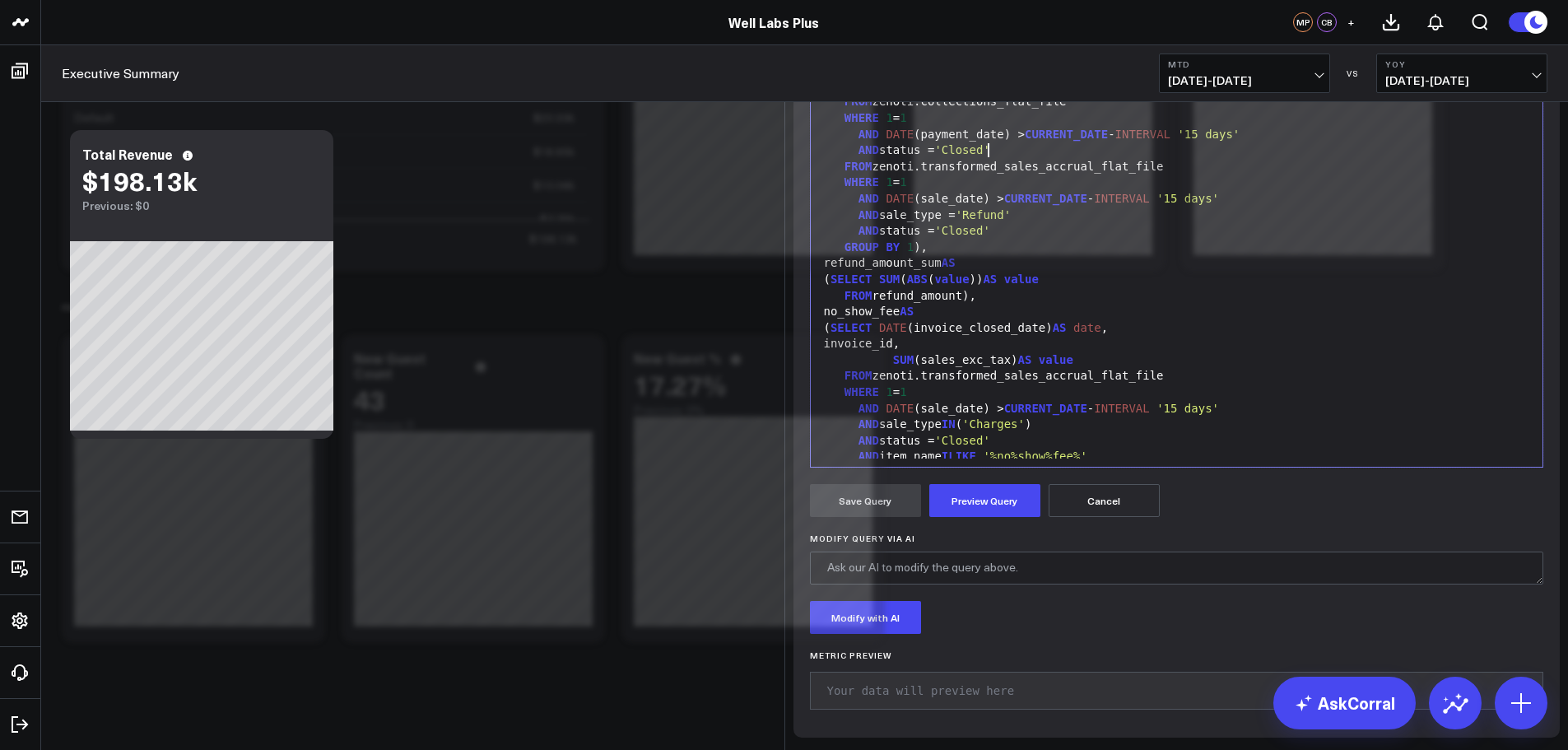
scroll to position [0, 0]
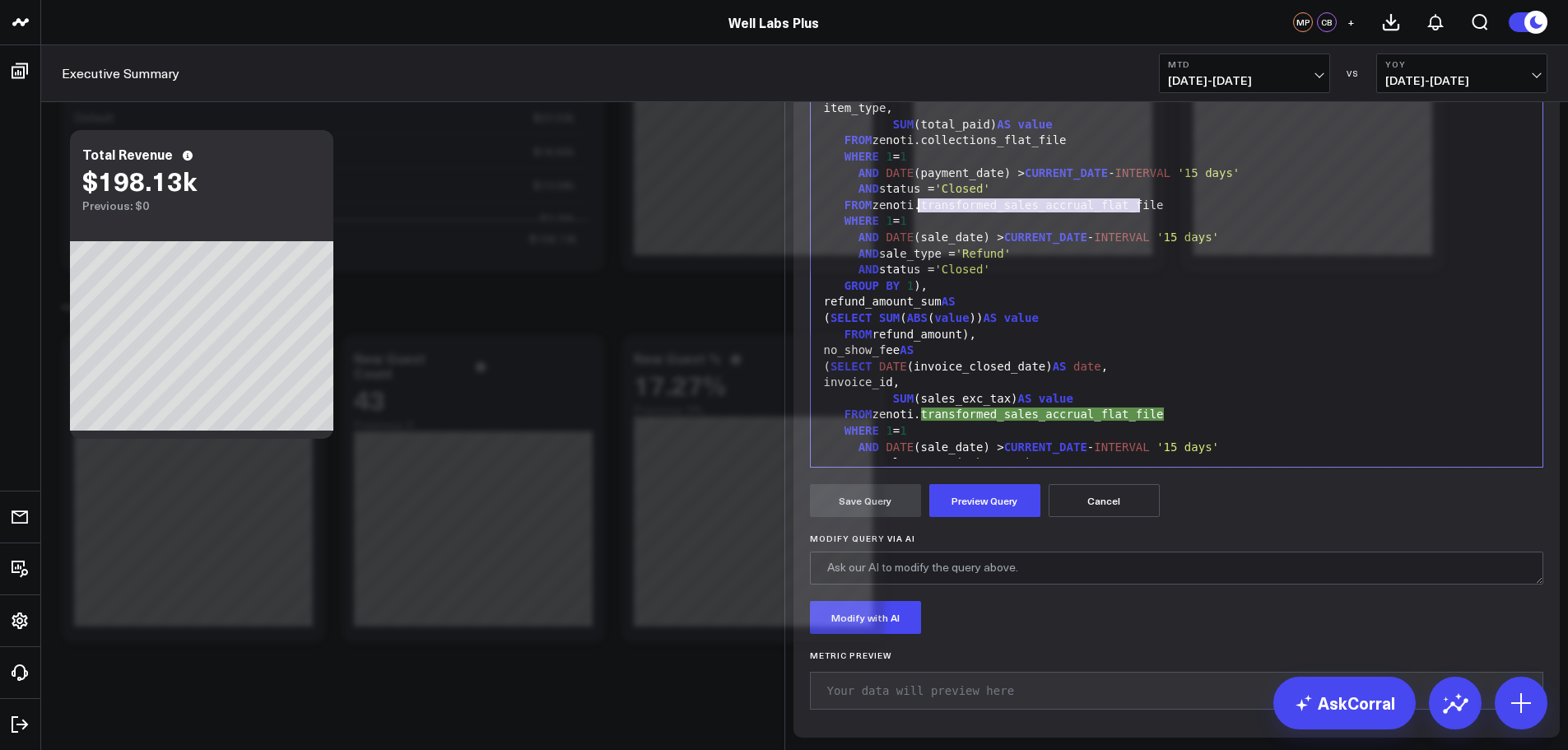
drag, startPoint x: 1140, startPoint y: 415, endPoint x: 912, endPoint y: 415, distance: 228.0
click at [912, 214] on div "FROM zenoti.transformed_sales_accrual_flat_file" at bounding box center [1176, 205] width 716 height 16
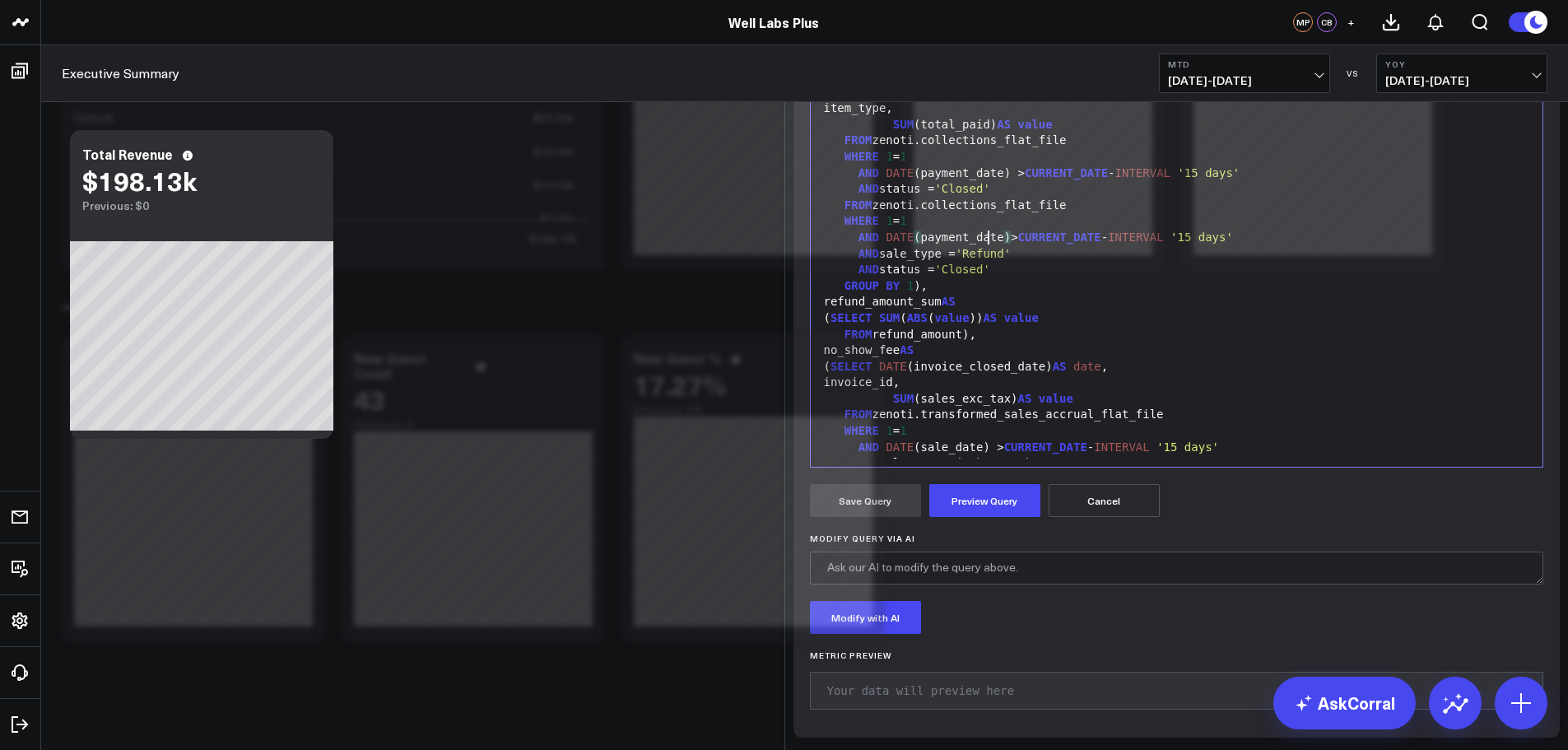
click at [931, 101] on div "( SELECT DATE (pacyment_date) AS date ," at bounding box center [1176, 92] width 716 height 16
click at [927, 263] on div "AND sale_type = 'Refund'" at bounding box center [1176, 254] width 716 height 16
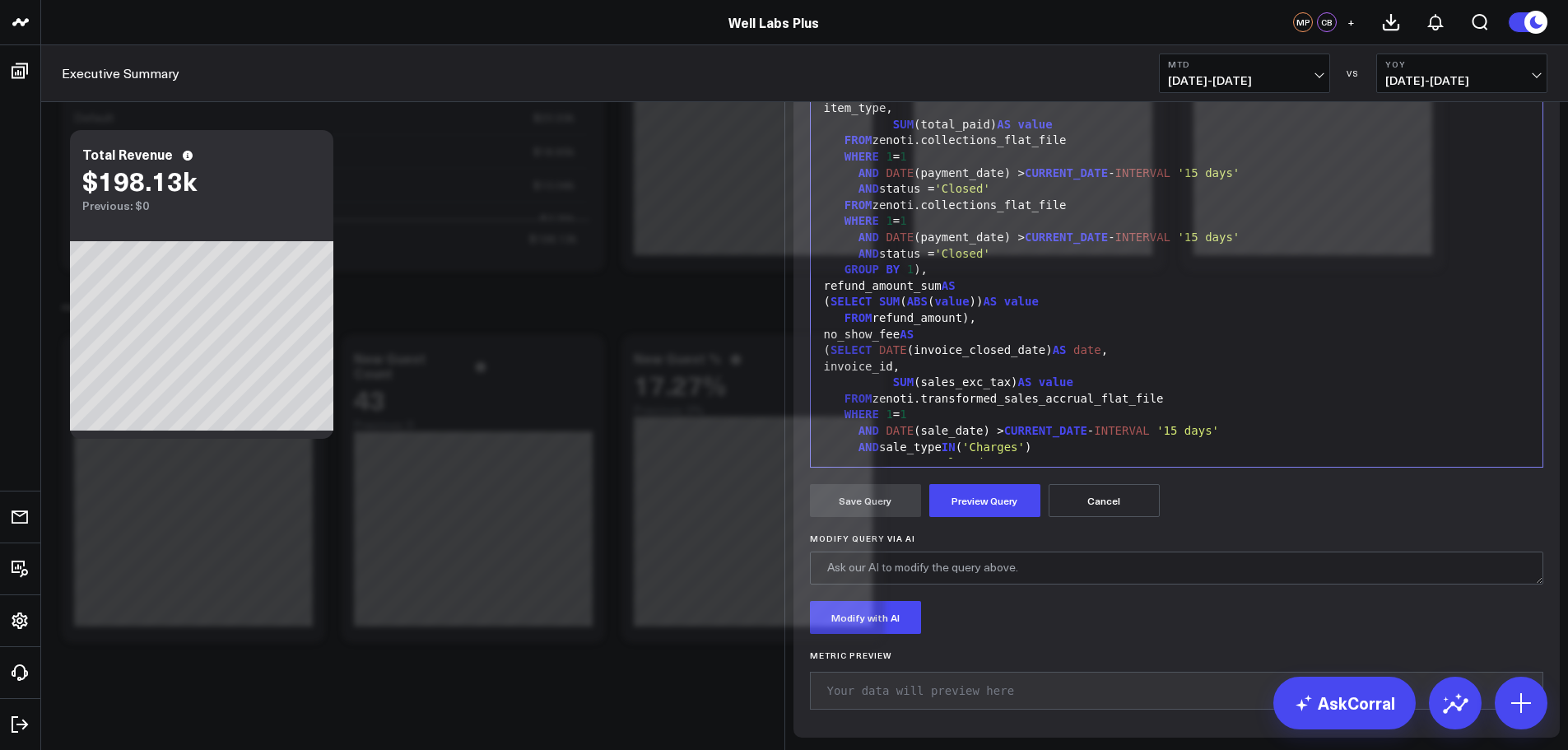
click at [876, 263] on div "AND status = 'Closed'" at bounding box center [1176, 254] width 716 height 16
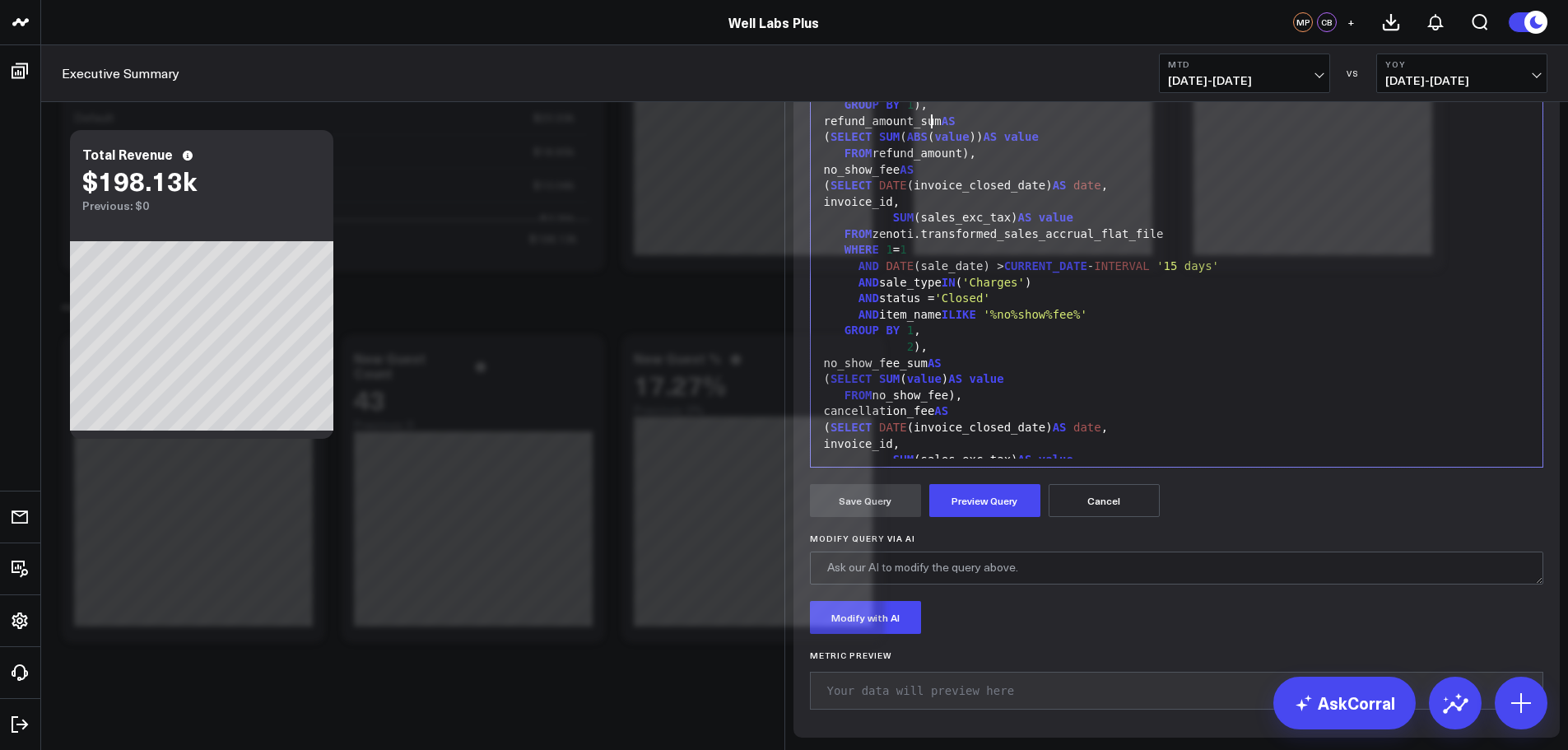
scroll to position [83, 0]
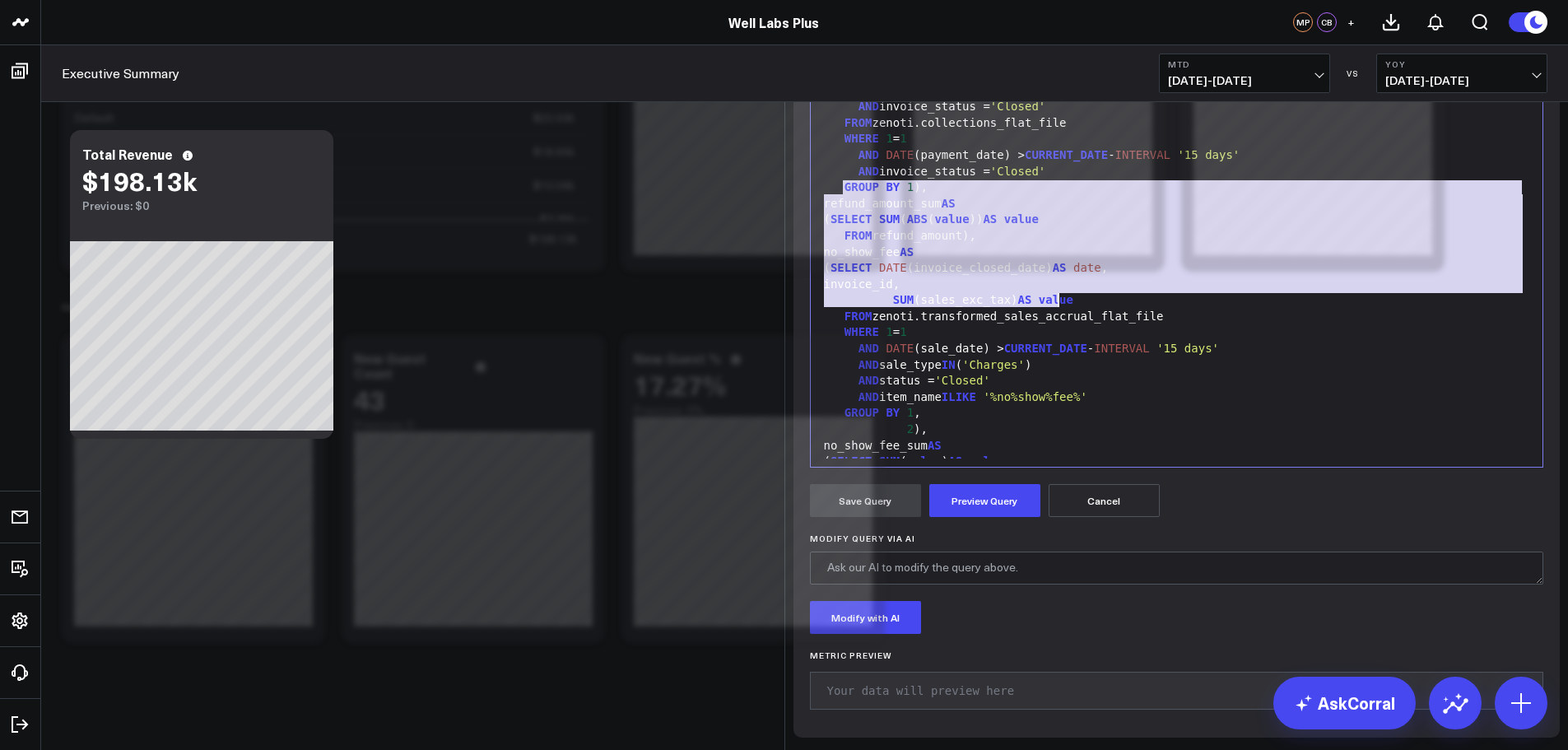
drag, startPoint x: 834, startPoint y: 397, endPoint x: 1112, endPoint y: 512, distance: 300.8
click at [1112, 512] on div "WITH total_paid AS ( SELECT DATE (payment_date) AS date , item_type, SUM (total…" at bounding box center [1176, 405] width 716 height 846
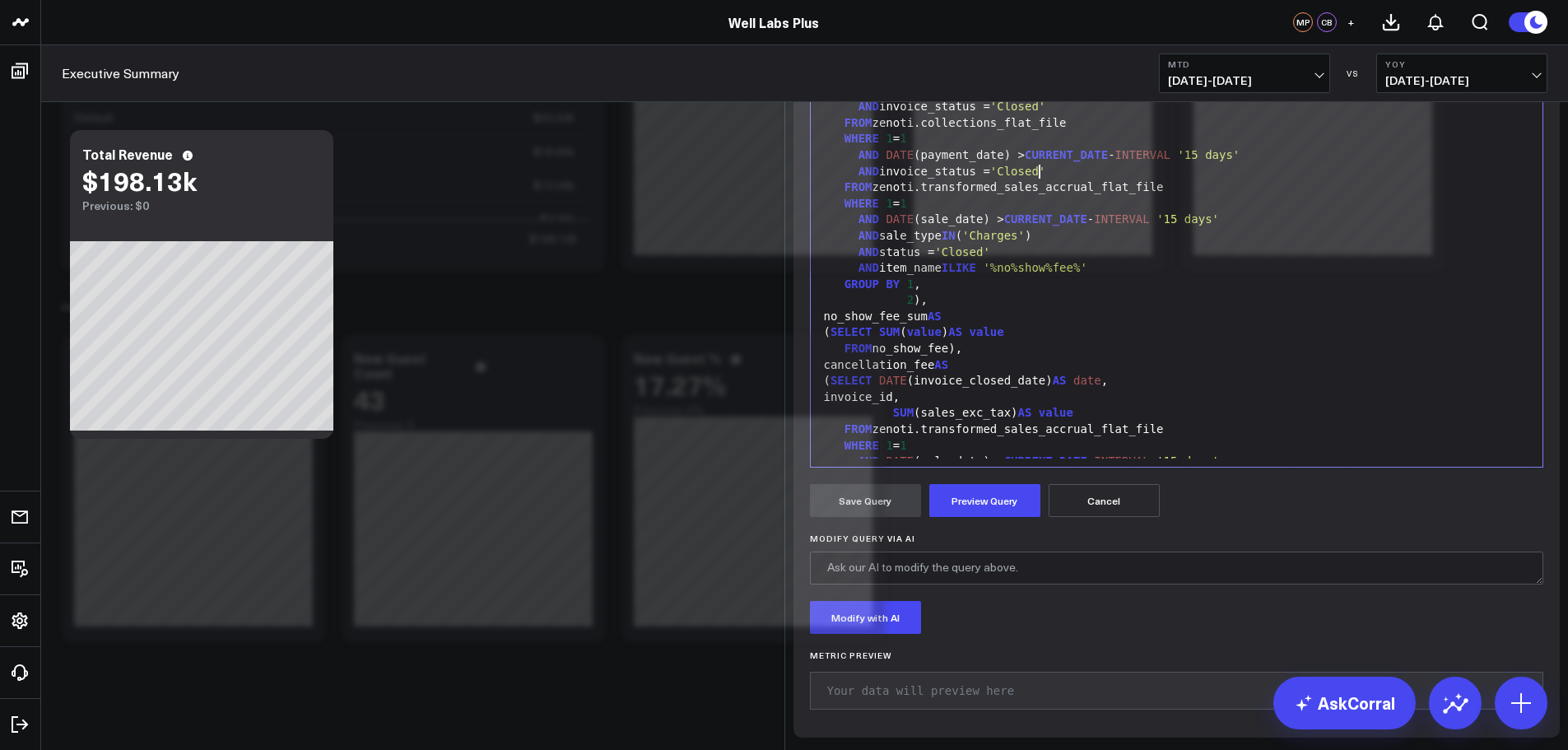
scroll to position [0, 0]
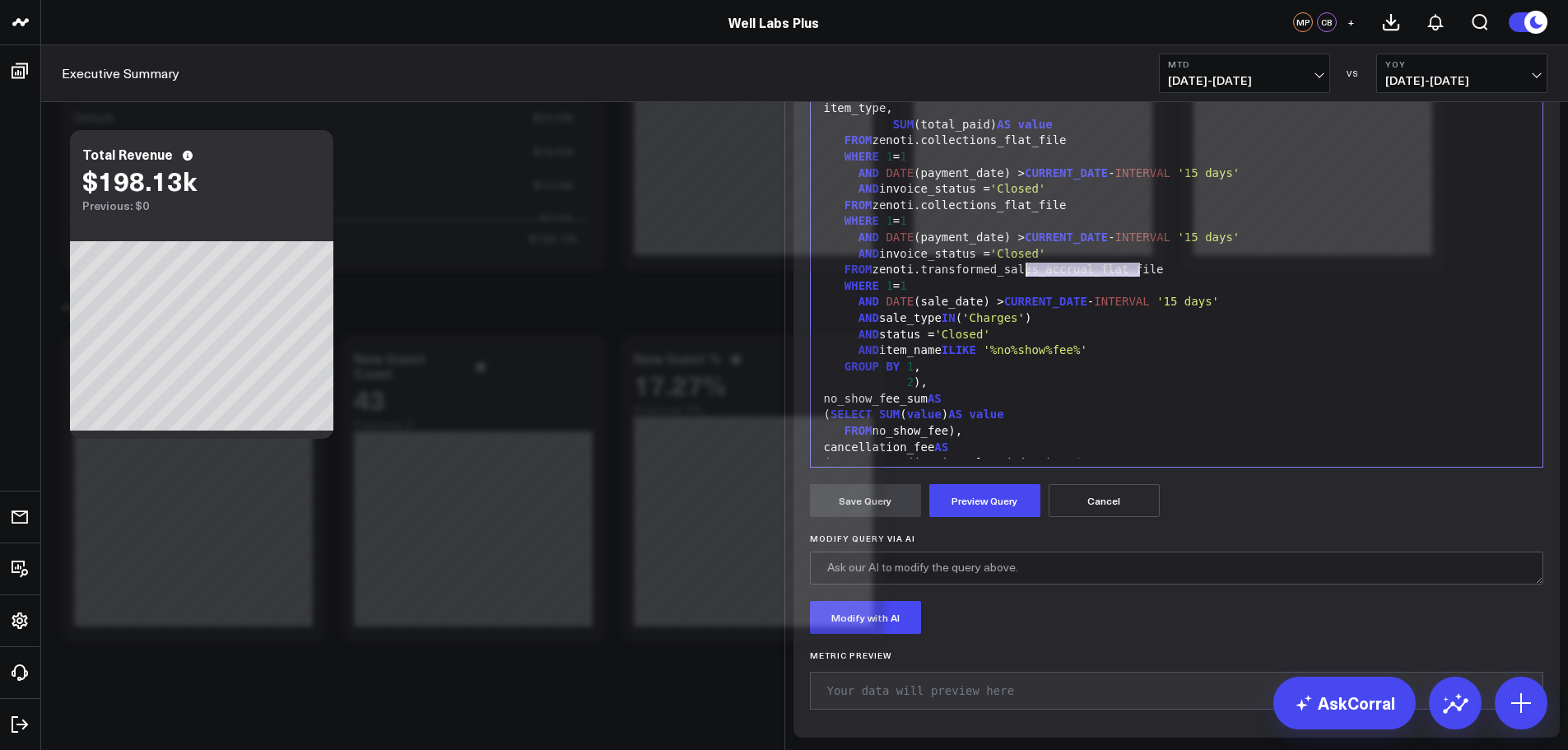
drag, startPoint x: 1141, startPoint y: 476, endPoint x: 1008, endPoint y: 474, distance: 133.0
click at [1012, 278] on div "FROM zenoti.transformed_sales_accrual_flat_file" at bounding box center [1176, 270] width 716 height 16
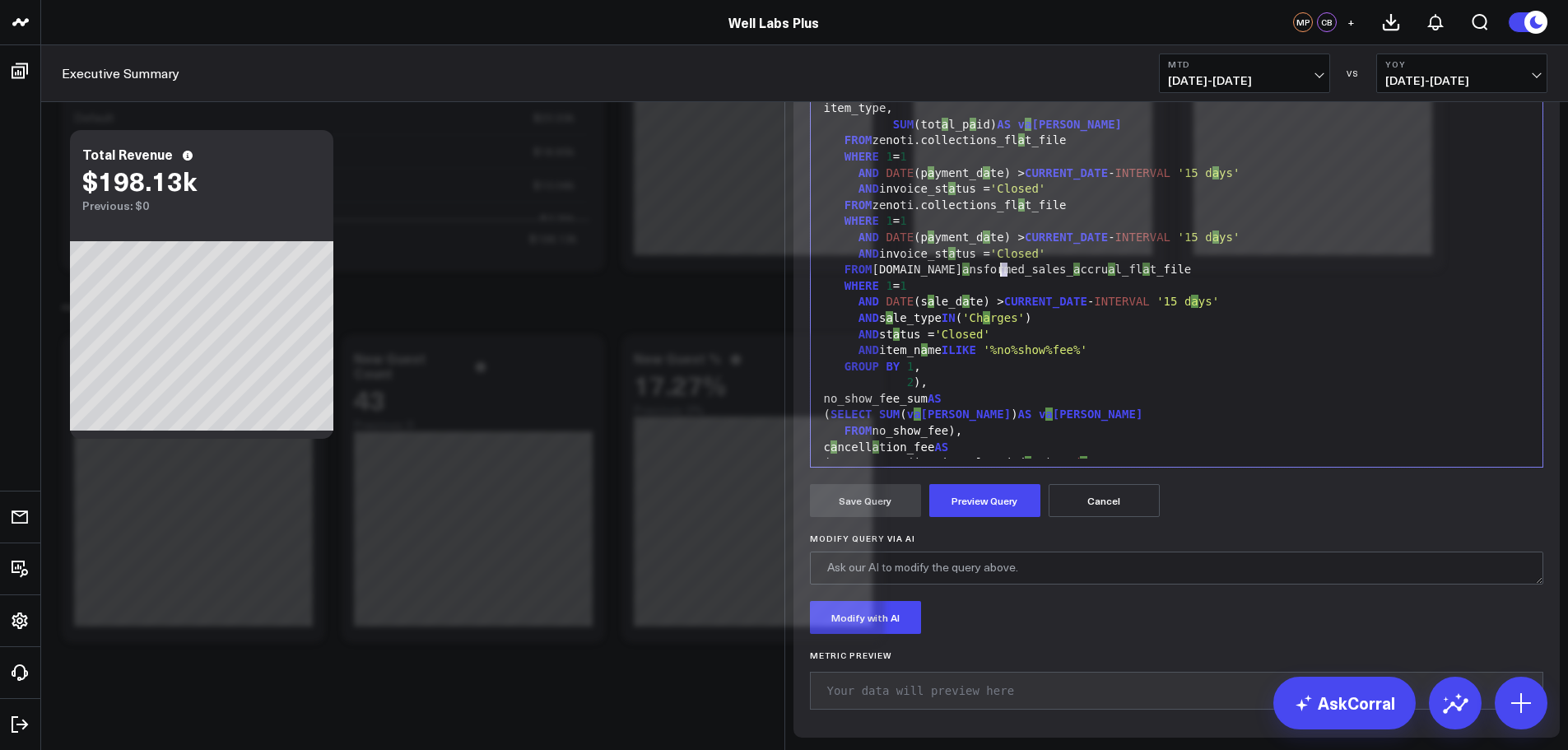
click at [998, 278] on div "FROM [DOMAIN_NAME] a nsformed_sales_ a ccru a l_fl a t_file" at bounding box center [1176, 270] width 716 height 16
click at [984, 278] on div "FROM [DOMAIN_NAME] a nsformed_sales_ a ccru a l_fl a t_file" at bounding box center [1176, 270] width 716 height 16
click at [917, 310] on div "AND DATE (sale_date) > CURRENT_DATE - INTERVAL '15 days'" at bounding box center [1176, 302] width 716 height 16
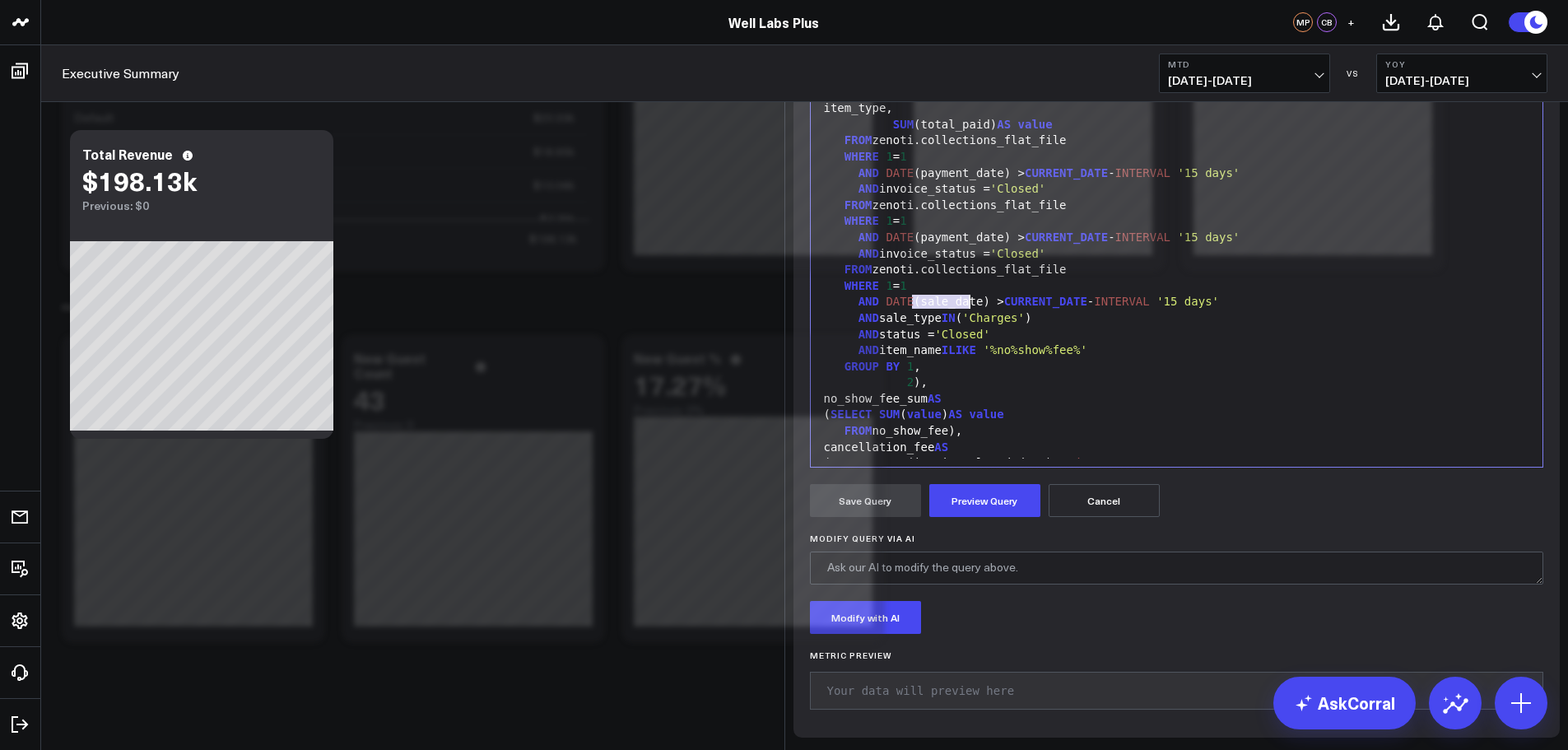
click at [917, 310] on div "AND DATE (sale_date) > CURRENT_DATE - INTERVAL '15 days'" at bounding box center [1176, 302] width 716 height 16
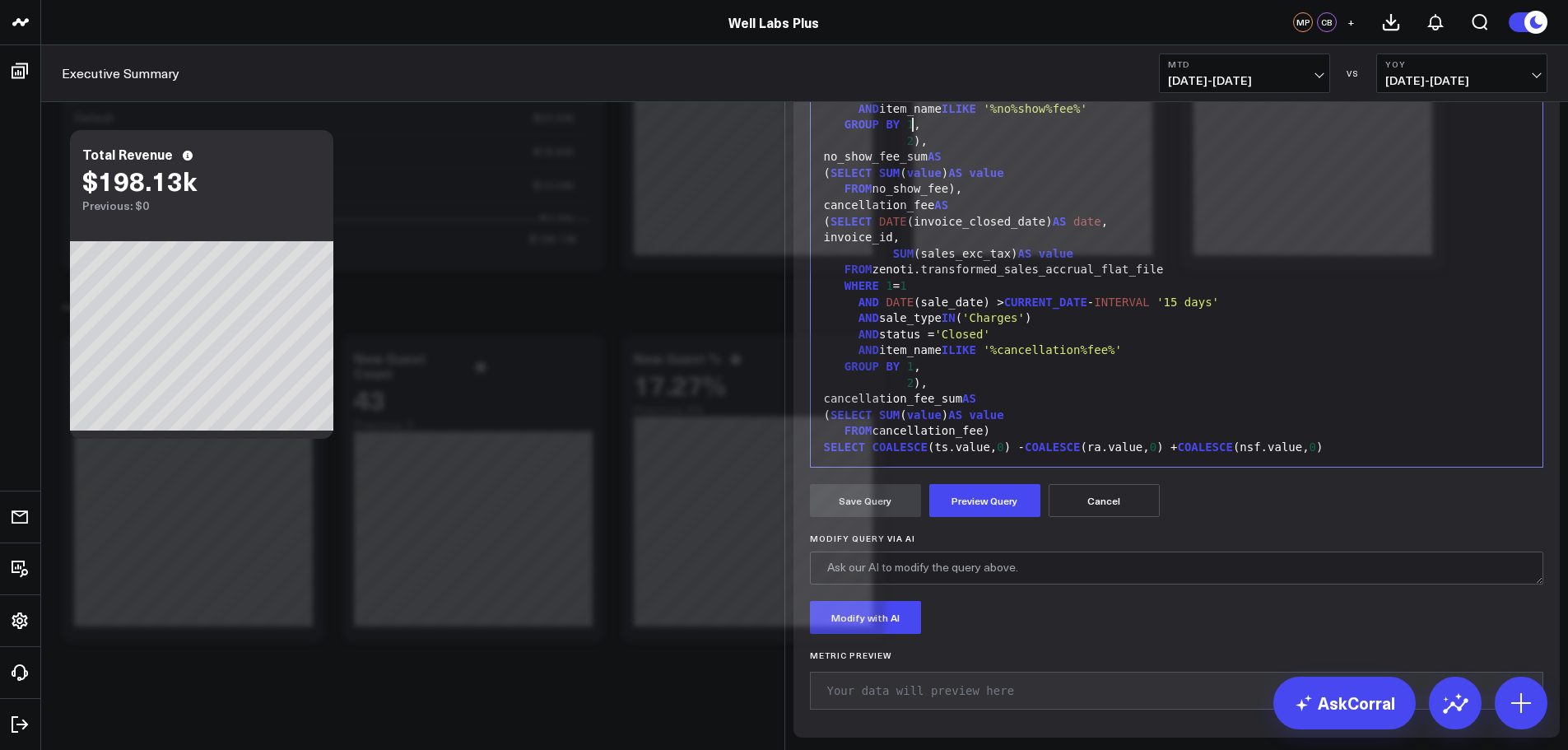
scroll to position [225, 0]
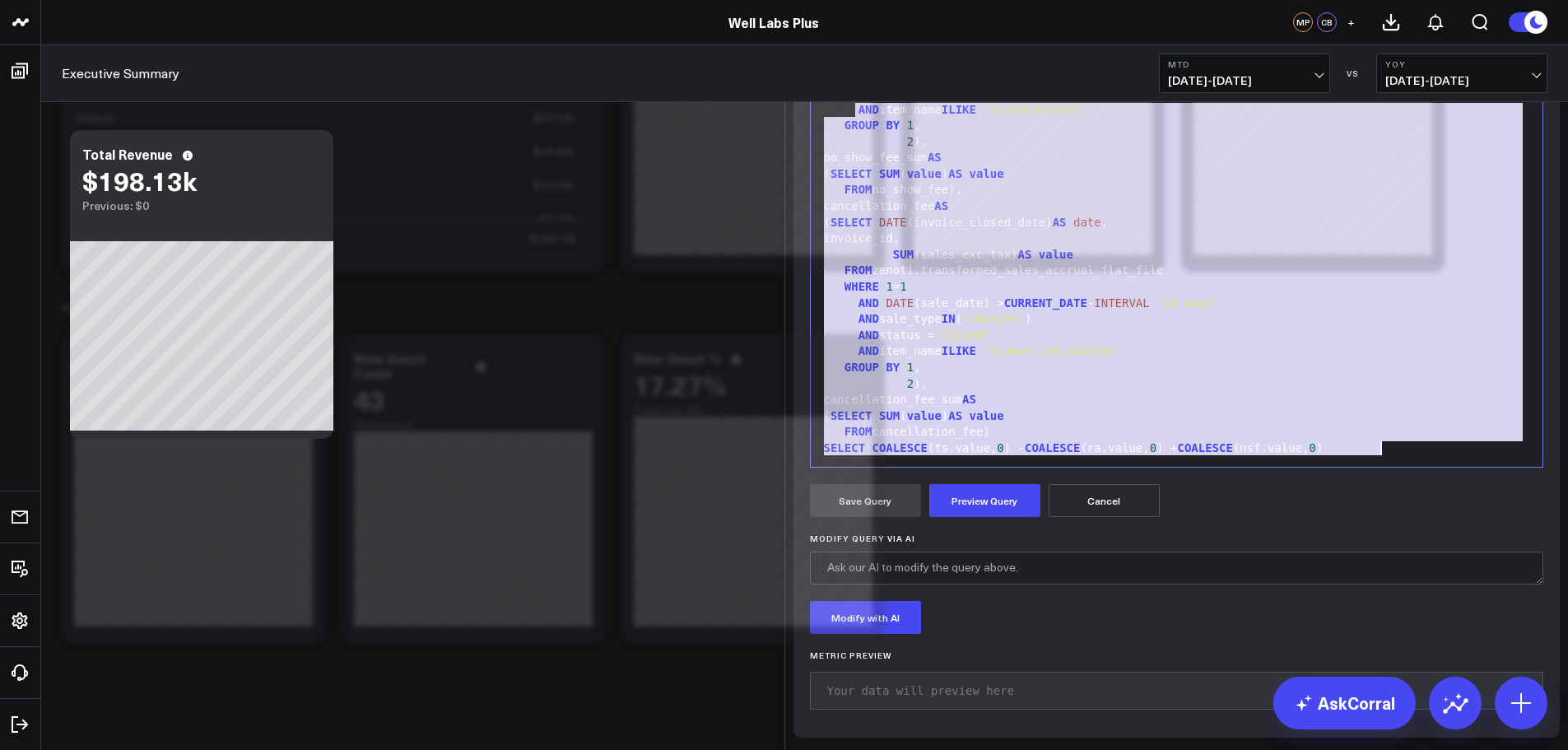
drag, startPoint x: 846, startPoint y: 316, endPoint x: 1377, endPoint y: 645, distance: 624.7
click at [1377, 541] on div "WITH total_paid AS ( SELECT DATE (payment_date) AS date , item_type, SUM (total…" at bounding box center [1176, 191] width 716 height 701
click at [1003, 517] on button "Preview Query" at bounding box center [984, 501] width 111 height 33
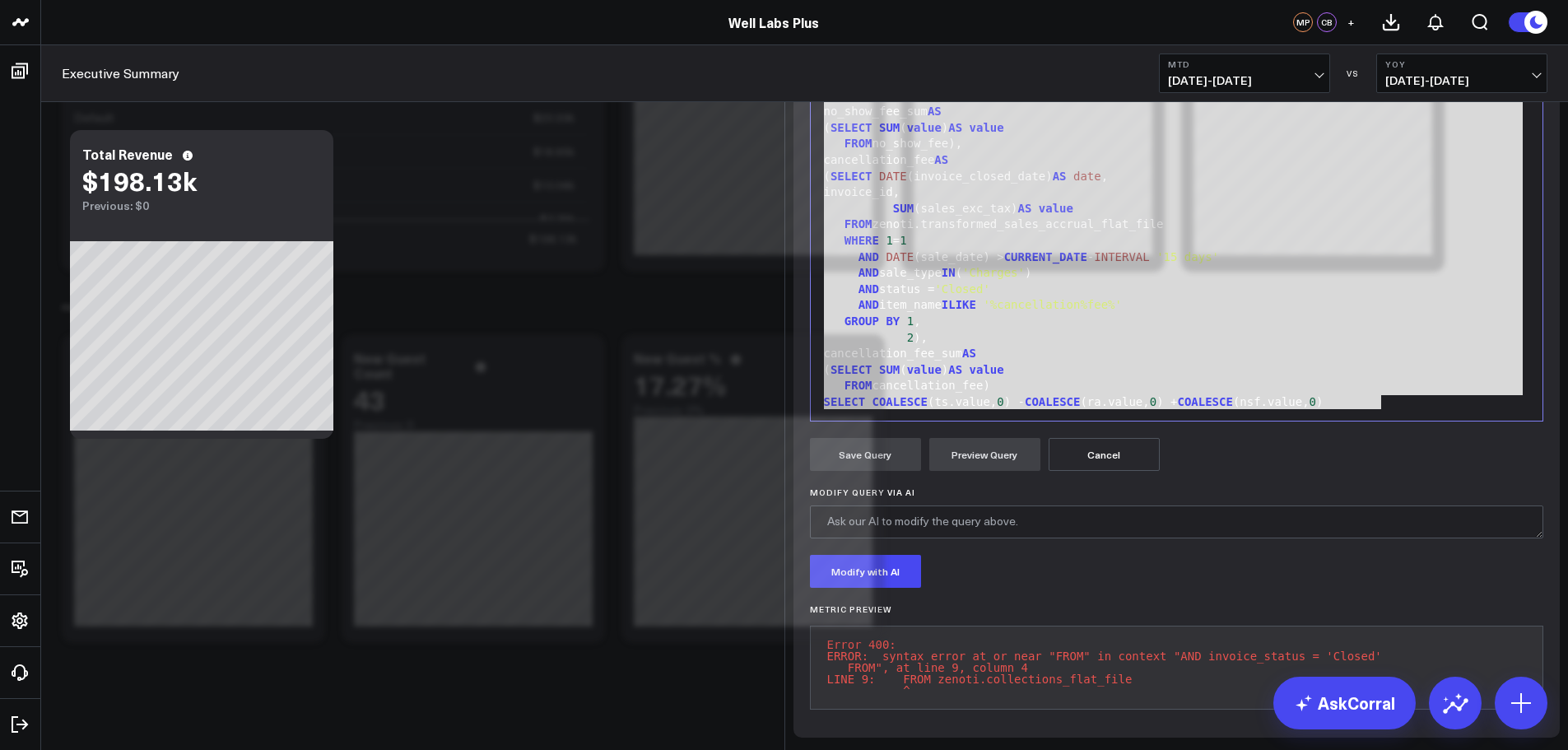
scroll to position [319, 0]
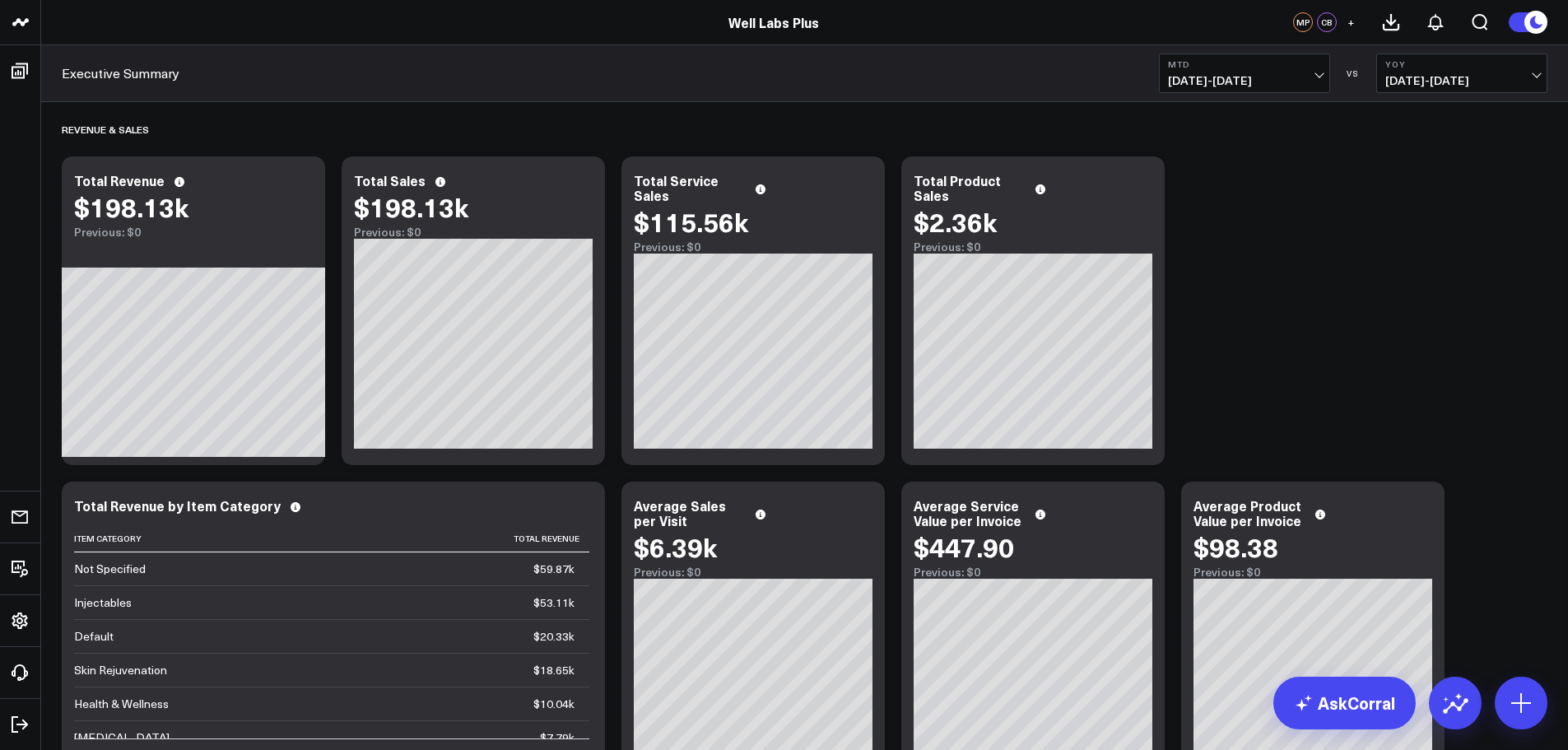
click at [1198, 203] on div "Revenue & Sales Modify via AI Copy link to widget Ask support Remove Create lin…" at bounding box center [804, 635] width 1502 height 1068
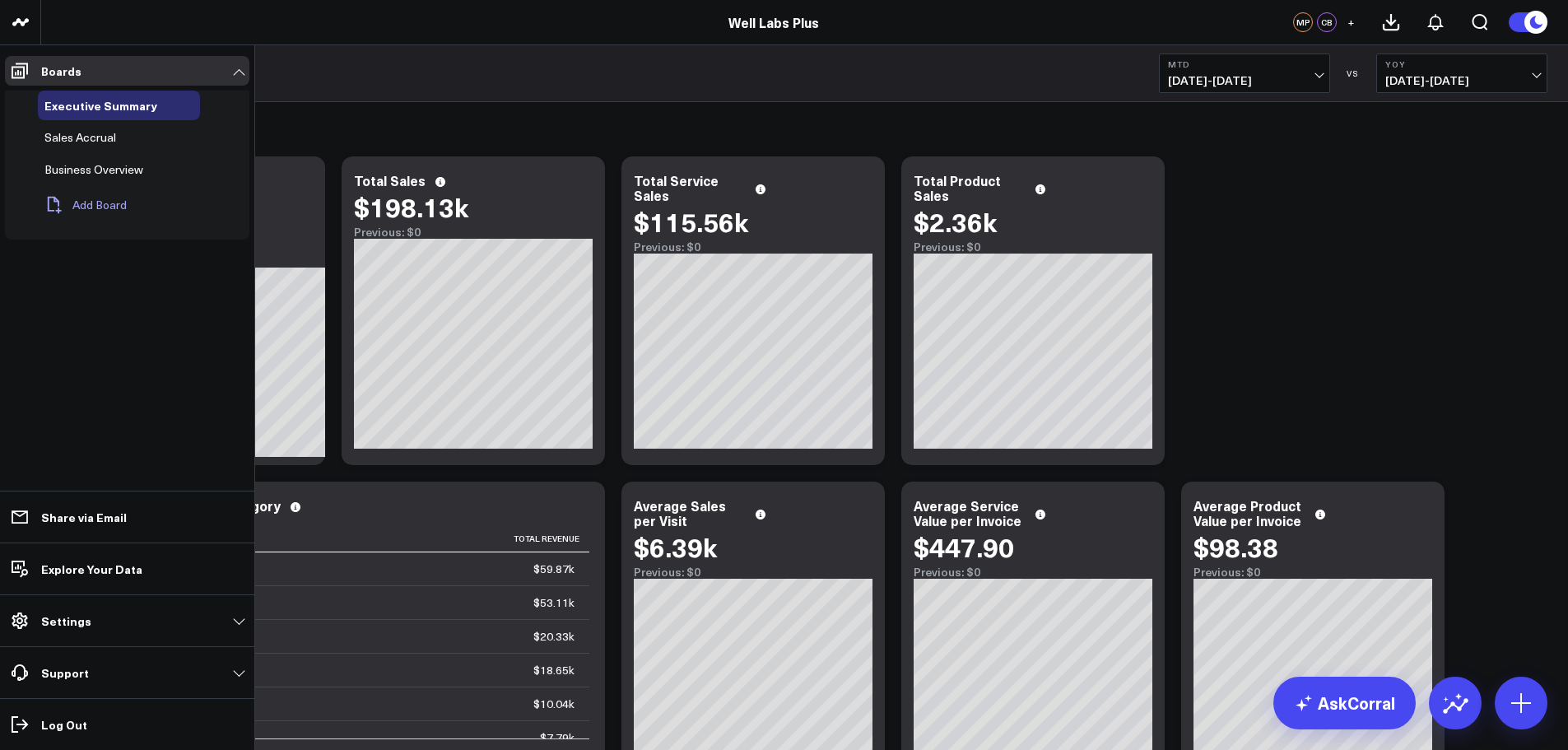
click at [64, 207] on button "Add Board" at bounding box center [82, 205] width 89 height 36
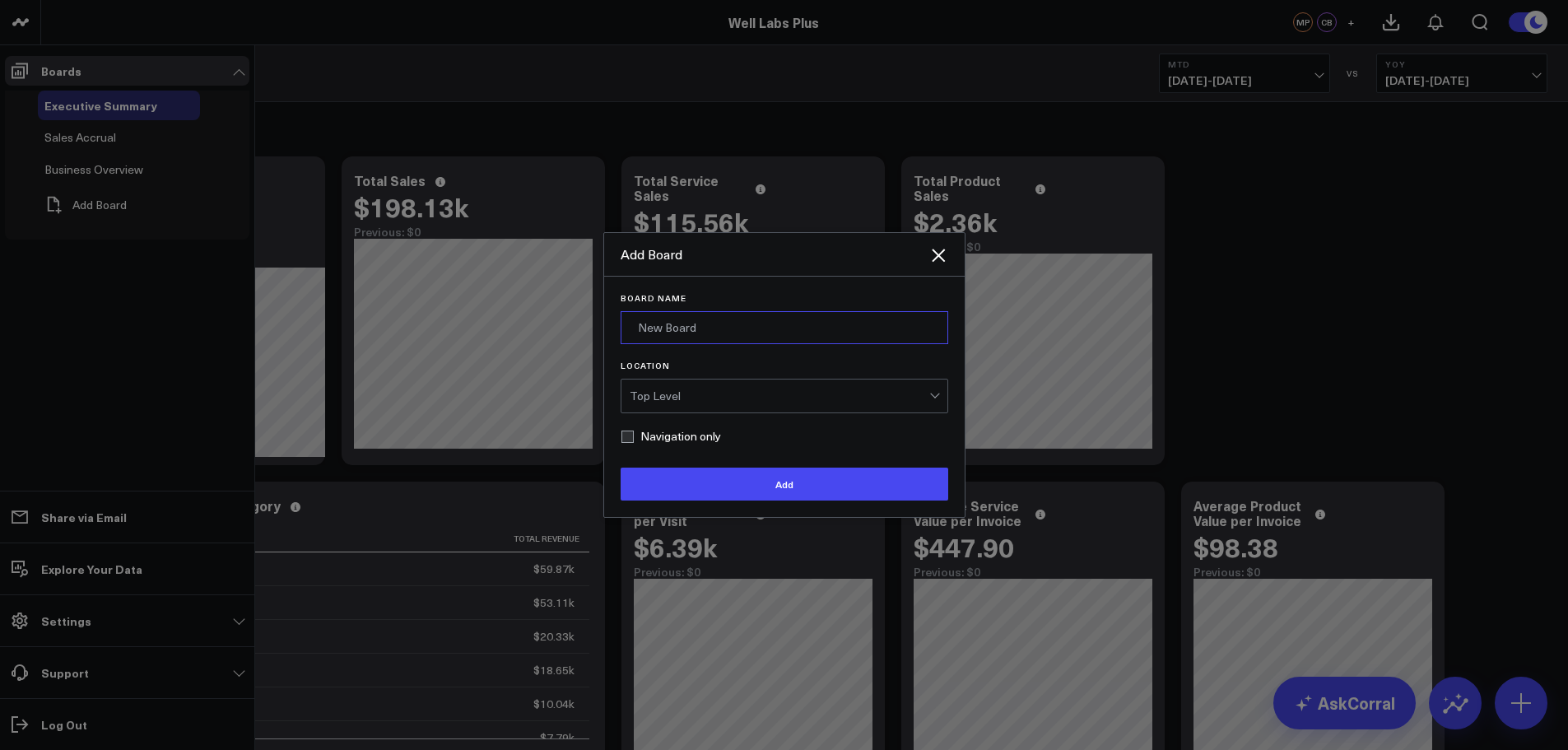
click at [726, 334] on input "Board Name" at bounding box center [784, 328] width 327 height 33
click at [851, 421] on form "Board Name Sandbox Location Top Level Navigation only Add" at bounding box center [784, 397] width 327 height 208
click at [843, 406] on div "Top Level" at bounding box center [780, 396] width 300 height 33
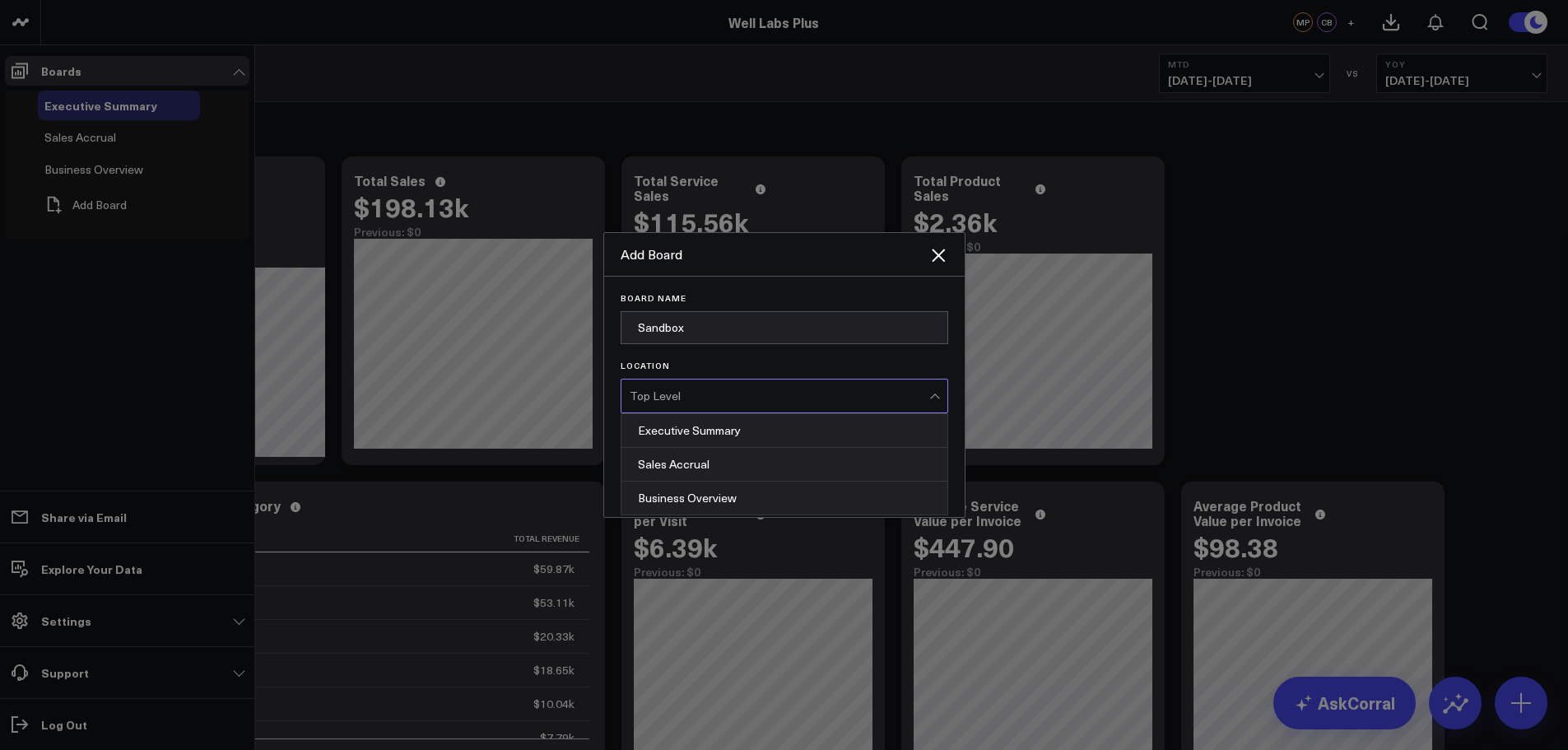
click at [843, 405] on div "Top Level" at bounding box center [780, 396] width 300 height 33
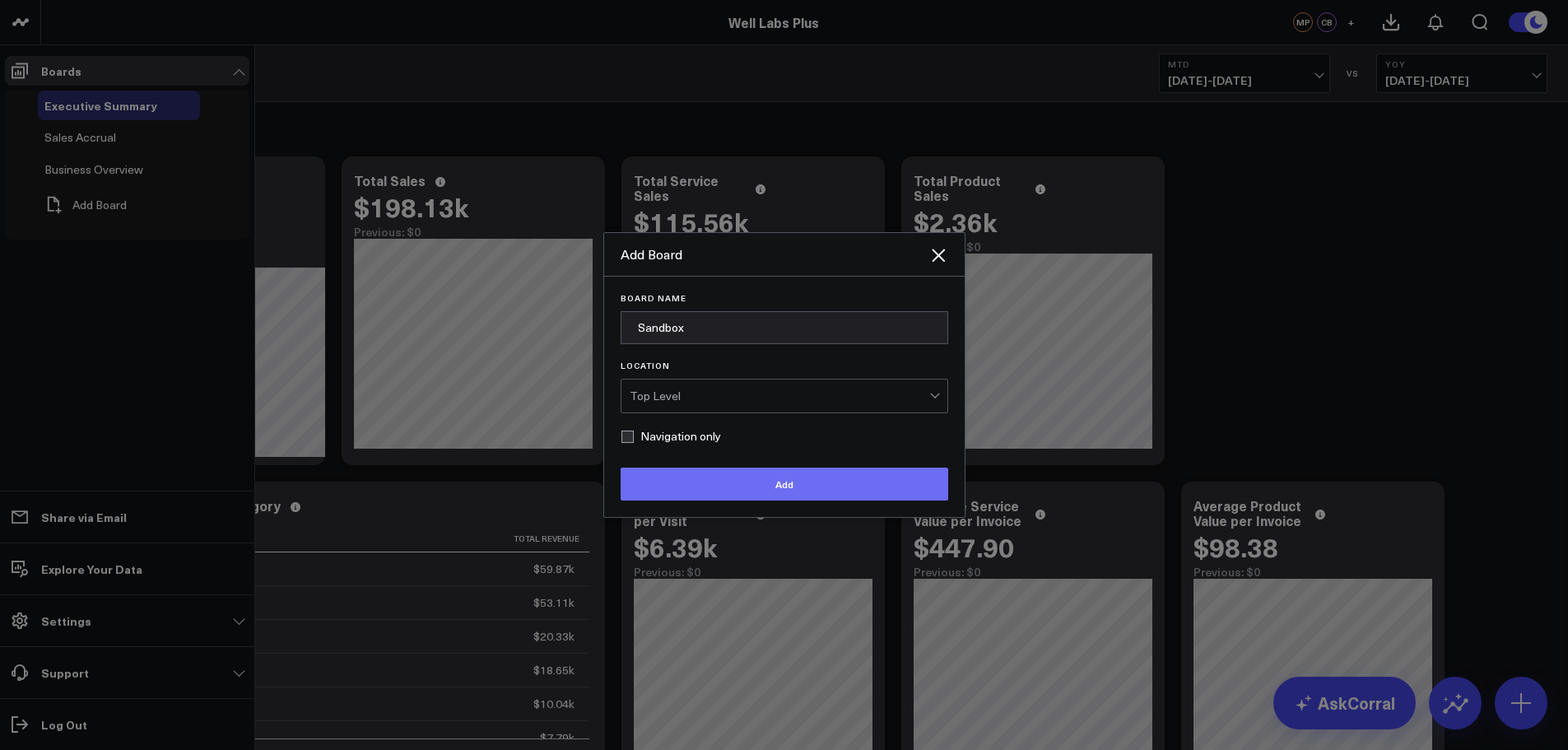
click at [709, 482] on button "Add" at bounding box center [784, 484] width 327 height 33
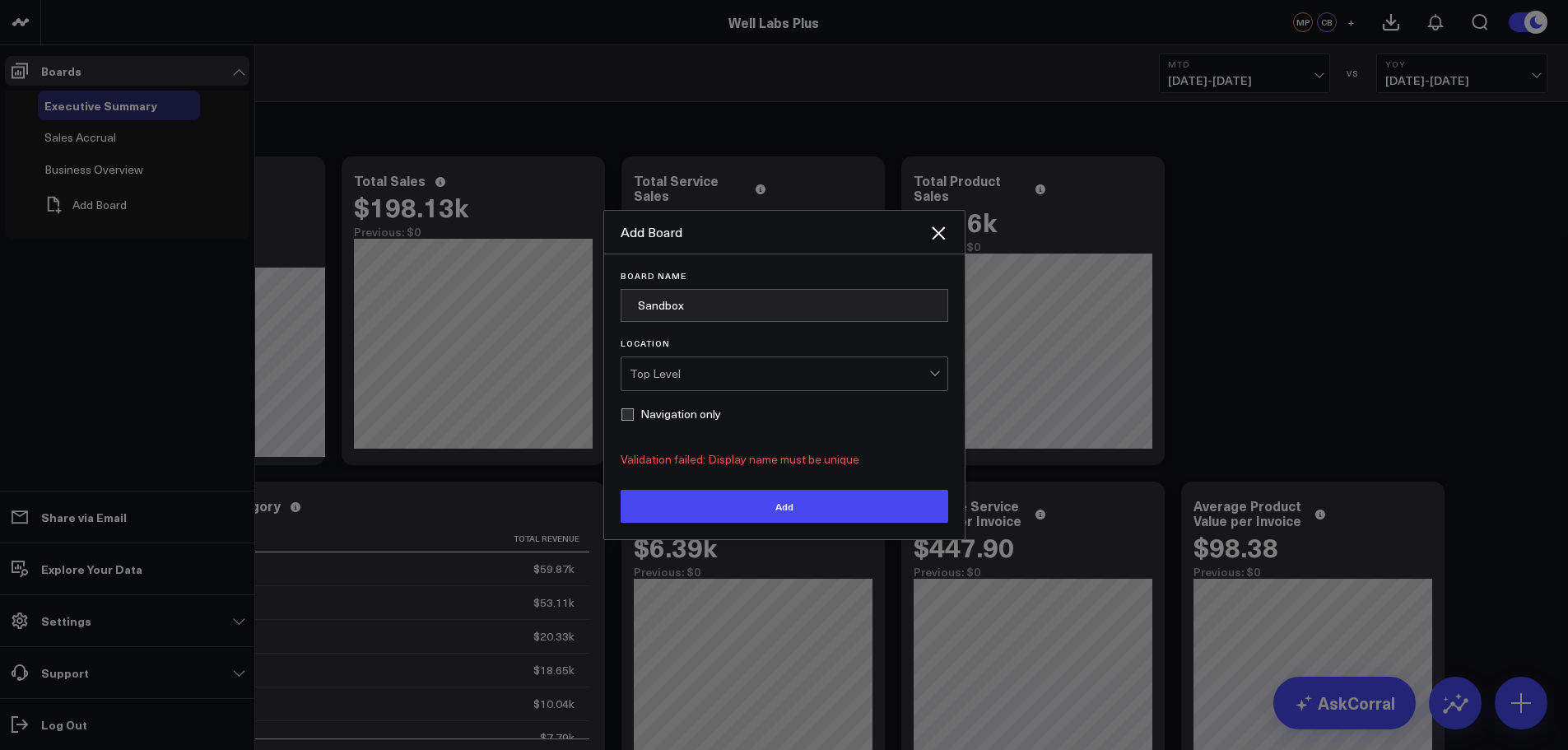
click at [706, 370] on div "Top Level" at bounding box center [780, 373] width 300 height 13
click at [718, 361] on div "Top Level" at bounding box center [780, 374] width 300 height 33
click at [706, 306] on input "Sandbox" at bounding box center [784, 305] width 327 height 33
type input "Sandbox_vMike"
click at [765, 516] on button "Add" at bounding box center [784, 506] width 327 height 33
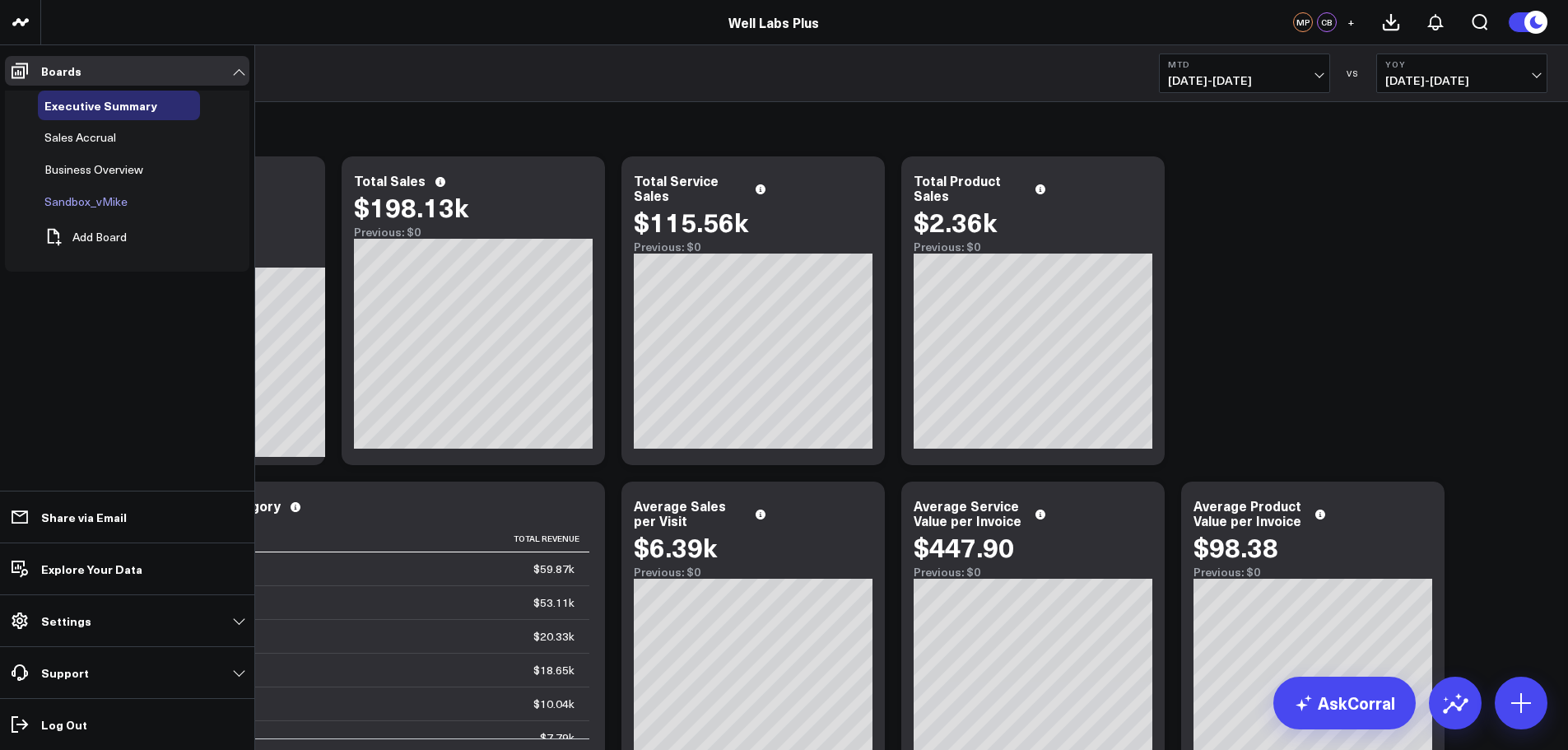
click at [106, 192] on div "Sandbox_vMike" at bounding box center [119, 202] width 162 height 29
click at [119, 202] on span "Sandbox_vMike" at bounding box center [86, 201] width 83 height 16
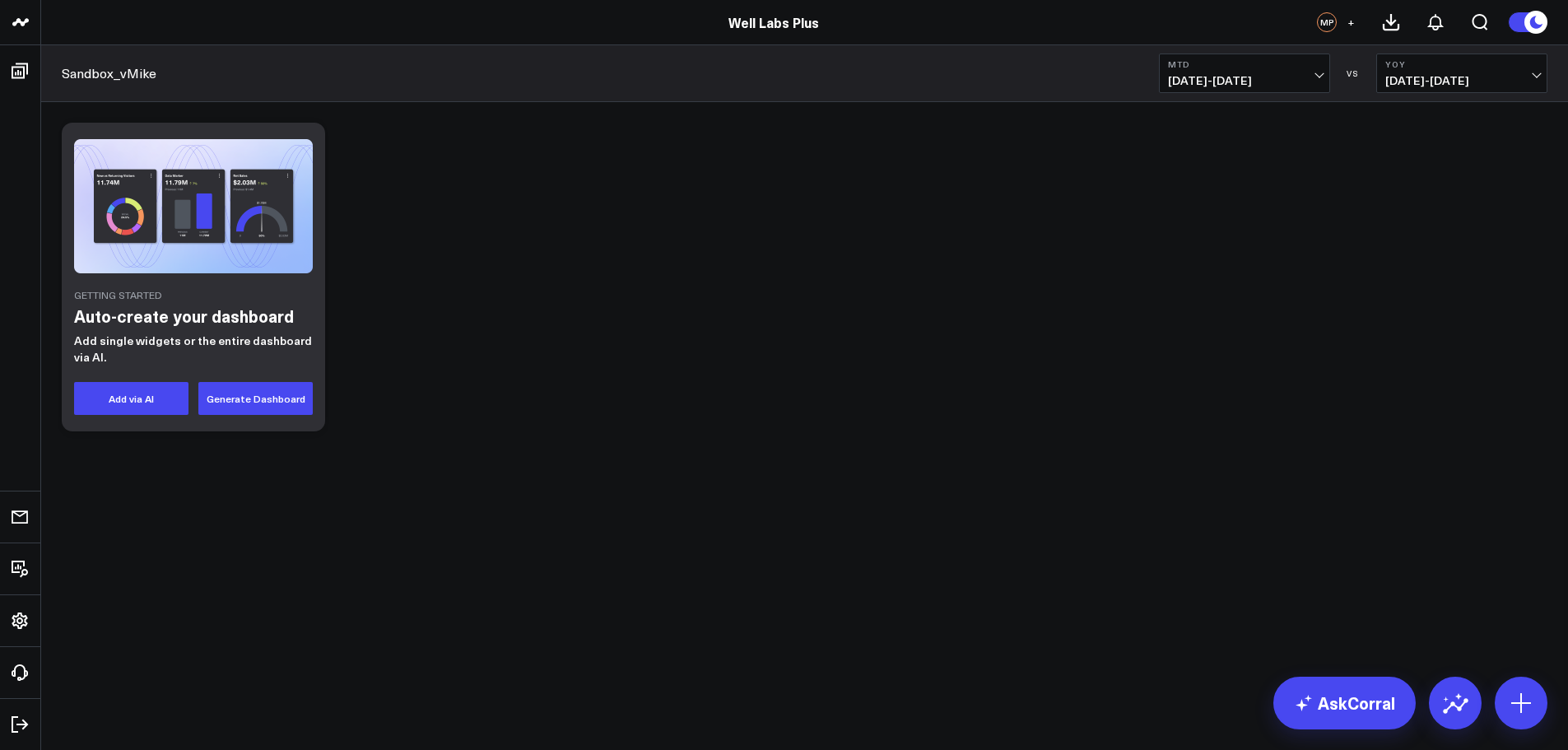
click at [1556, 707] on body "Well Labs Plus Well Labs Plus MP + Sandbox_vMike MTD [DATE] - [DATE] VS YoY [DA…" at bounding box center [784, 375] width 1568 height 750
click at [1530, 706] on icon at bounding box center [1521, 703] width 27 height 27
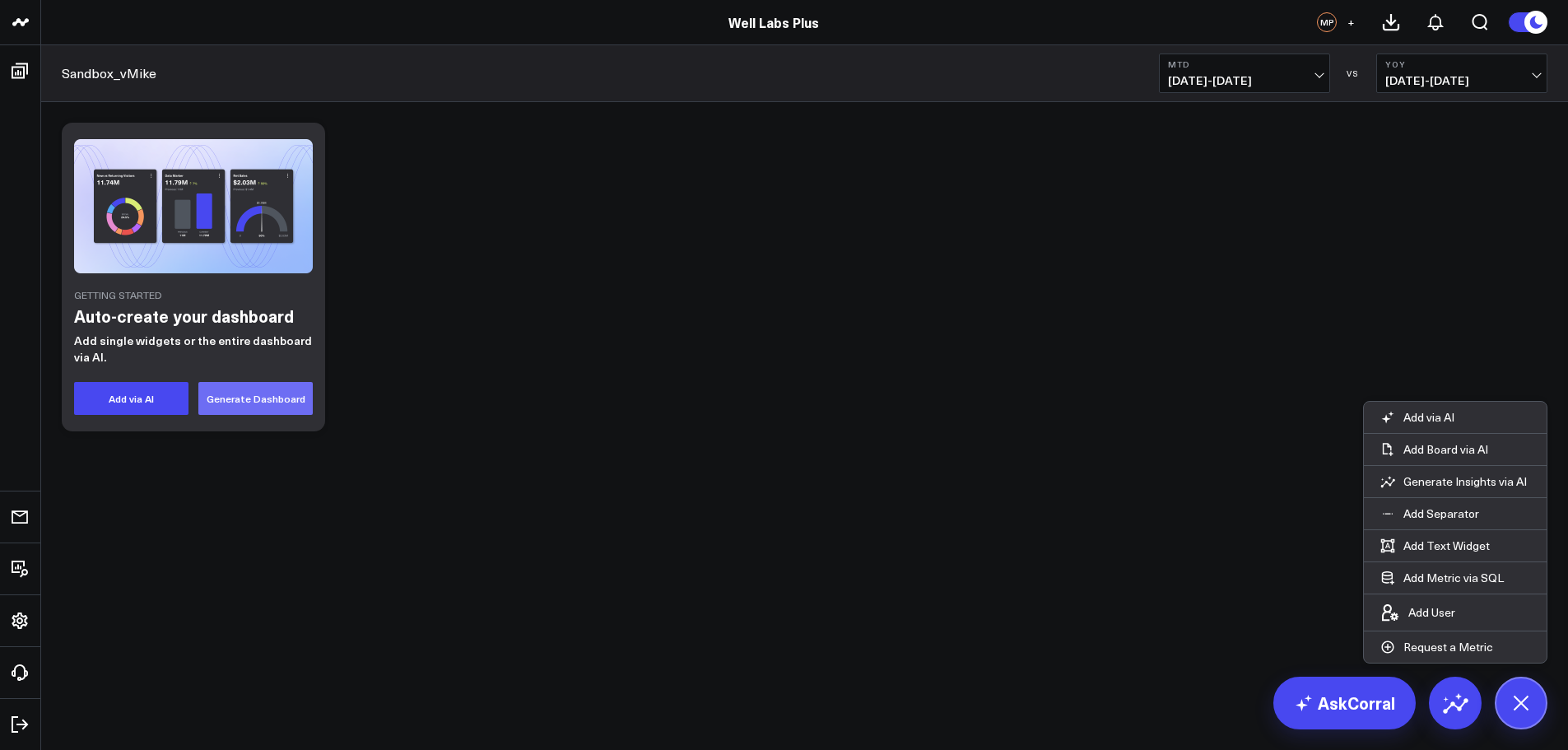
click at [271, 395] on button "Generate Dashboard" at bounding box center [255, 398] width 115 height 33
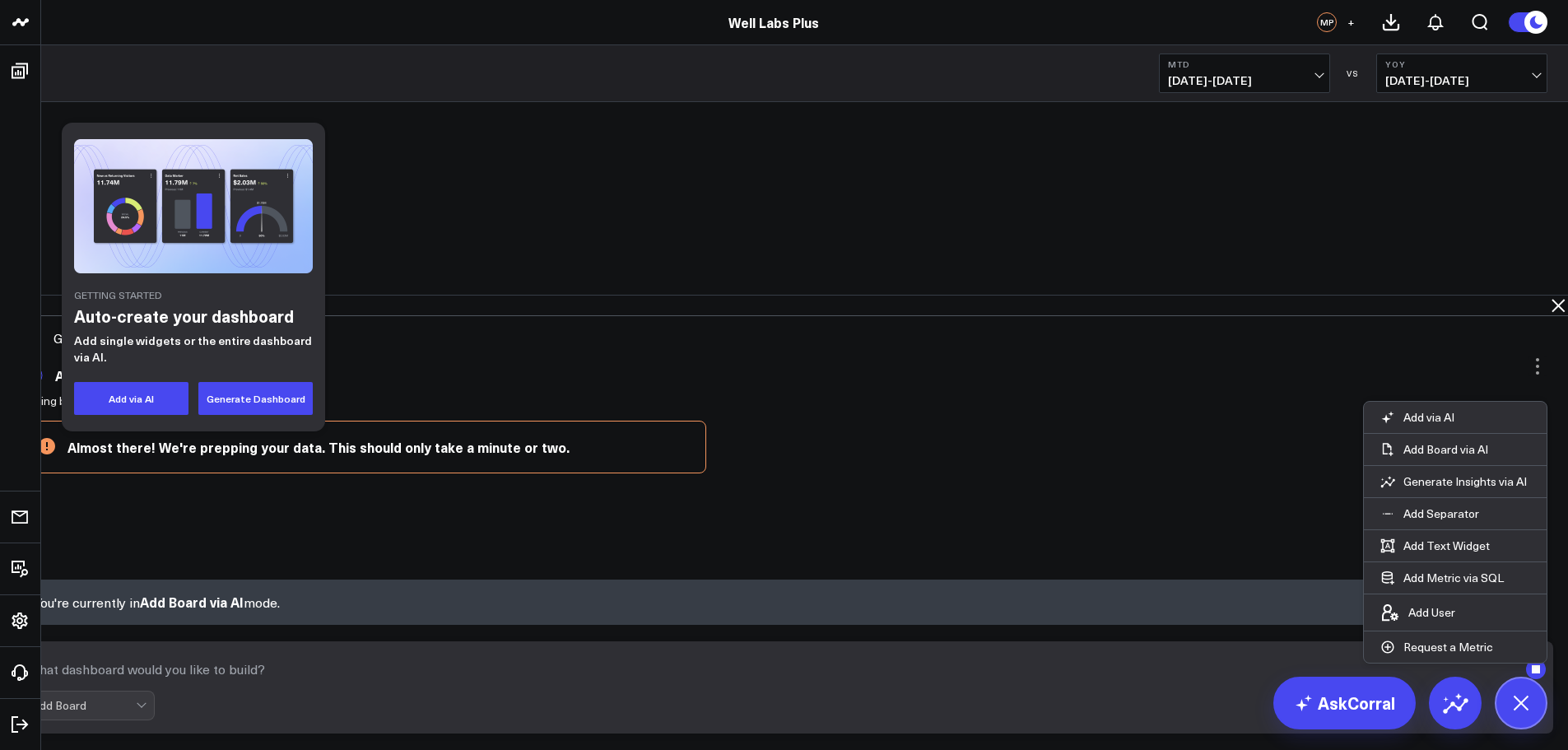
click at [1066, 676] on textarea at bounding box center [770, 669] width 1495 height 29
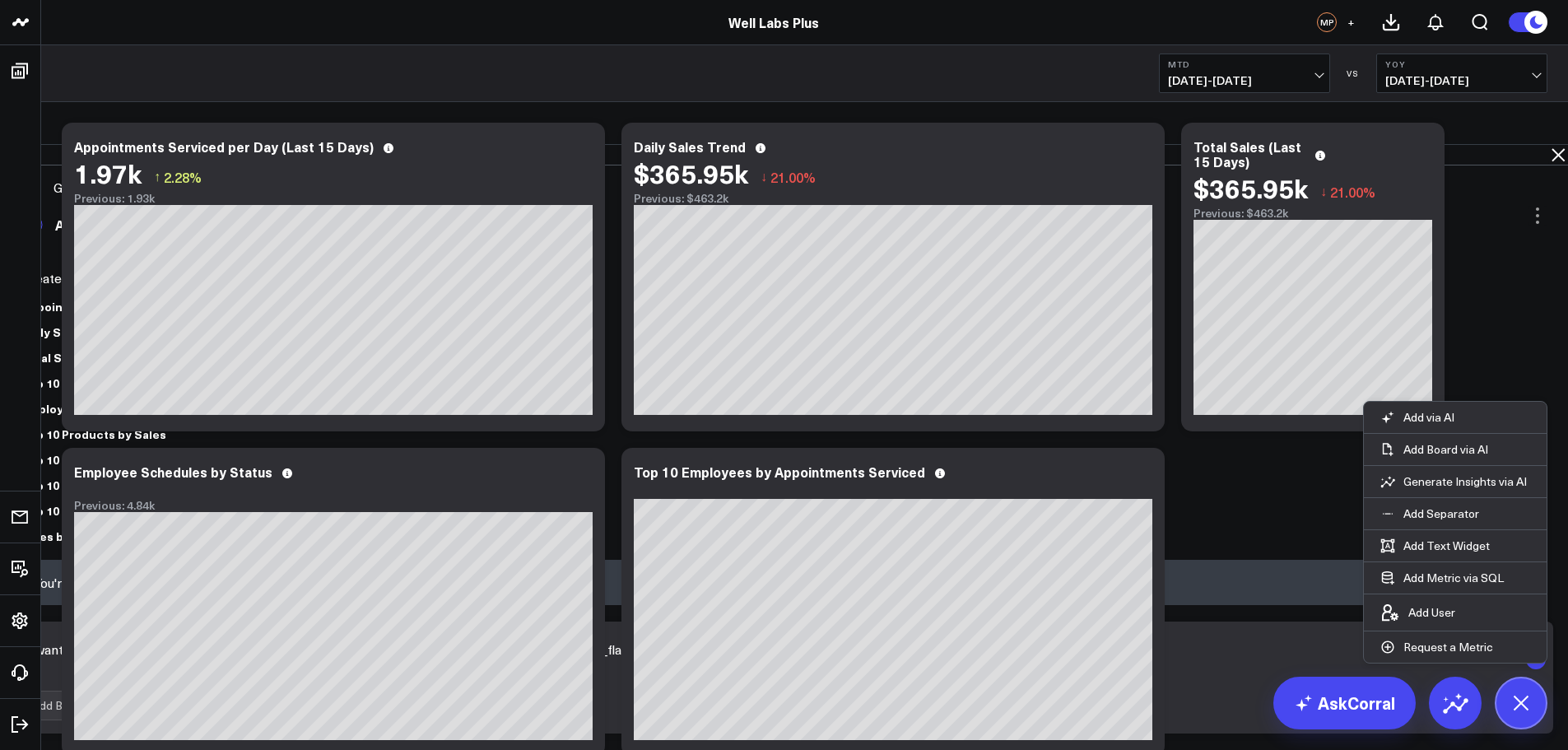
click at [1014, 672] on textarea "I want a collections dashboard similar to the Executive Summary but pulling fro…" at bounding box center [770, 659] width 1495 height 49
type textarea "I want a collections dashboard similar to the Executive Summary but pulling fro…"
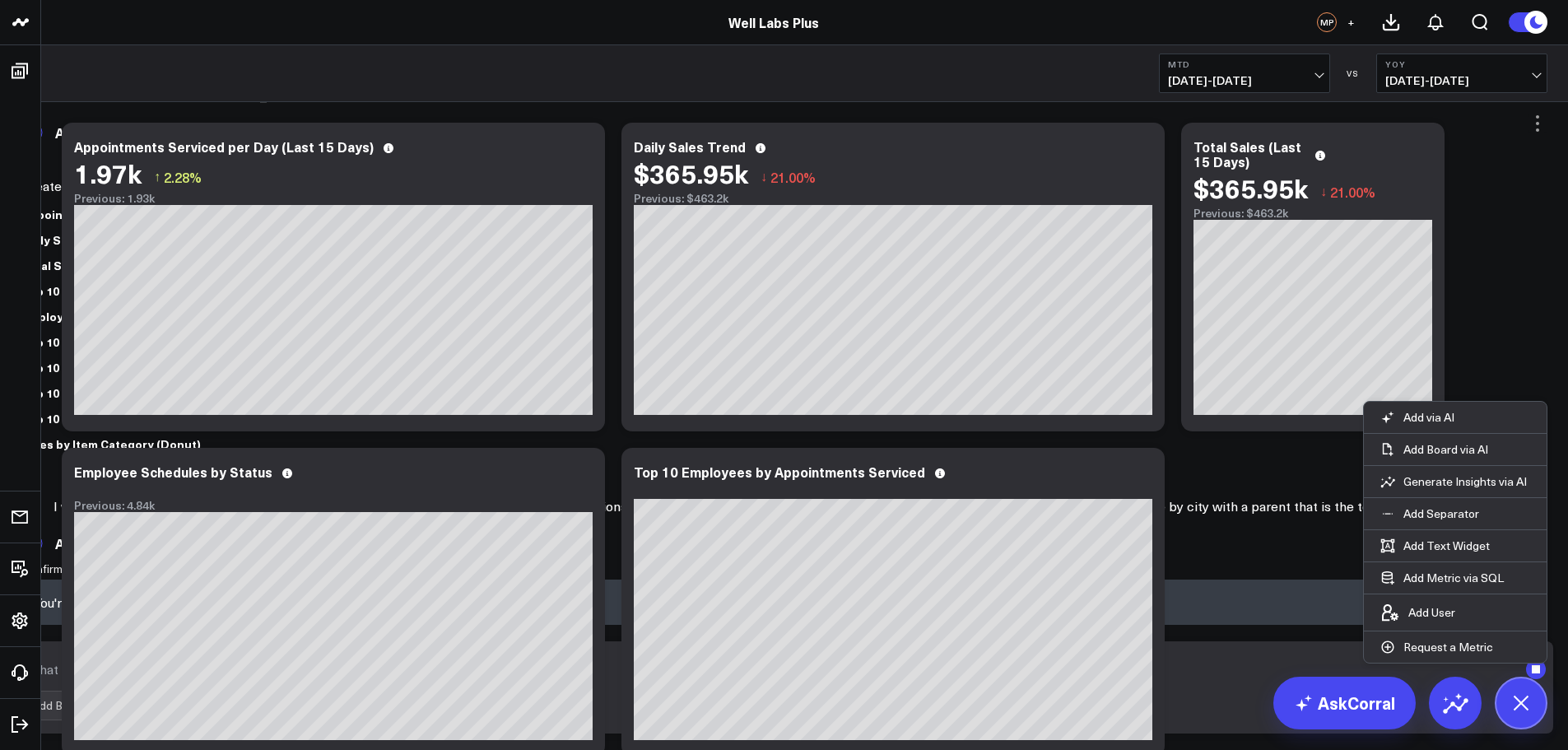
scroll to position [31, 0]
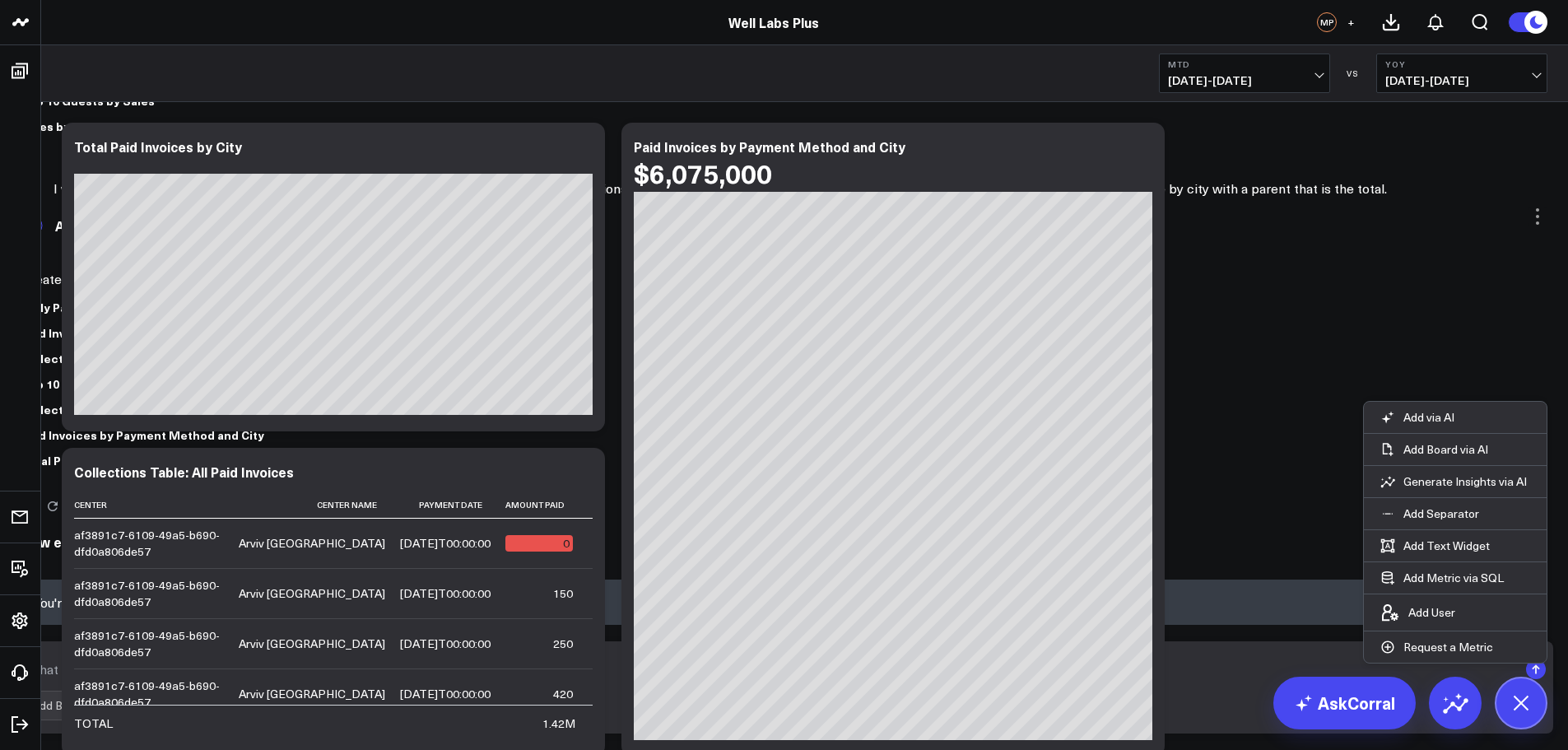
scroll to position [342, 0]
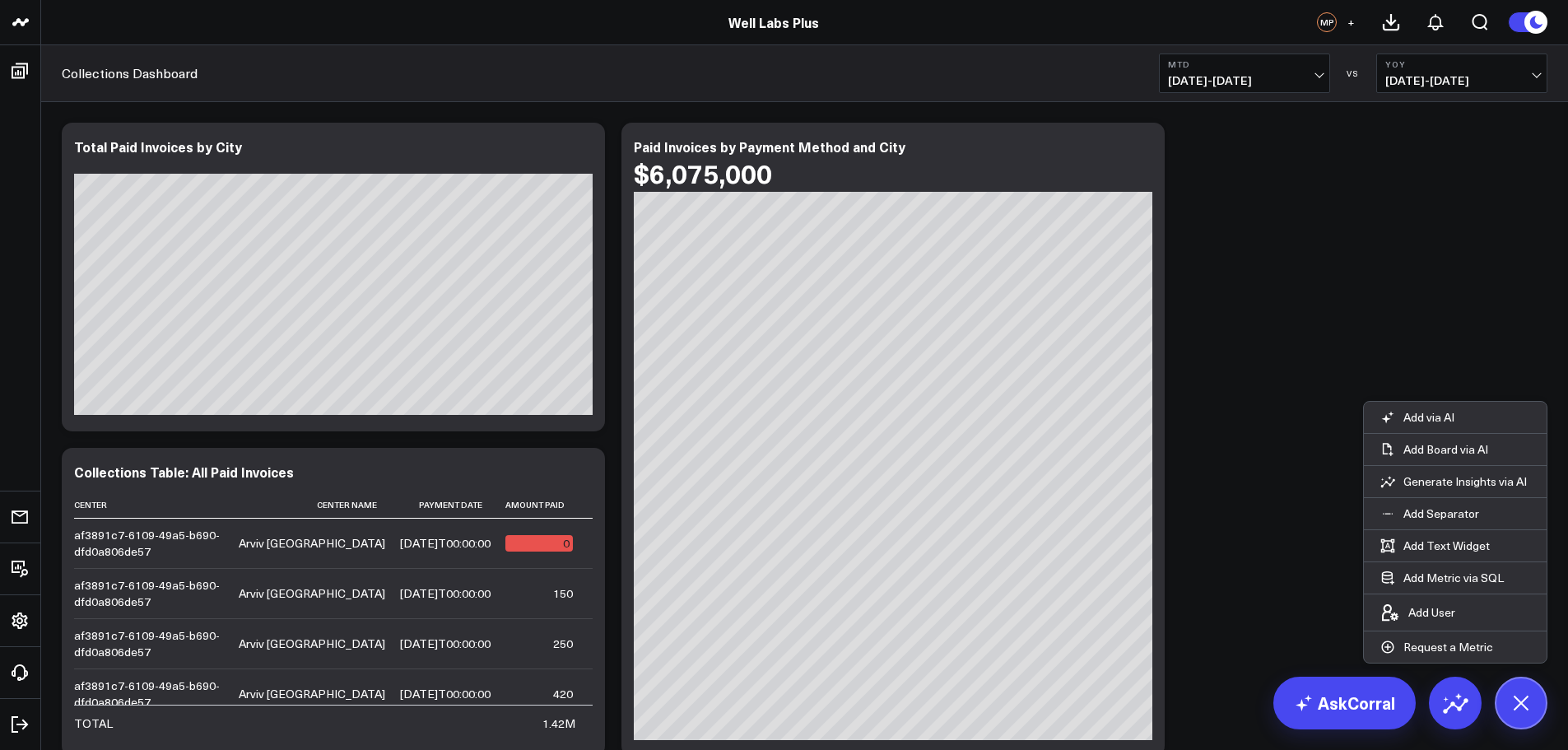
scroll to position [297, 0]
click at [1440, 68] on b "YoY" at bounding box center [1461, 64] width 153 height 9
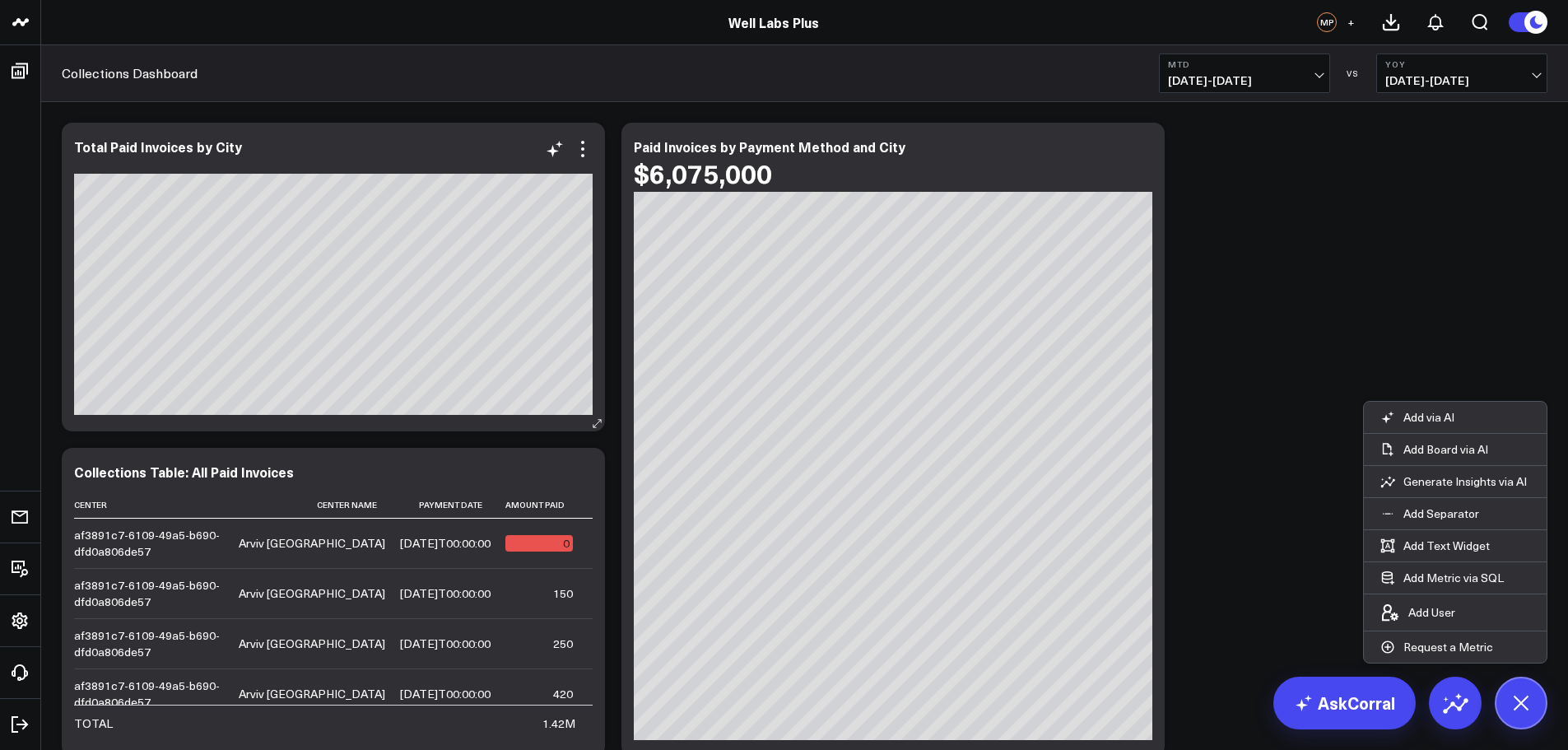
click at [572, 147] on div "Modify via AI Copy link to widget Ask support Remove Create linked copy Executi…" at bounding box center [568, 148] width 47 height 20
click at [576, 147] on icon at bounding box center [582, 148] width 20 height 20
click at [1040, 178] on div "$6,075,000" at bounding box center [893, 172] width 519 height 29
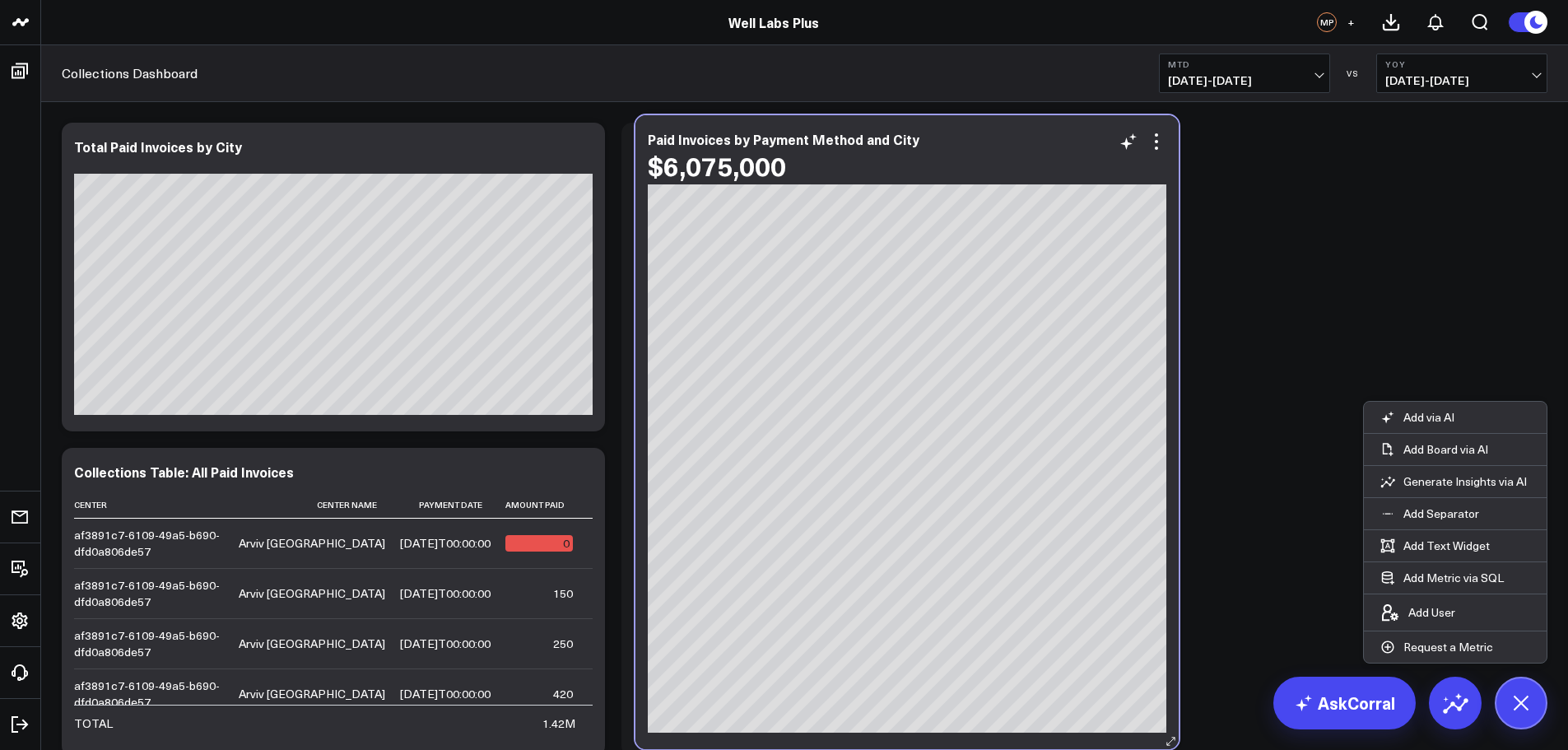
click at [1053, 172] on div "$6,075,000" at bounding box center [907, 166] width 519 height 29
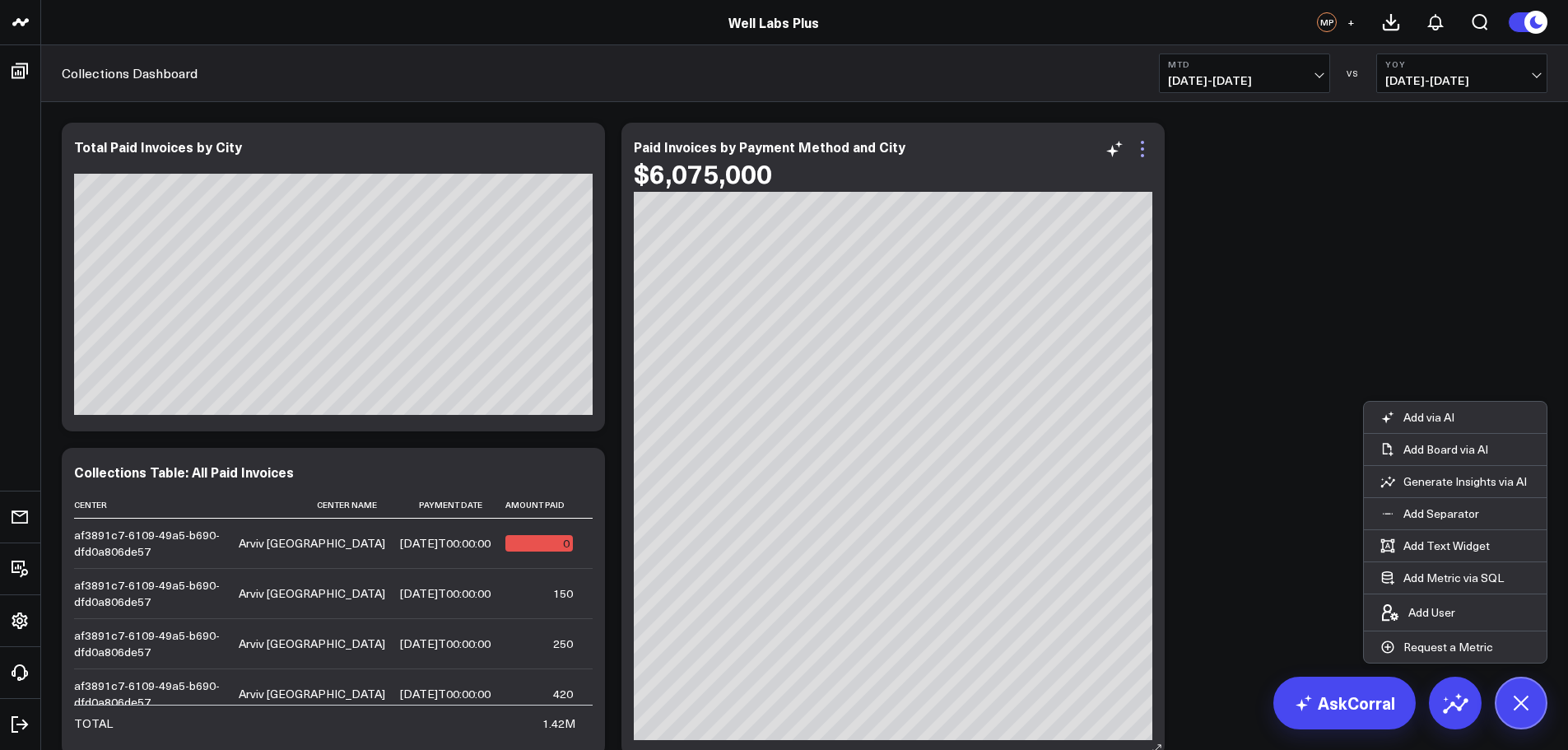
click at [1138, 157] on icon at bounding box center [1142, 148] width 20 height 20
click at [1042, 234] on button "Remove" at bounding box center [1014, 227] width 57 height 15
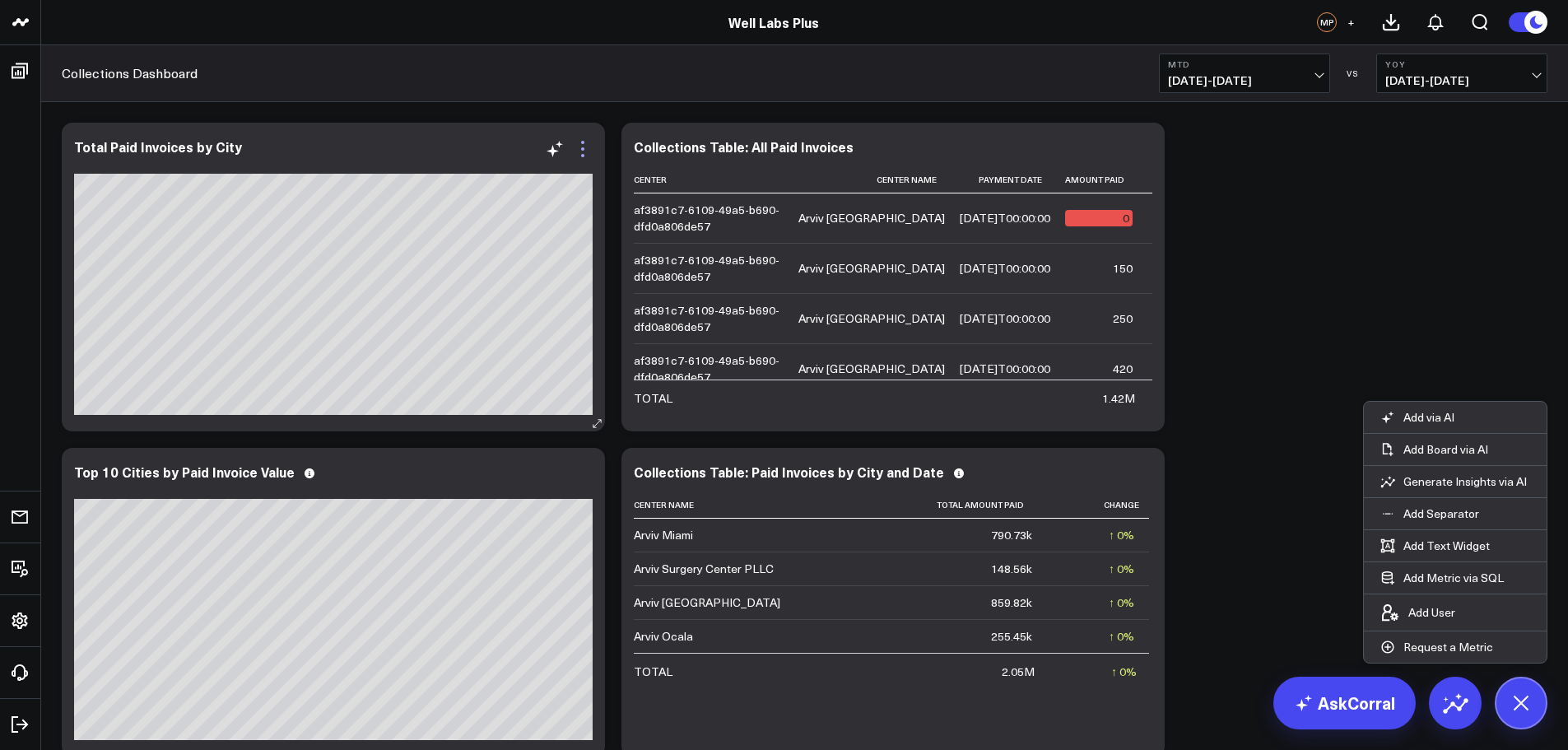
click at [574, 158] on icon at bounding box center [582, 148] width 20 height 20
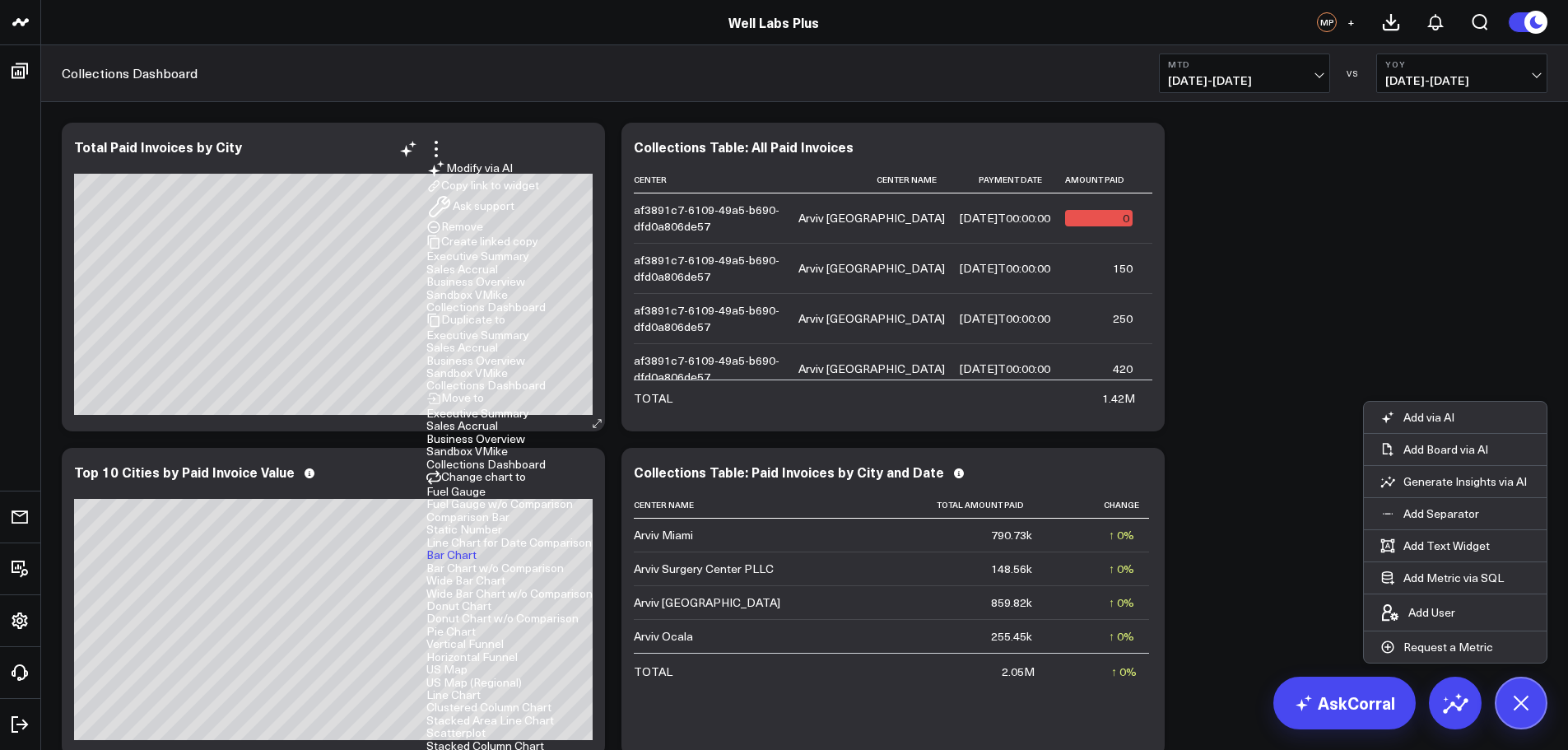
click at [486, 486] on button "Fuel Gauge" at bounding box center [456, 491] width 59 height 11
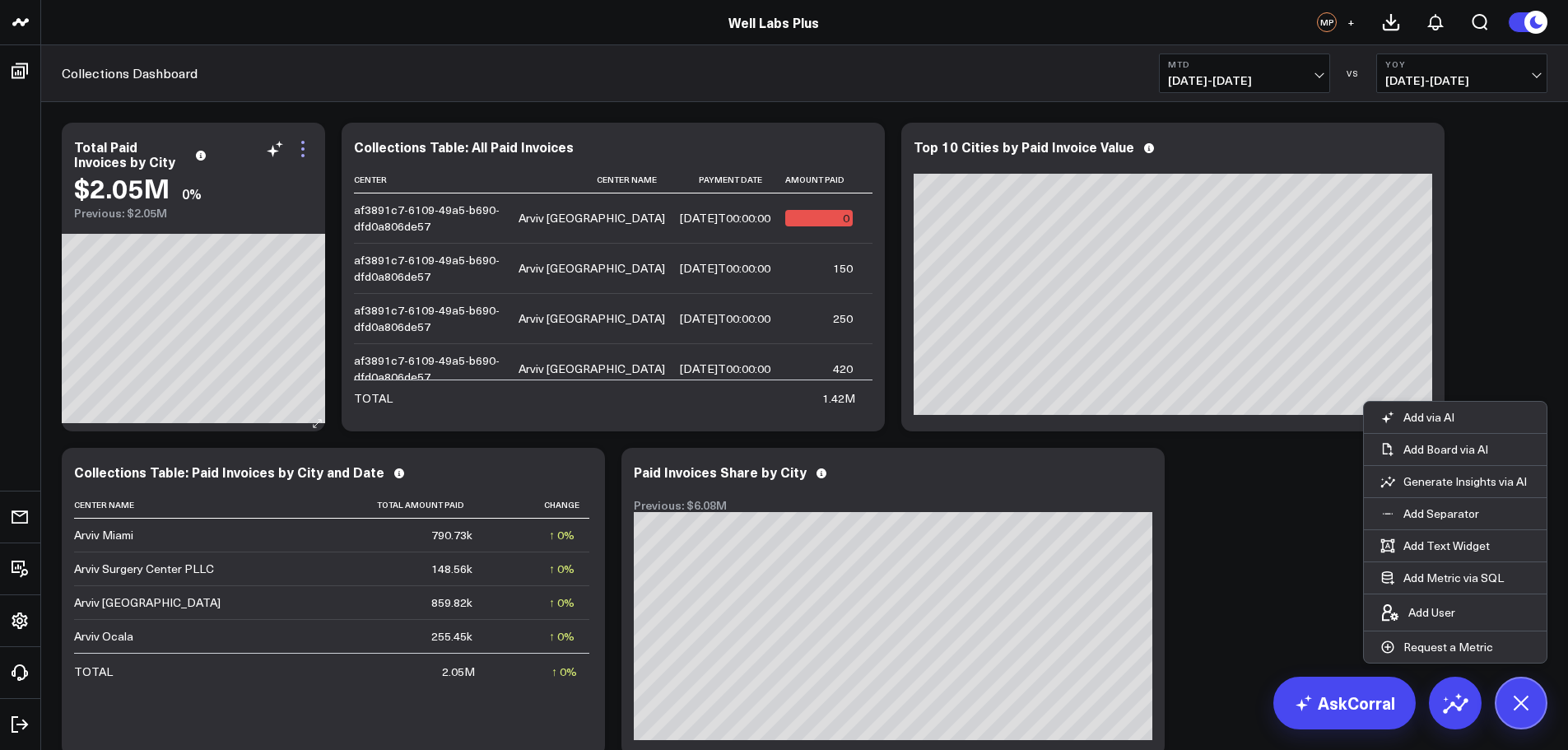
click at [308, 153] on icon at bounding box center [302, 148] width 20 height 20
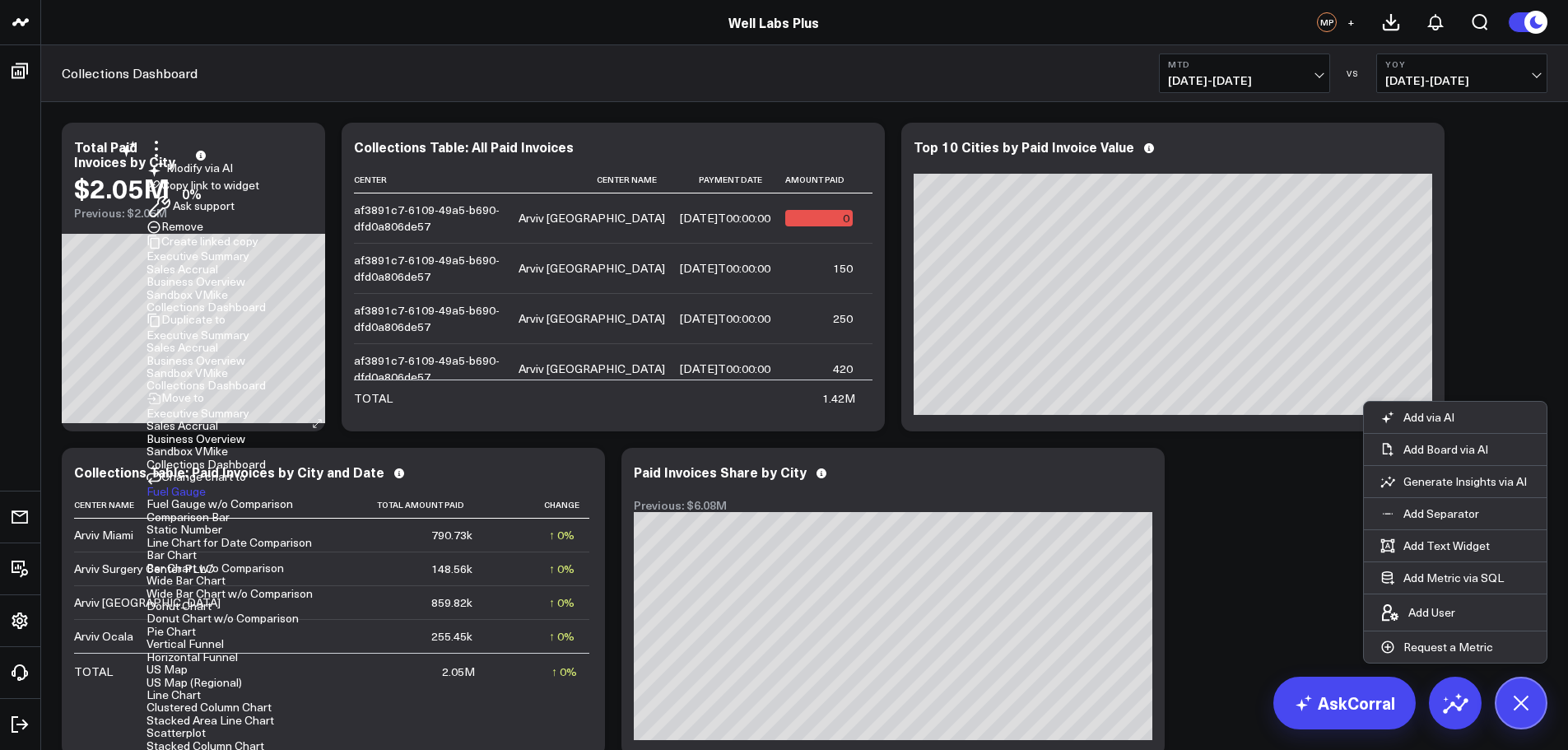
click at [229, 511] on button "Comparison Bar" at bounding box center [188, 516] width 83 height 11
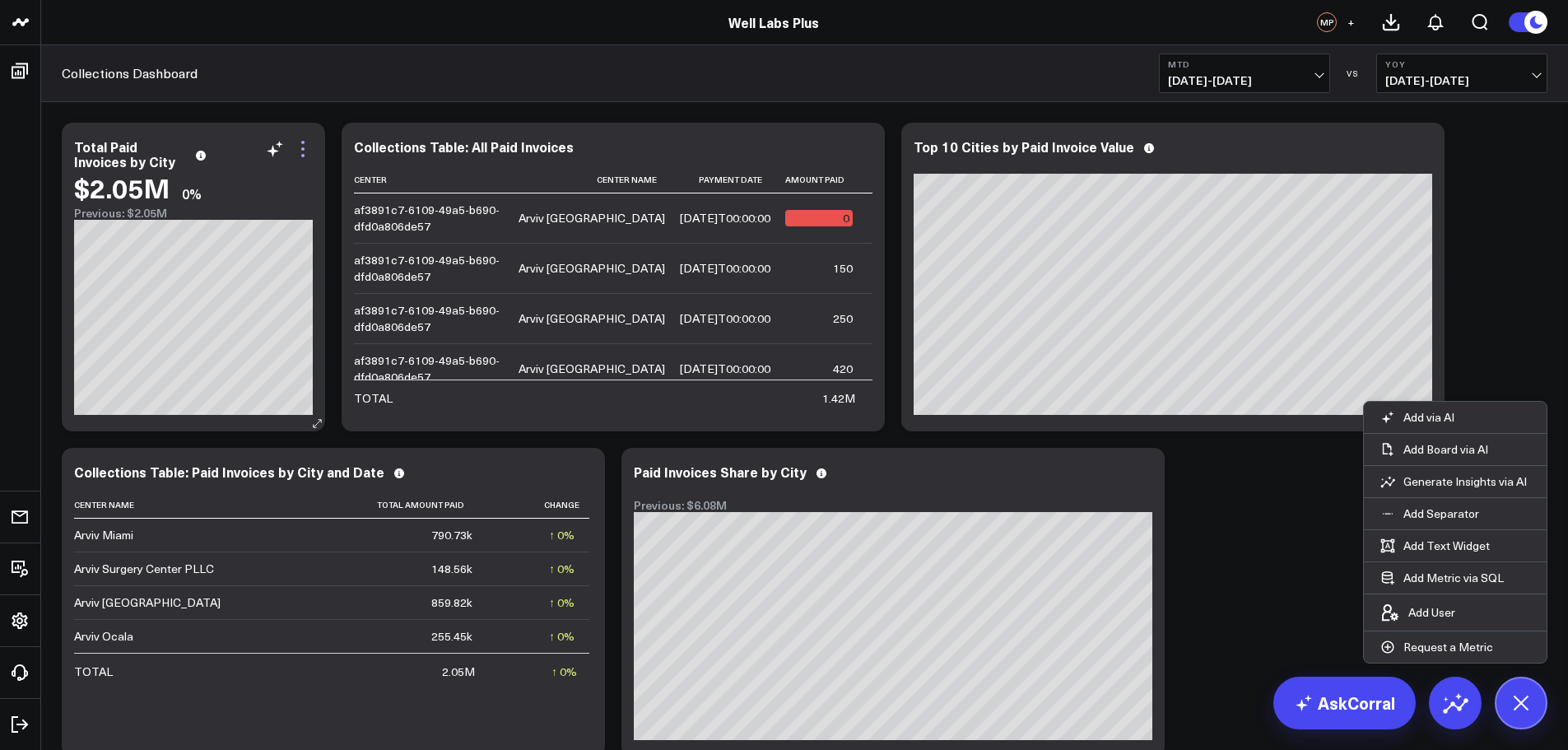
click at [302, 152] on icon at bounding box center [302, 148] width 20 height 20
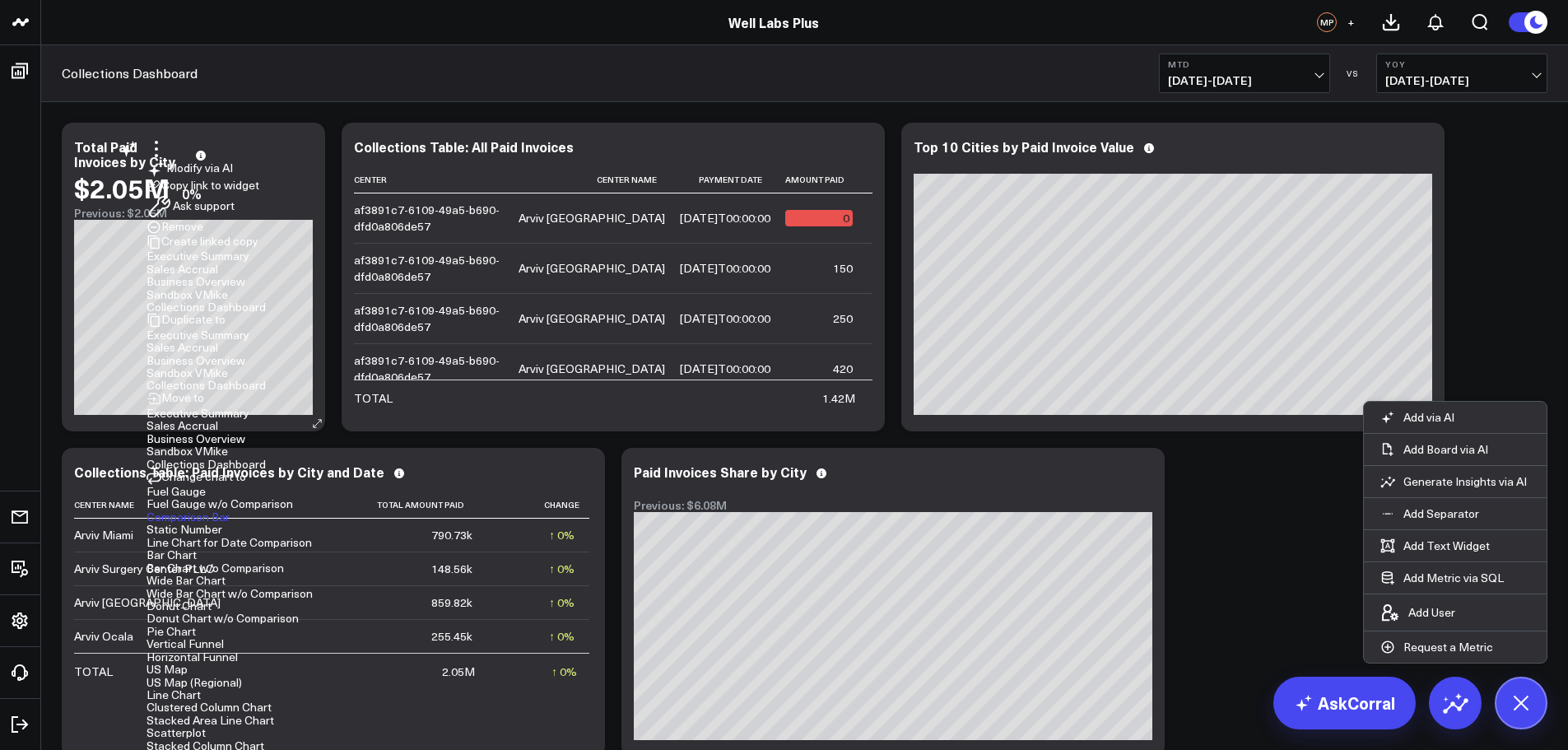
click at [226, 575] on button "Wide Bar Chart" at bounding box center [186, 580] width 79 height 11
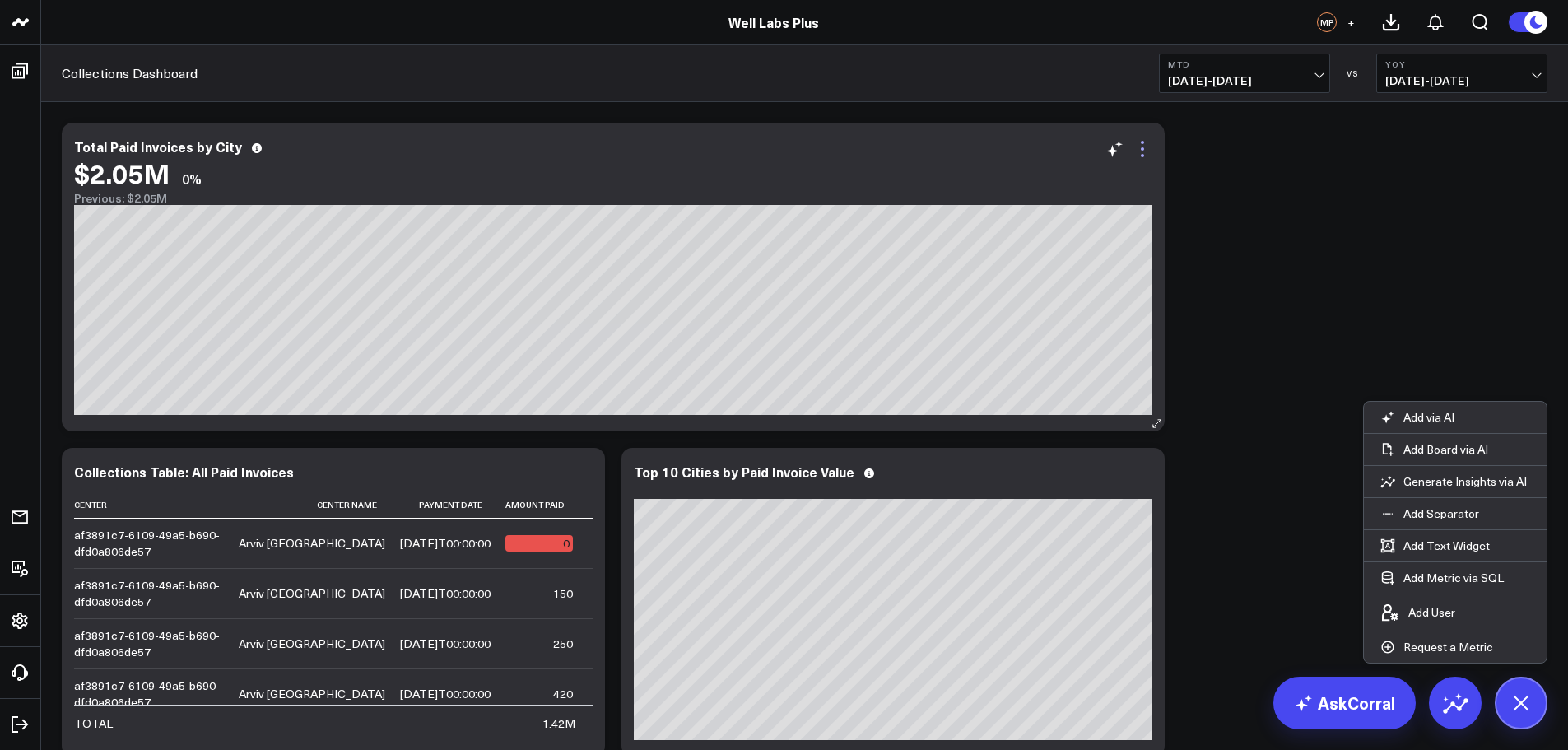
click at [1147, 153] on icon at bounding box center [1142, 148] width 20 height 20
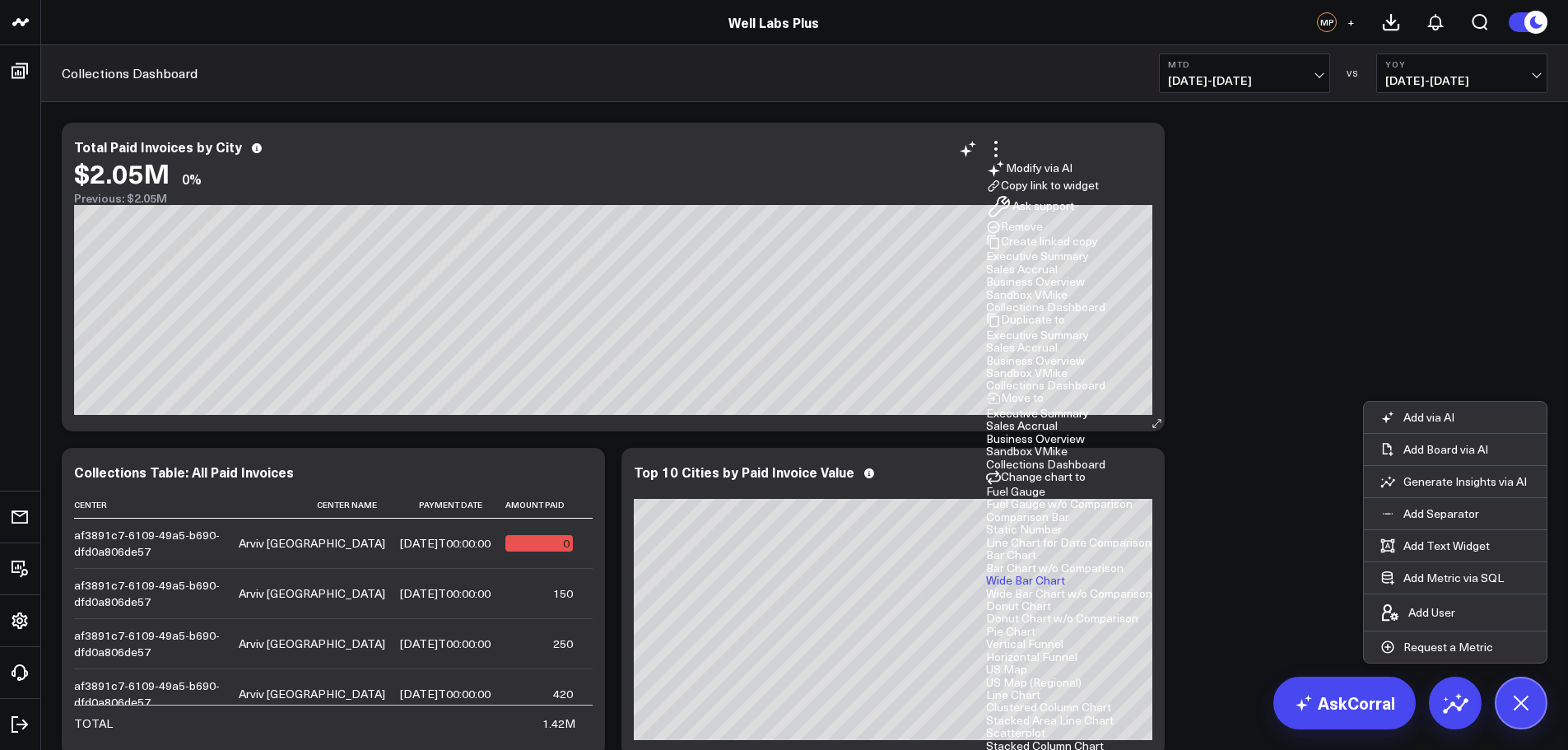
click at [1152, 485] on ul "Fuel Gauge Fuel Gauge w/o Comparison Comparison Bar Static Number Line Chart fo…" at bounding box center [1068, 657] width 166 height 343
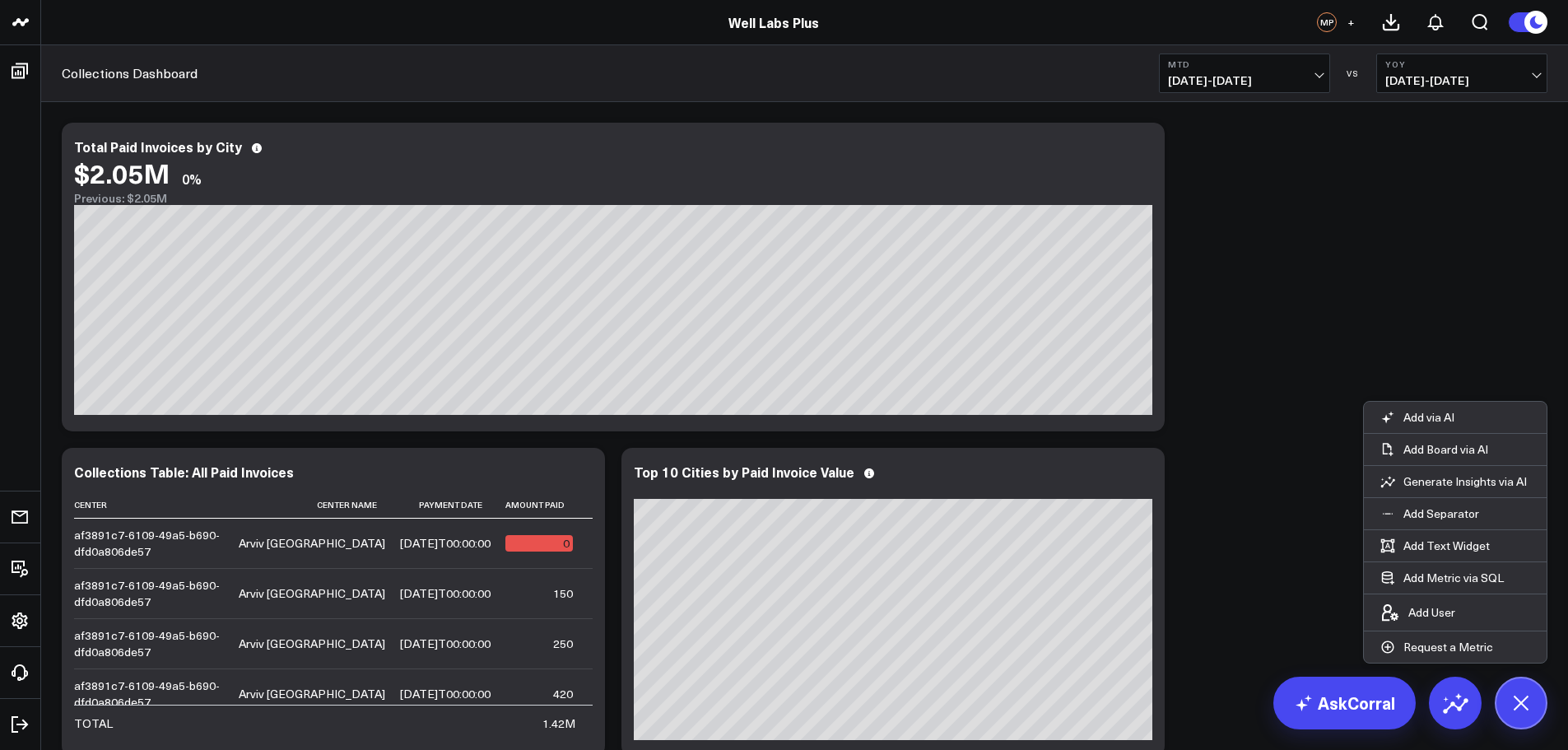
click at [1246, 285] on div "Modify via AI Copy link to widget Ask support Remove Create linked copy Executi…" at bounding box center [804, 765] width 1502 height 1301
click at [1527, 710] on icon at bounding box center [1520, 703] width 37 height 37
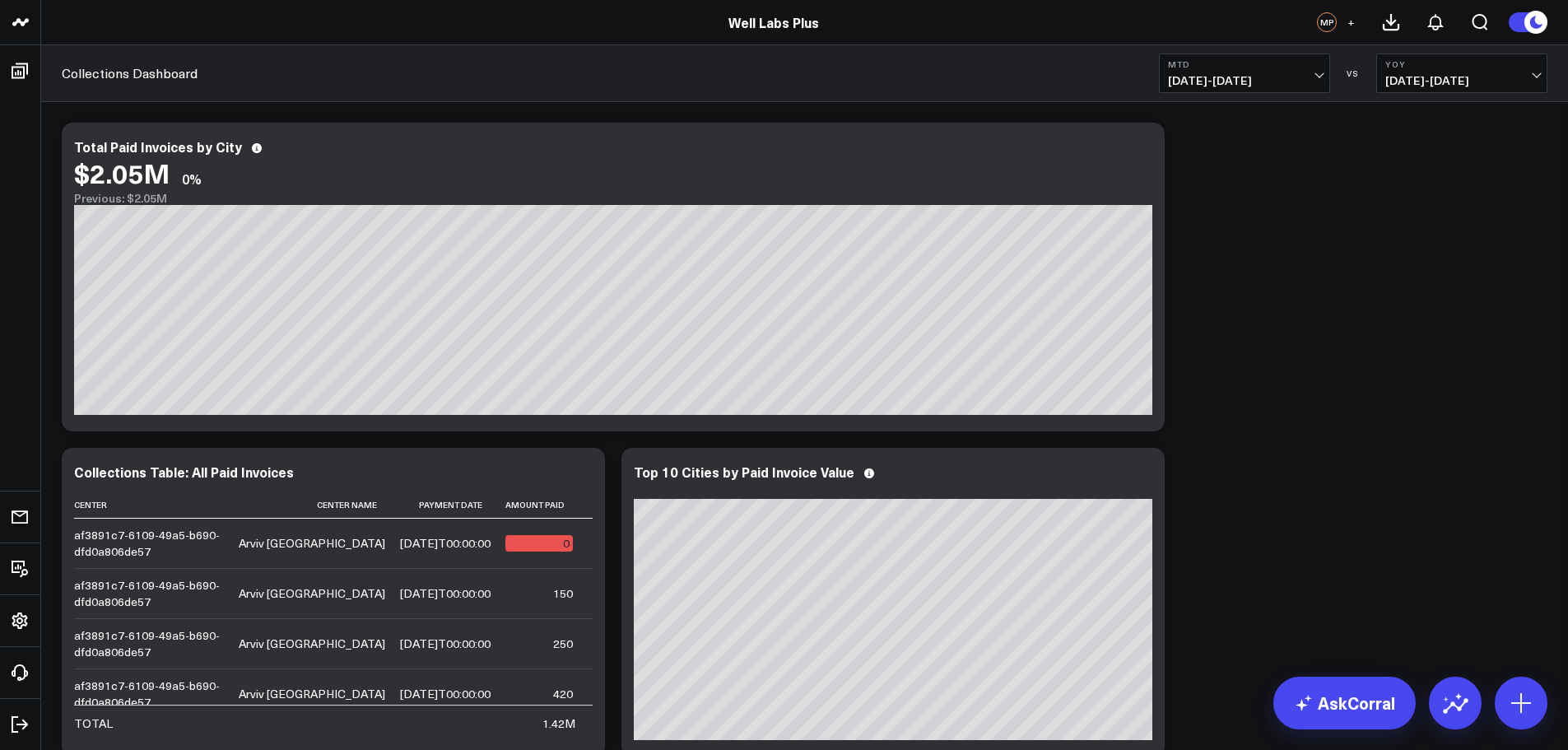
click at [1273, 87] on span "09/01/25 - 09/09/25" at bounding box center [1244, 80] width 153 height 13
click at [1423, 278] on div "Modify via AI Copy link to widget Ask support Remove Create linked copy Executi…" at bounding box center [804, 765] width 1502 height 1301
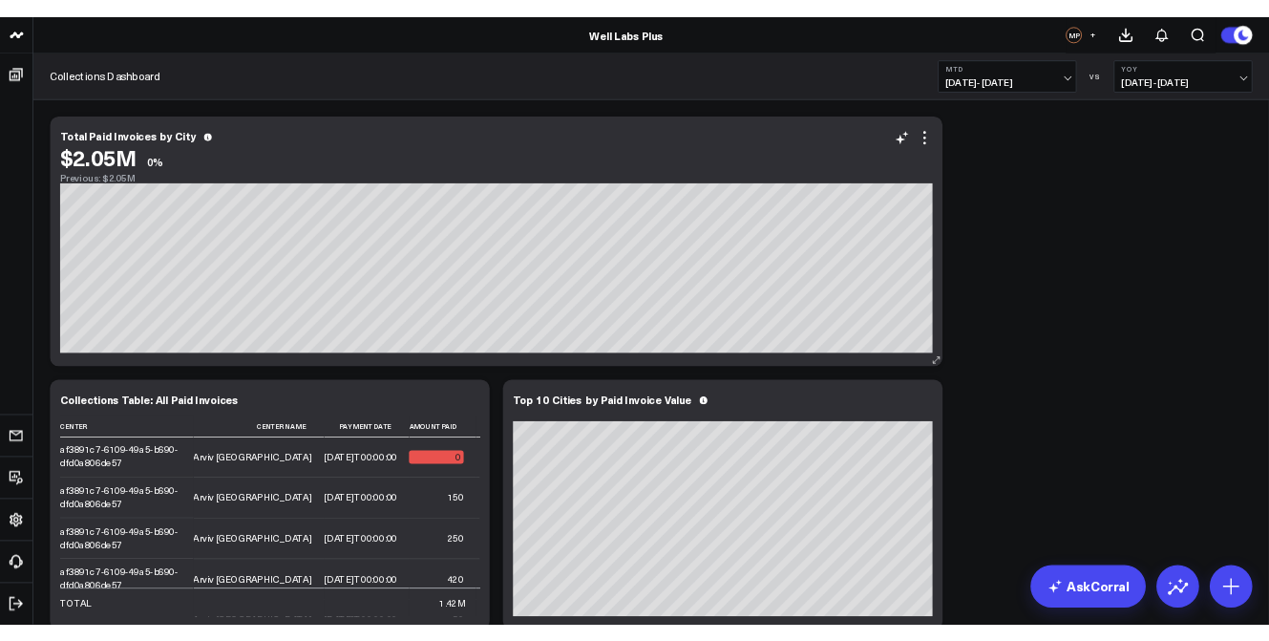
scroll to position [609, 0]
